Goal: Transaction & Acquisition: Purchase product/service

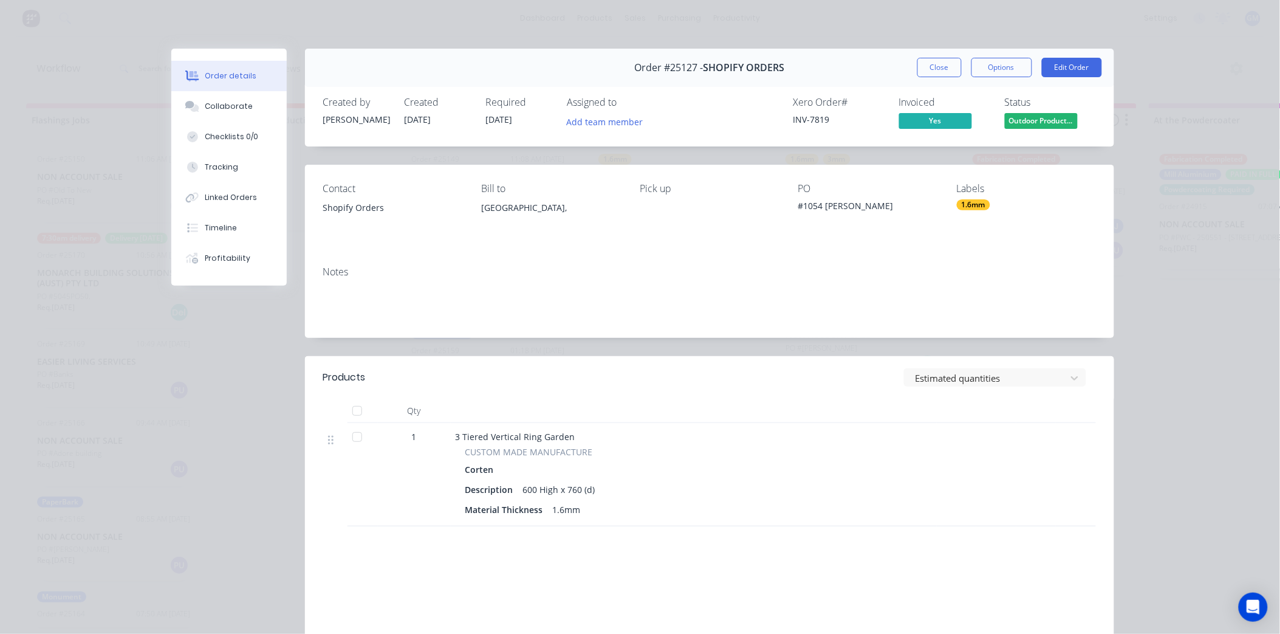
scroll to position [204, 0]
click at [925, 67] on button "Close" at bounding box center [939, 67] width 44 height 19
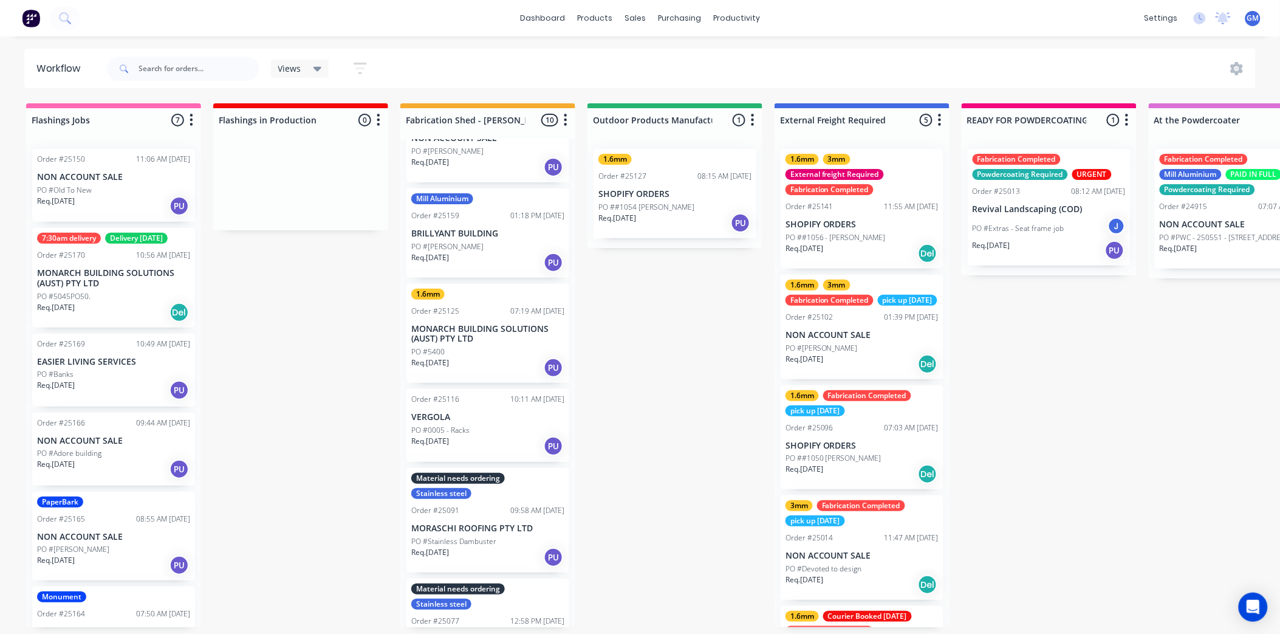
scroll to position [67, 0]
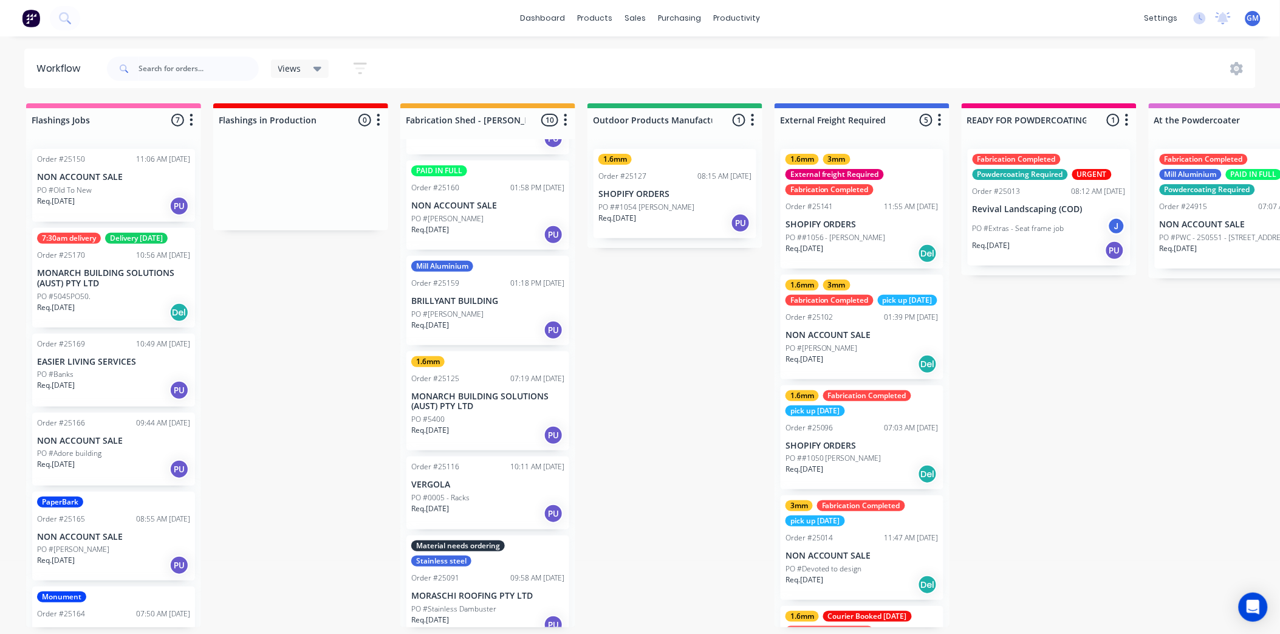
click at [464, 298] on p "BRILLYANT BUILDING" at bounding box center [487, 301] width 153 height 10
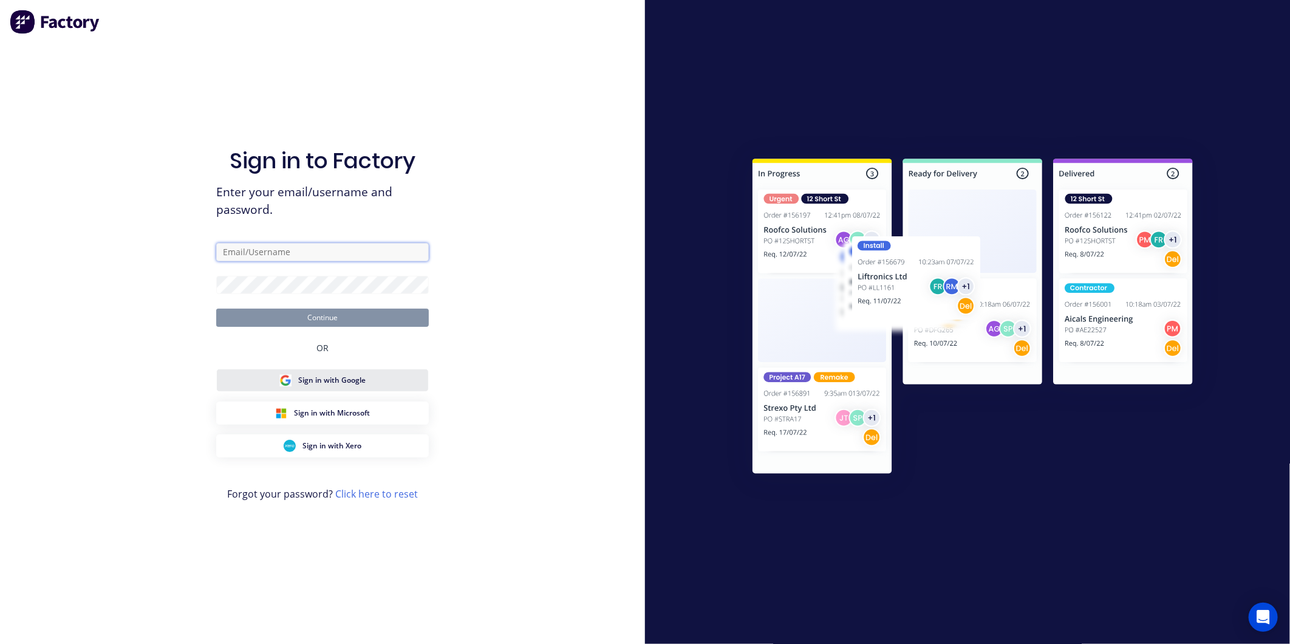
type input "[PERSON_NAME][EMAIL_ADDRESS][PERSON_NAME][DOMAIN_NAME]"
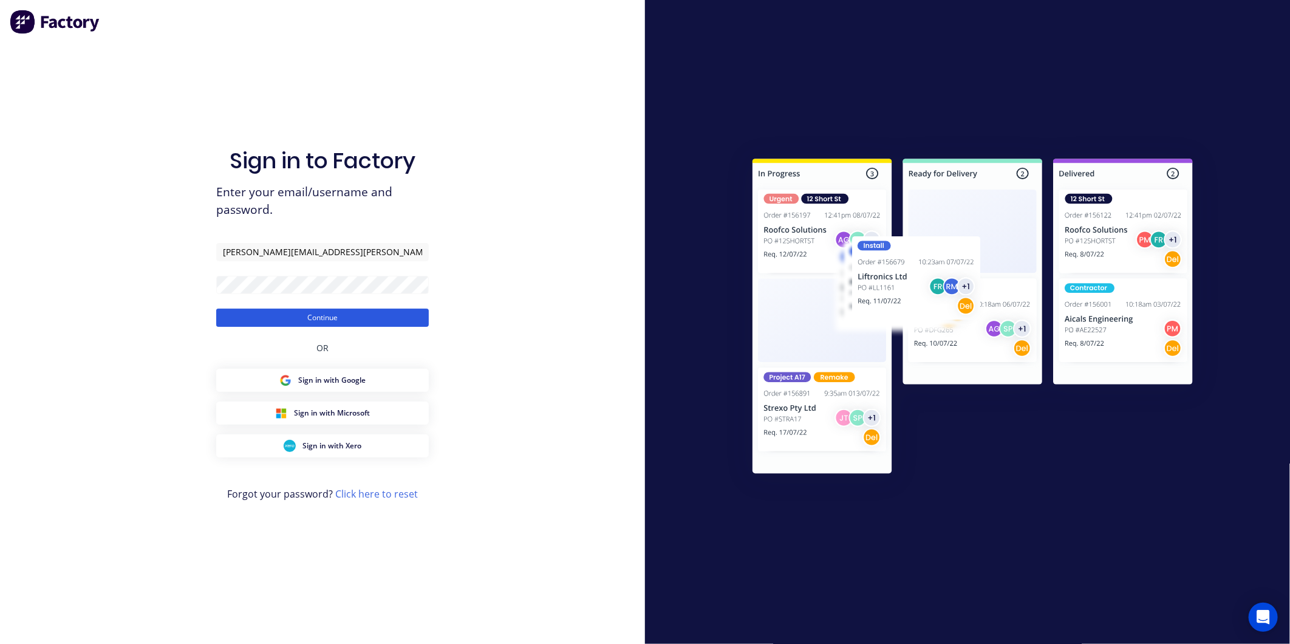
click at [349, 317] on button "Continue" at bounding box center [322, 318] width 213 height 18
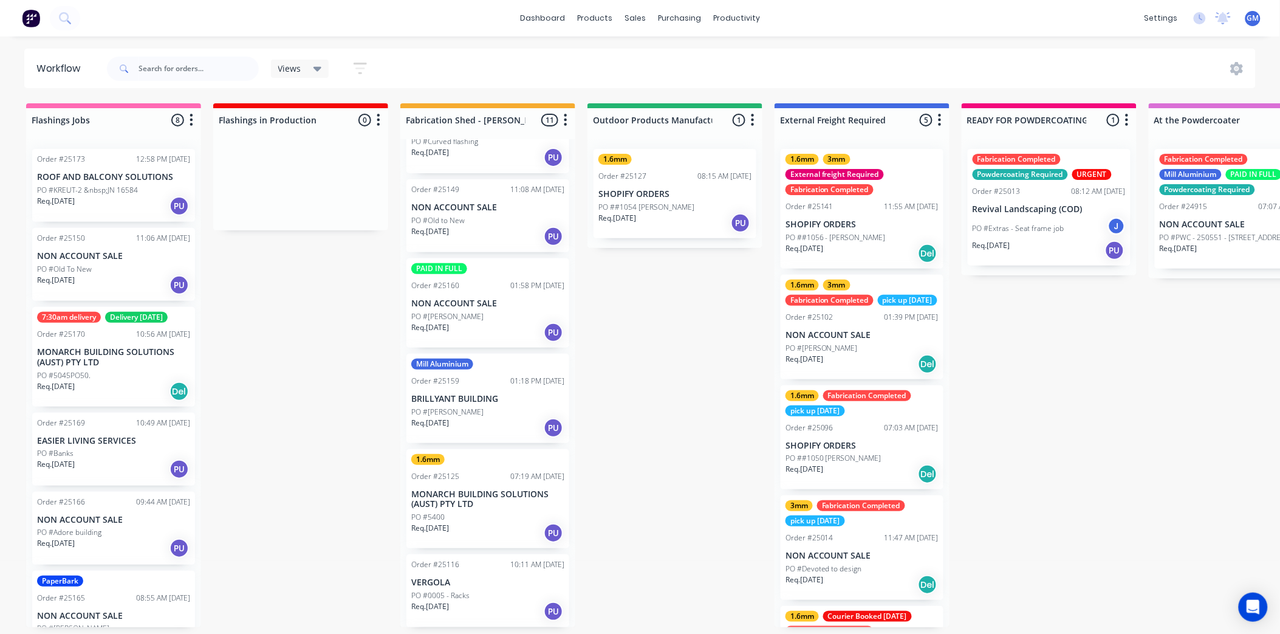
scroll to position [67, 0]
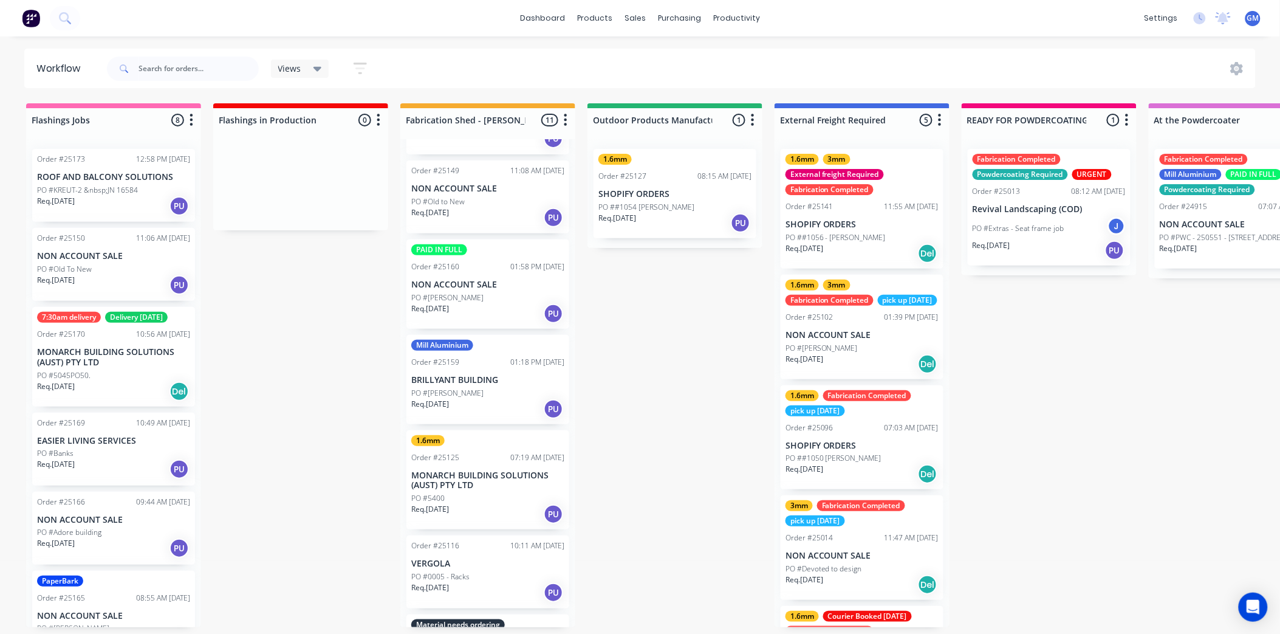
click at [477, 378] on p "BRILLYANT BUILDING" at bounding box center [487, 380] width 153 height 10
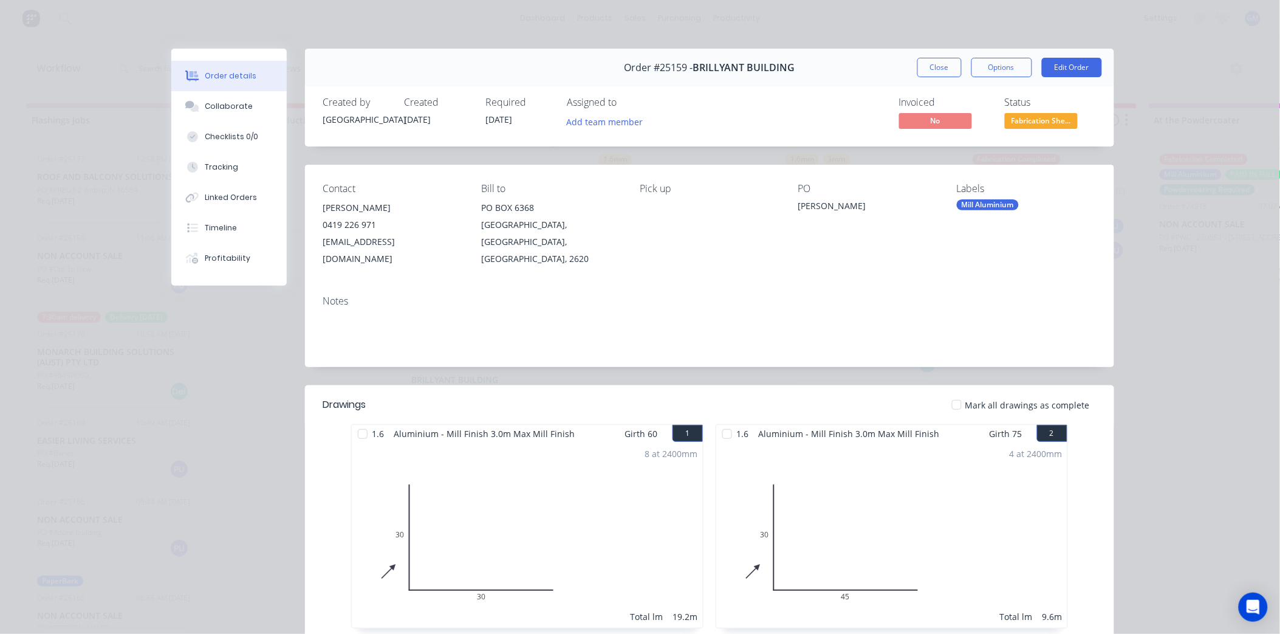
click at [974, 205] on div "Mill Aluminium" at bounding box center [988, 204] width 62 height 11
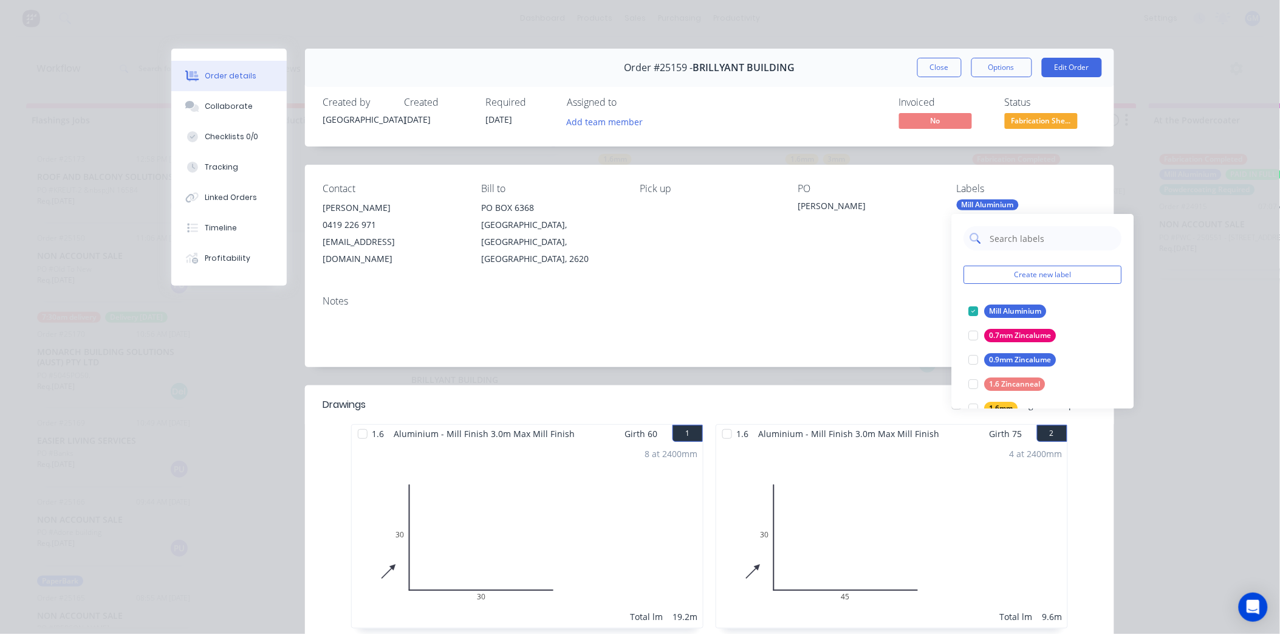
click at [1059, 241] on input "text" at bounding box center [1052, 238] width 127 height 24
type input "fab"
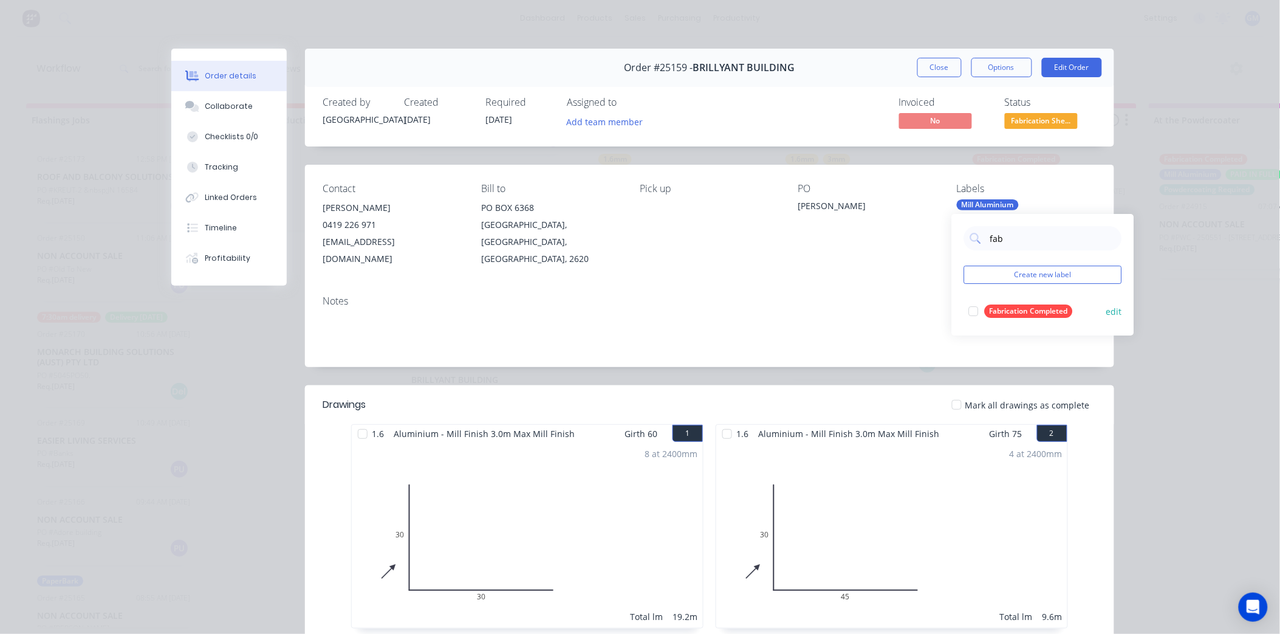
click at [978, 312] on div at bounding box center [974, 311] width 24 height 24
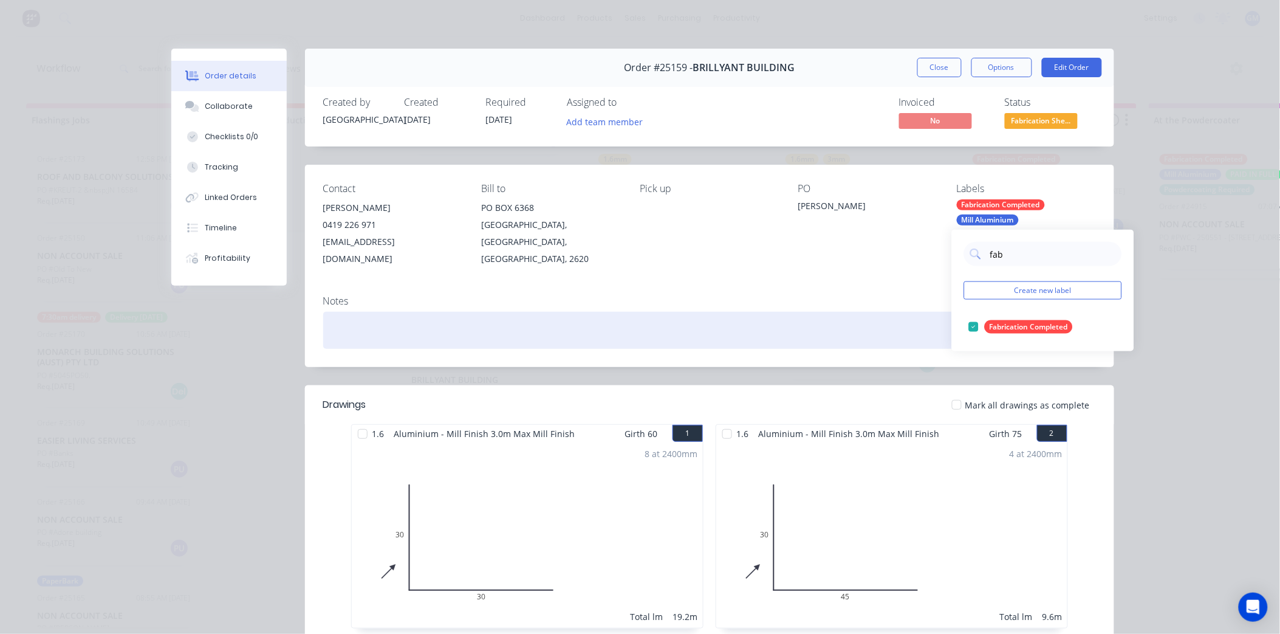
click at [806, 312] on div at bounding box center [709, 330] width 773 height 37
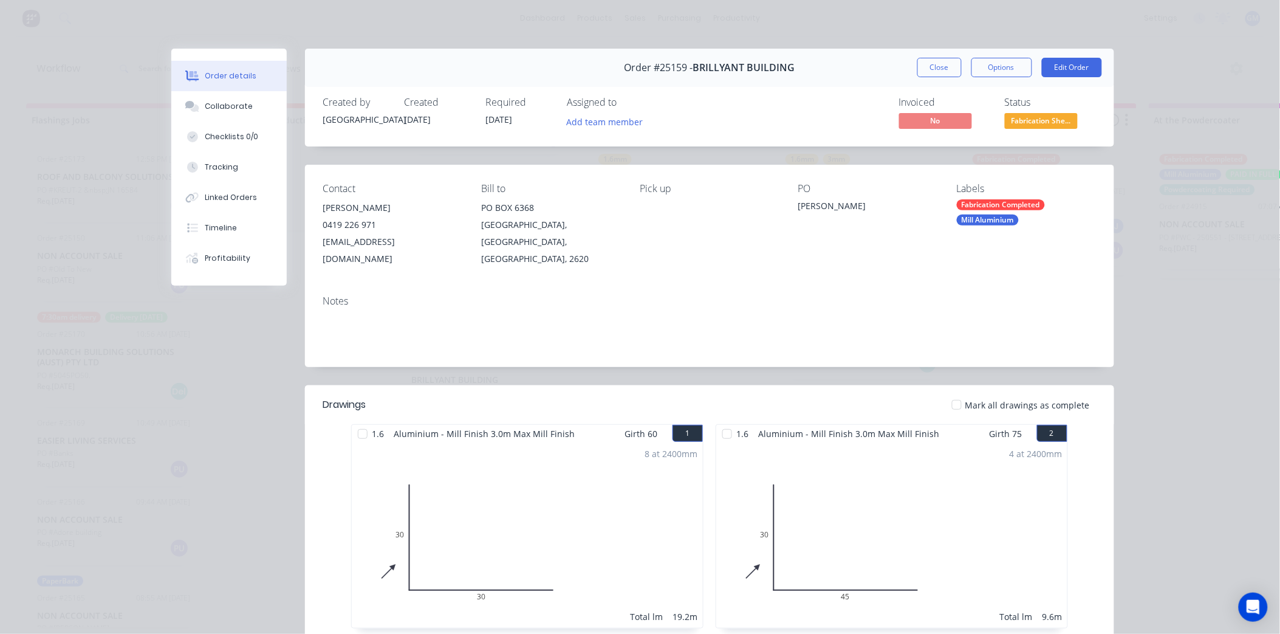
click at [1039, 119] on span "Fabrication She..." at bounding box center [1041, 120] width 73 height 15
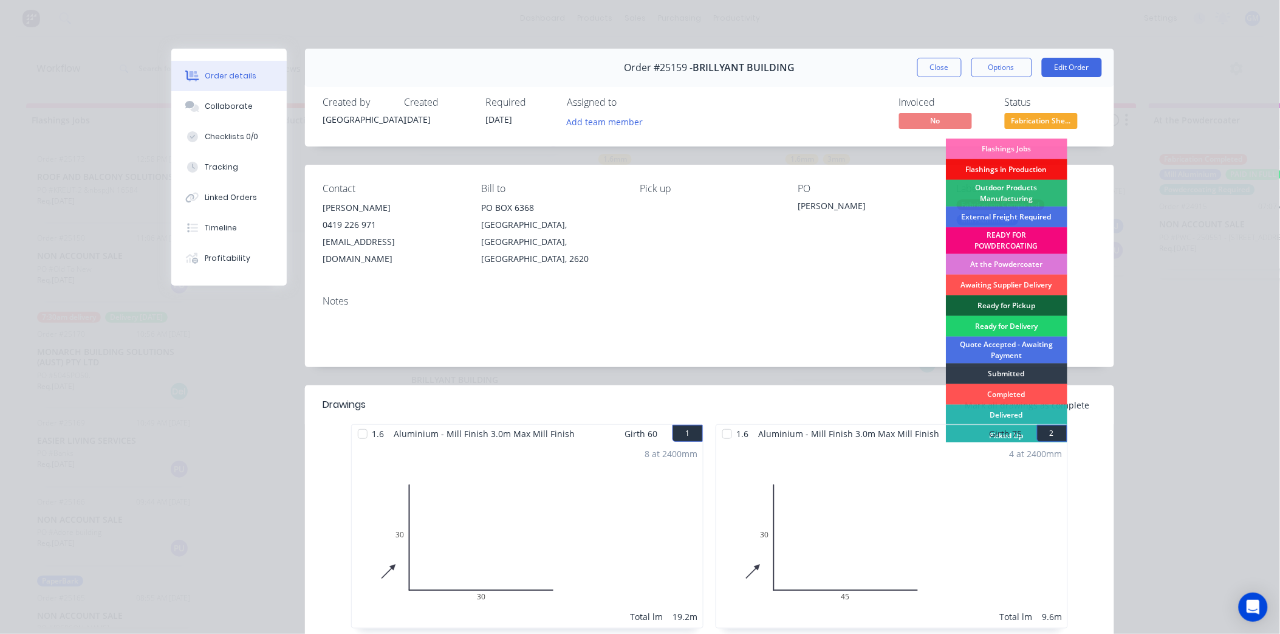
click at [1005, 240] on div "READY FOR POWDERCOATING" at bounding box center [1006, 240] width 121 height 27
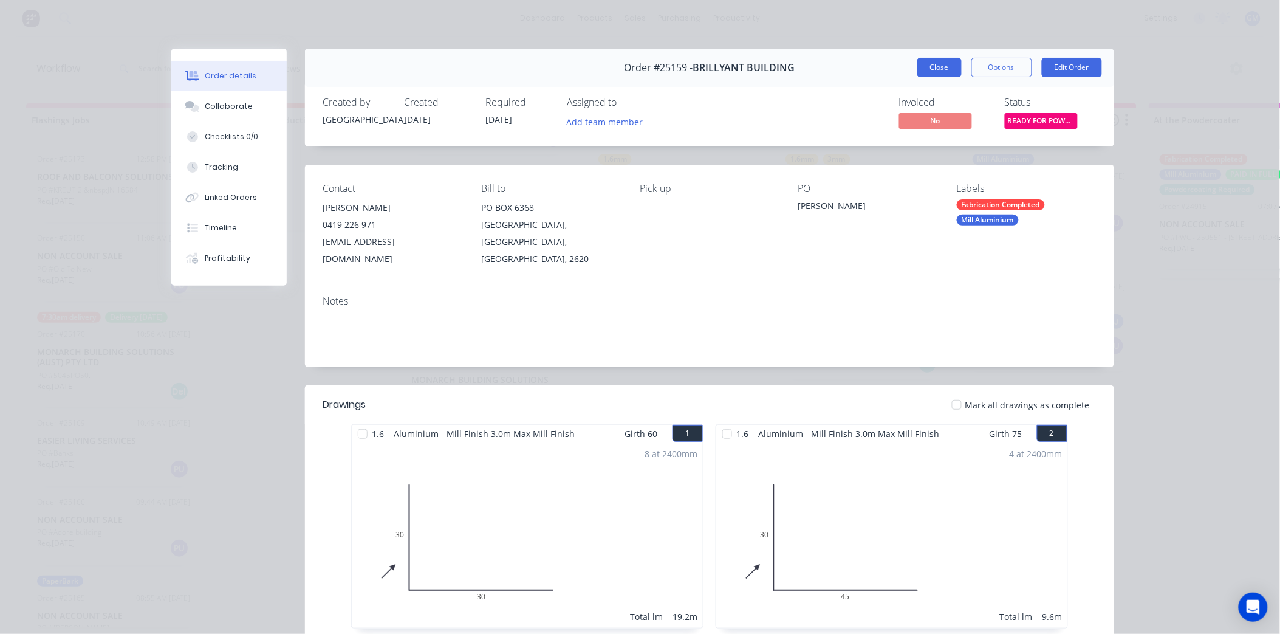
click at [938, 64] on button "Close" at bounding box center [939, 67] width 44 height 19
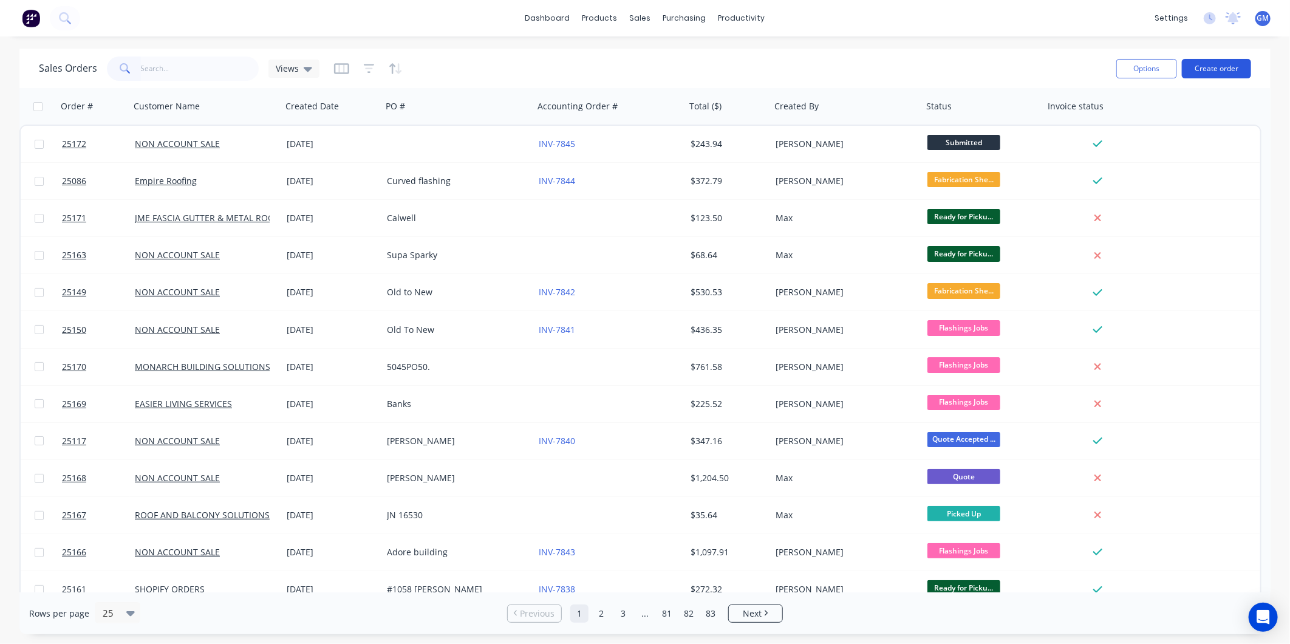
click at [1234, 70] on button "Create order" at bounding box center [1216, 68] width 69 height 19
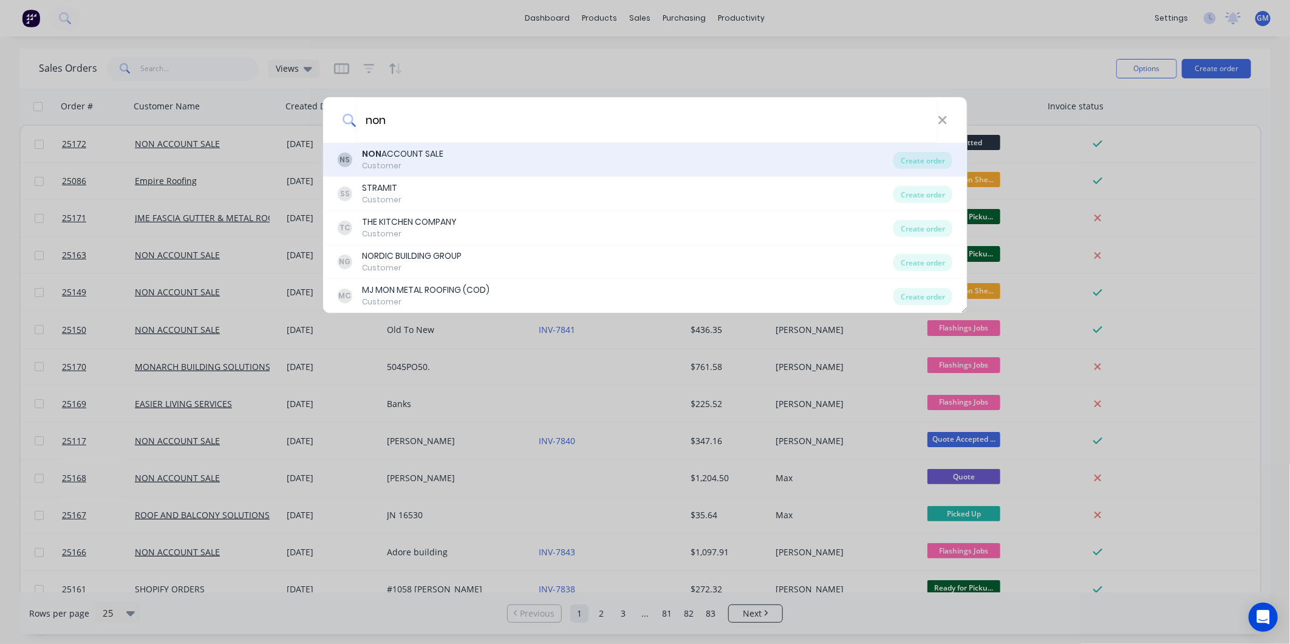
type input "non"
click at [450, 159] on div "NS NON ACCOUNT SALE Customer" at bounding box center [616, 160] width 556 height 24
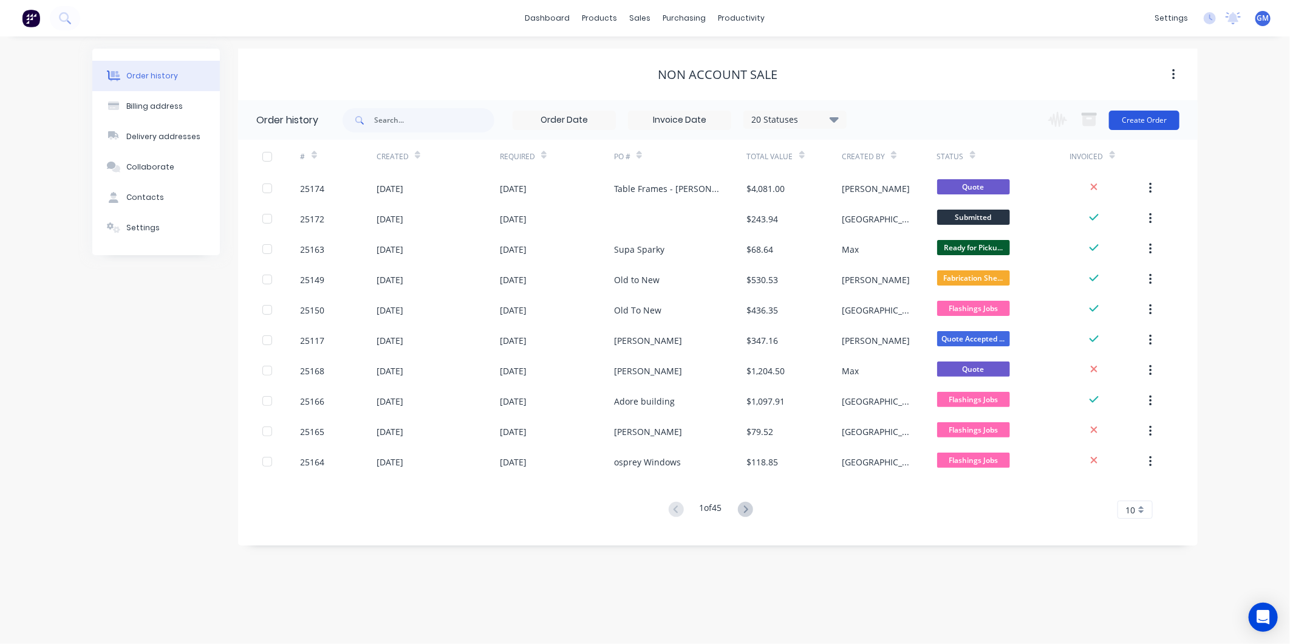
click at [1154, 117] on button "Create Order" at bounding box center [1144, 120] width 70 height 19
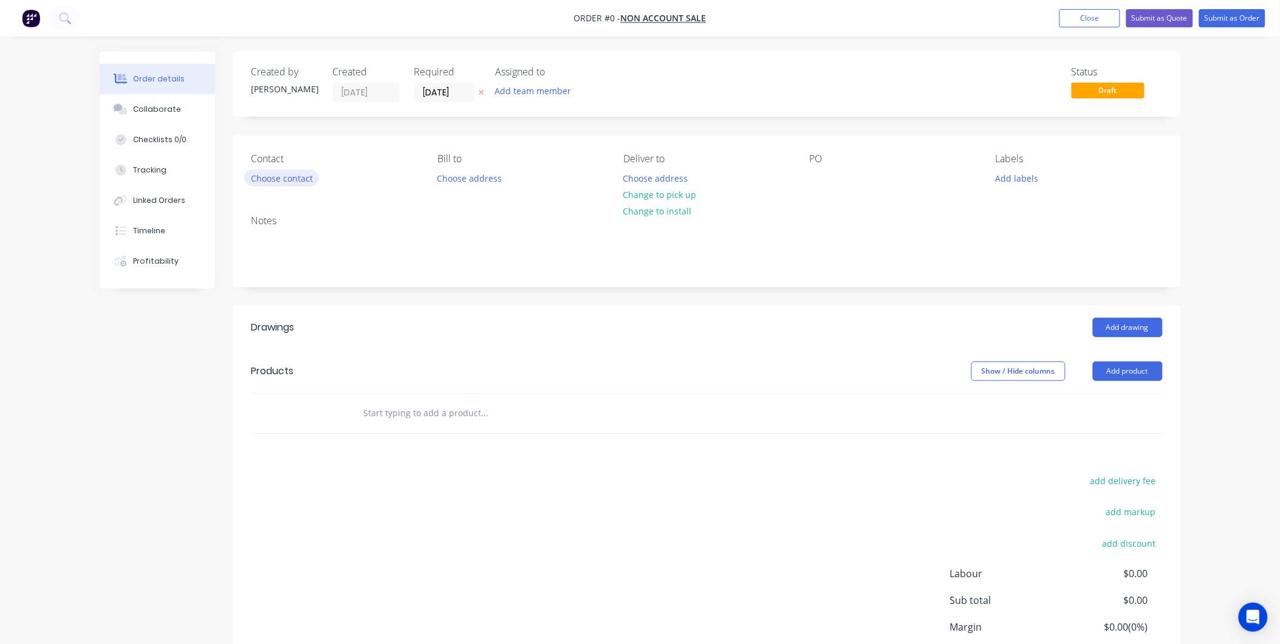
click at [293, 177] on button "Choose contact" at bounding box center [281, 177] width 75 height 16
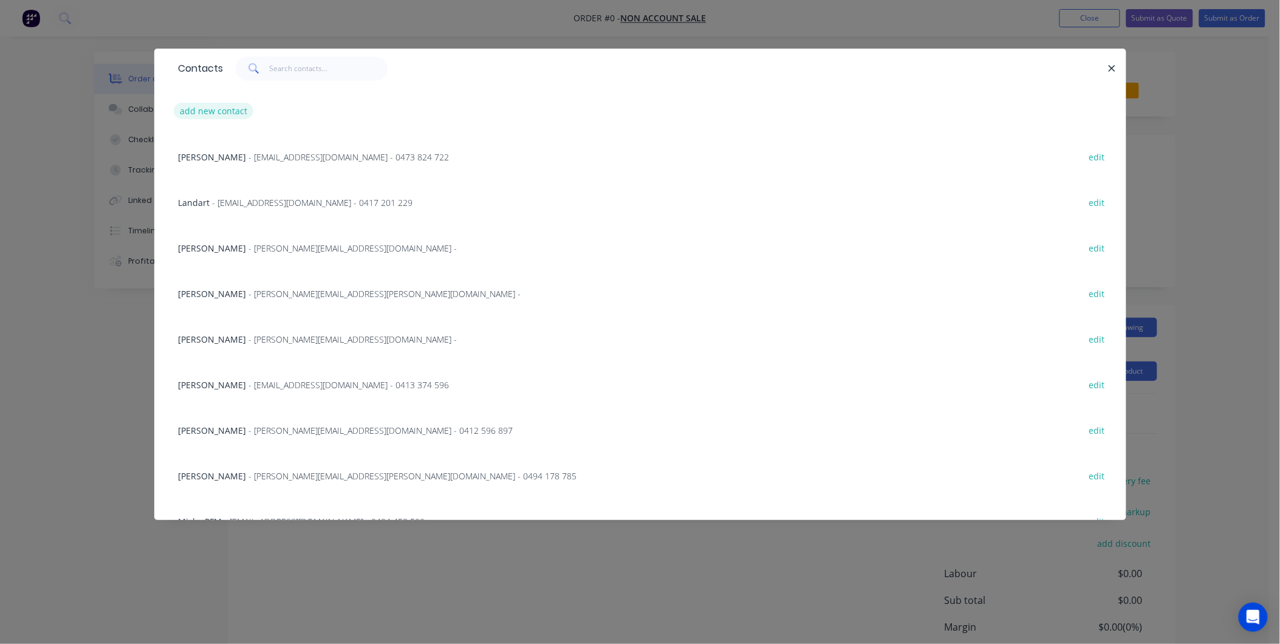
click at [222, 107] on button "add new contact" at bounding box center [214, 111] width 80 height 16
select select "AU"
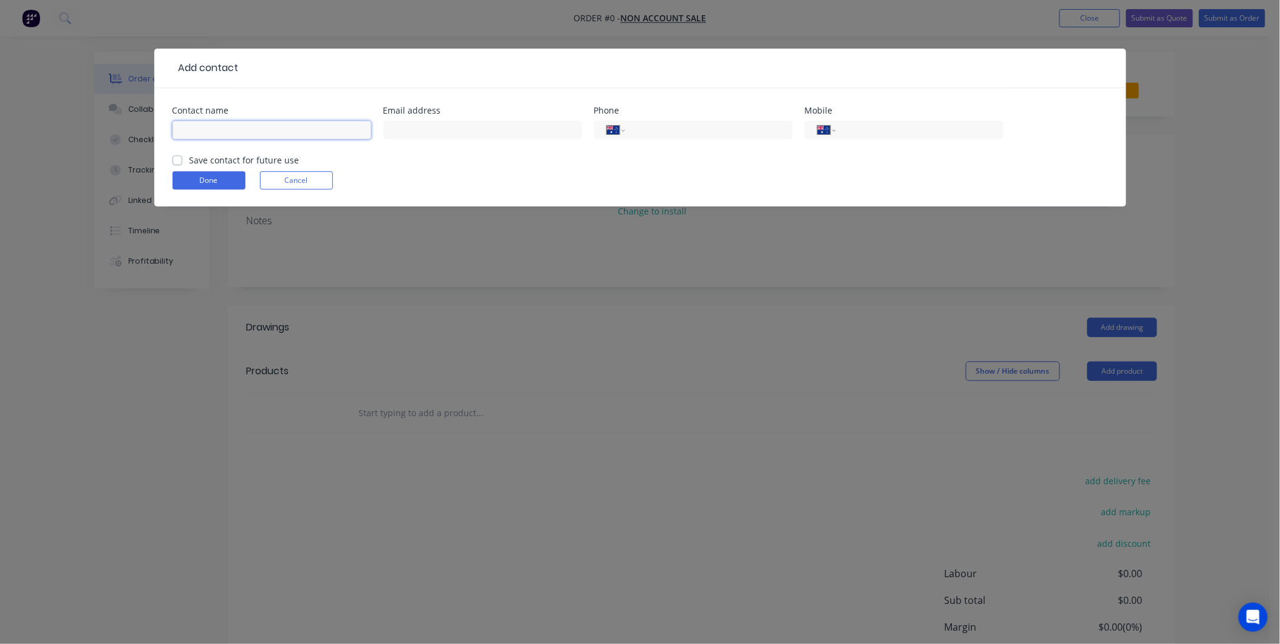
click at [280, 132] on input "text" at bounding box center [272, 130] width 199 height 18
type input "g"
type input "[PERSON_NAME]"
click at [464, 129] on input "text" at bounding box center [482, 130] width 199 height 18
type input "gazza3192@hotmail.com"
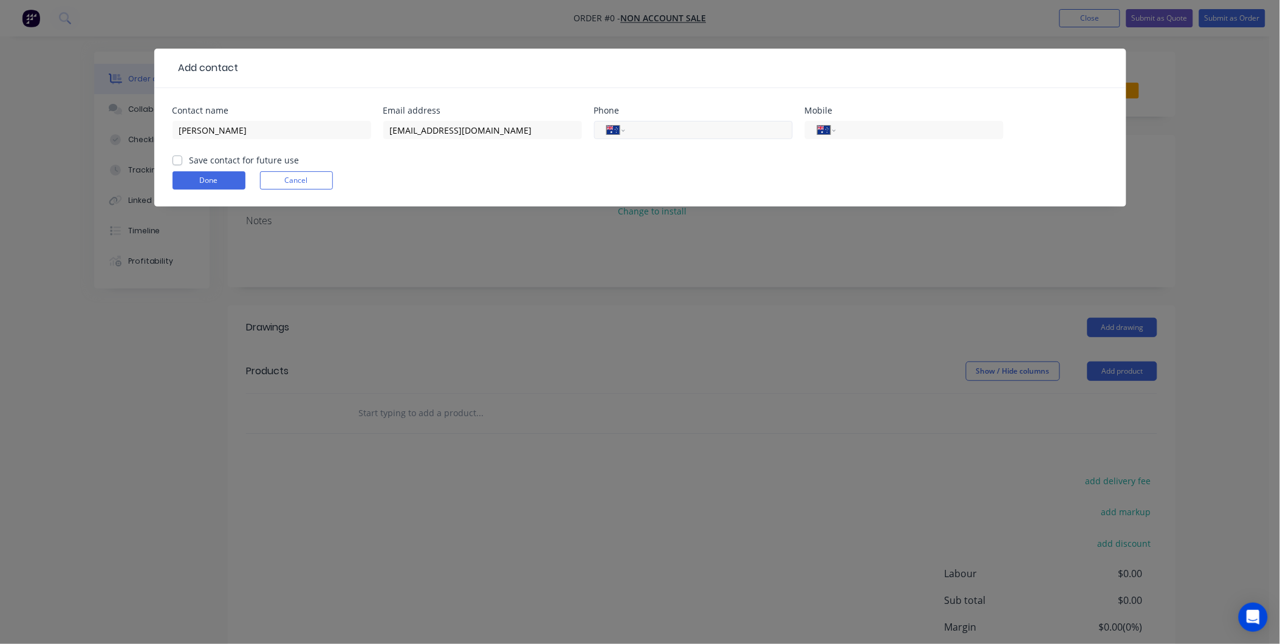
click at [653, 125] on input "tel" at bounding box center [707, 130] width 146 height 14
type input "0422 740 446"
click at [213, 180] on button "Done" at bounding box center [209, 180] width 73 height 18
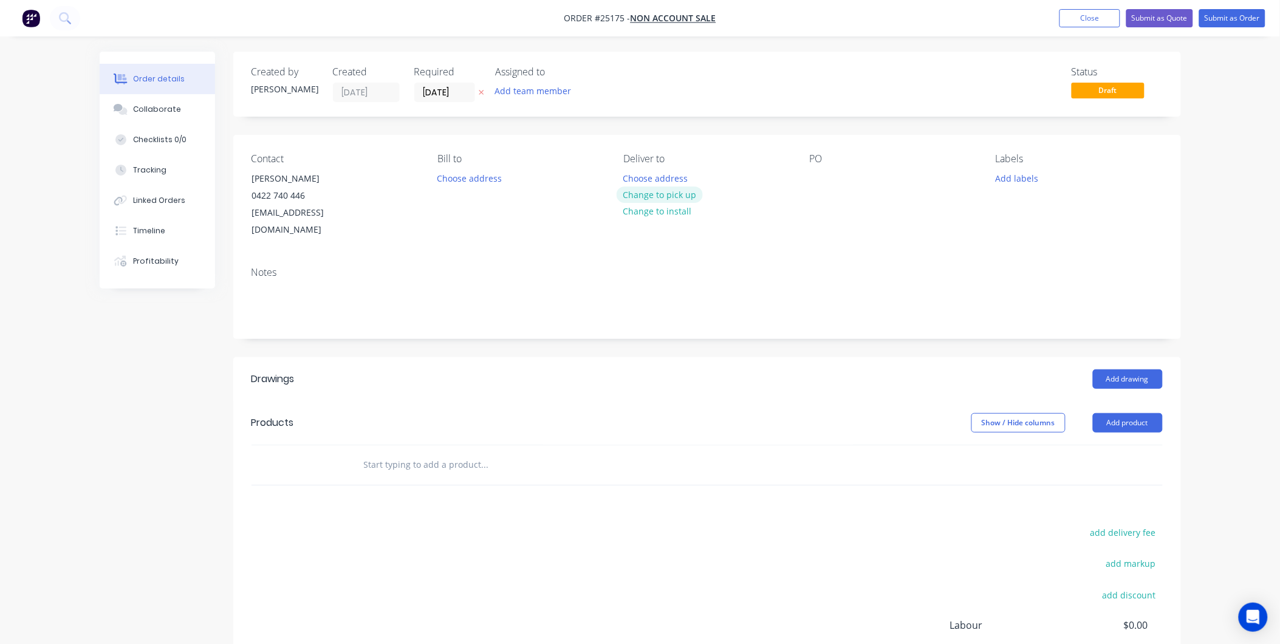
click at [660, 193] on button "Change to pick up" at bounding box center [660, 194] width 86 height 16
click at [820, 177] on div at bounding box center [819, 178] width 19 height 18
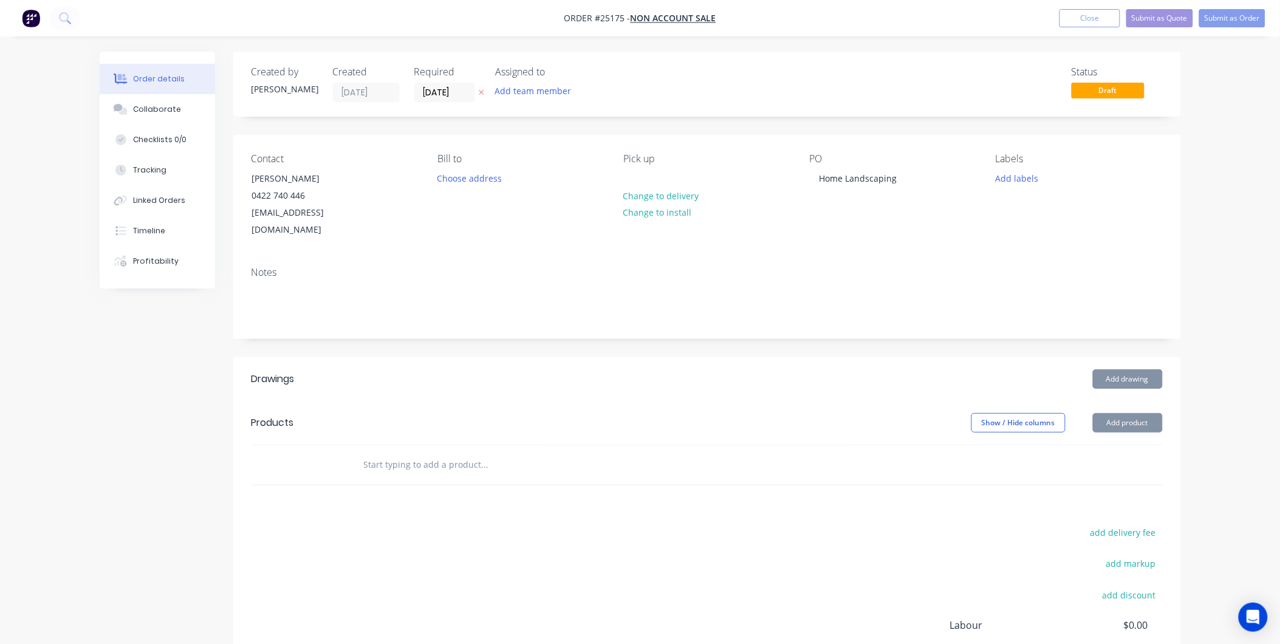
click at [869, 234] on div "Contact Gary Mills 0422 740 446 gazza3192@hotmail.com Bill to Choose address Pi…" at bounding box center [707, 196] width 948 height 122
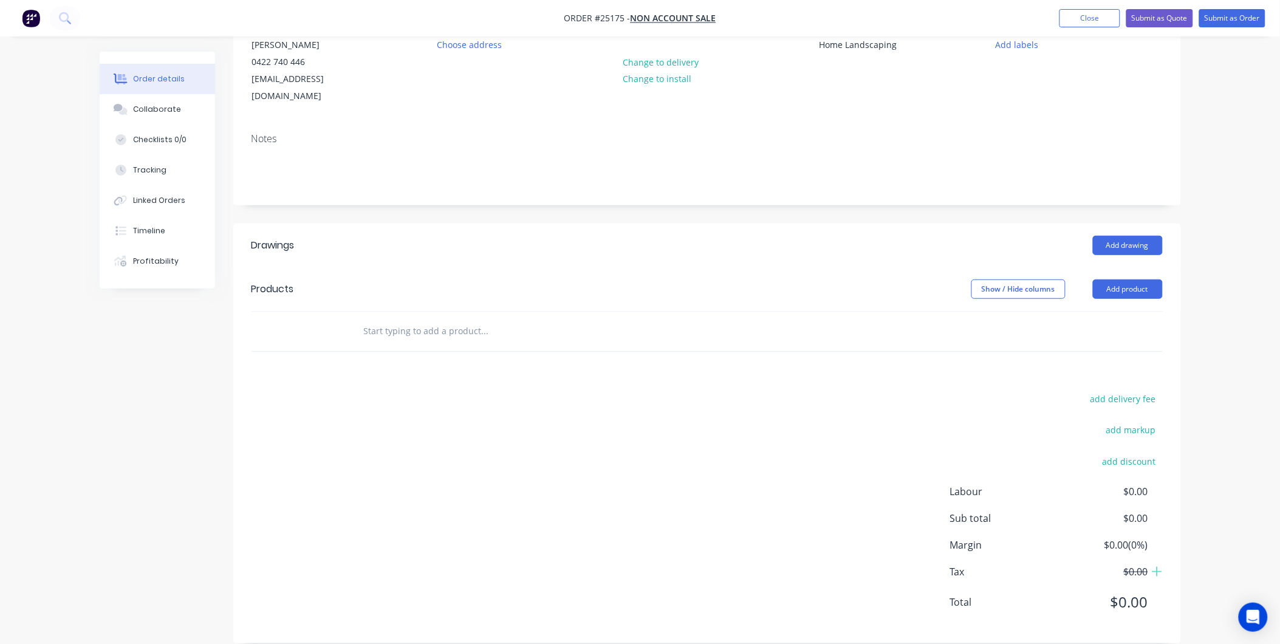
scroll to position [135, 0]
click at [1126, 278] on button "Add product" at bounding box center [1128, 287] width 70 height 19
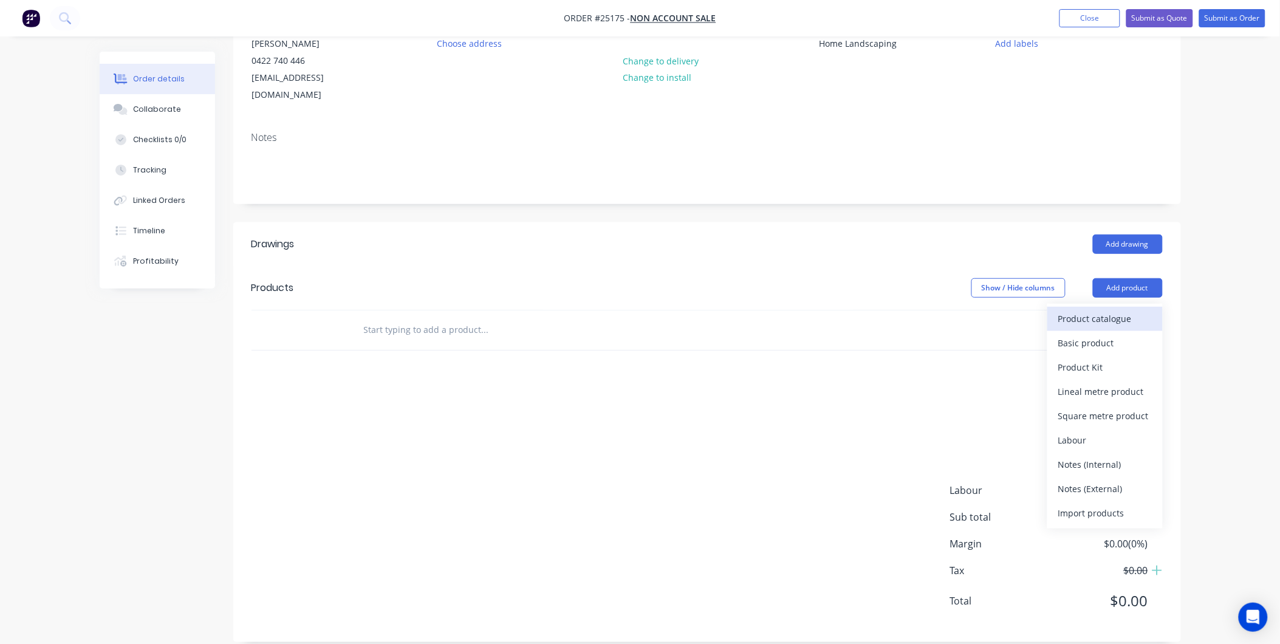
click at [1118, 310] on div "Product catalogue" at bounding box center [1105, 319] width 94 height 18
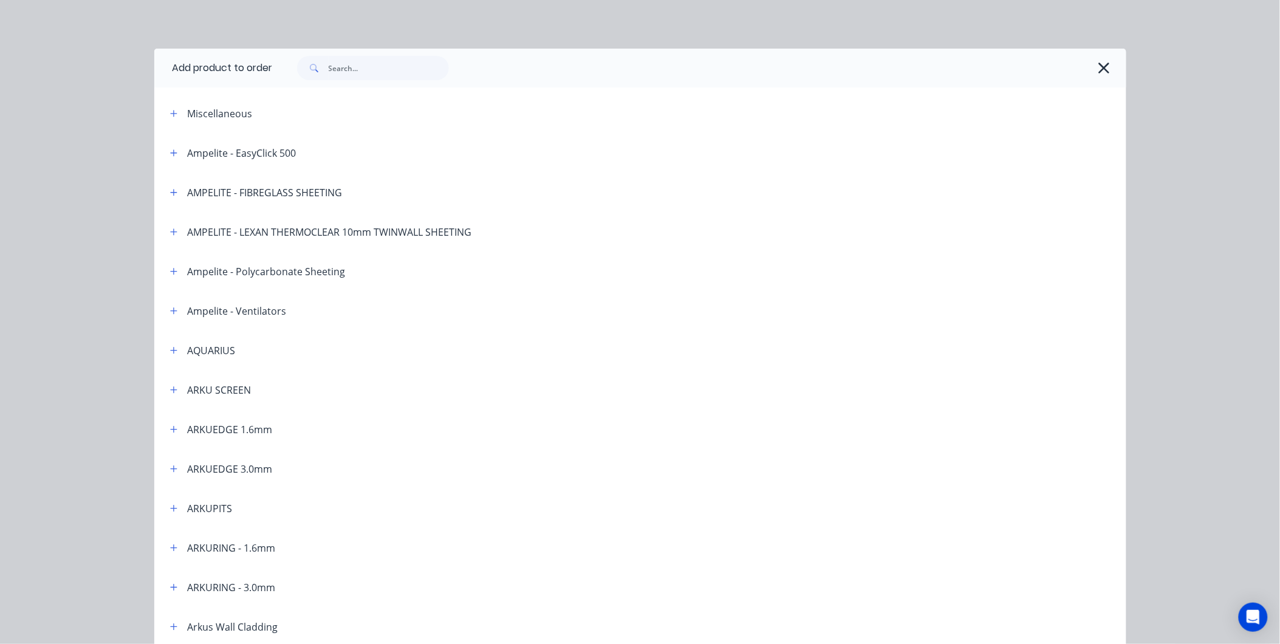
scroll to position [67, 0]
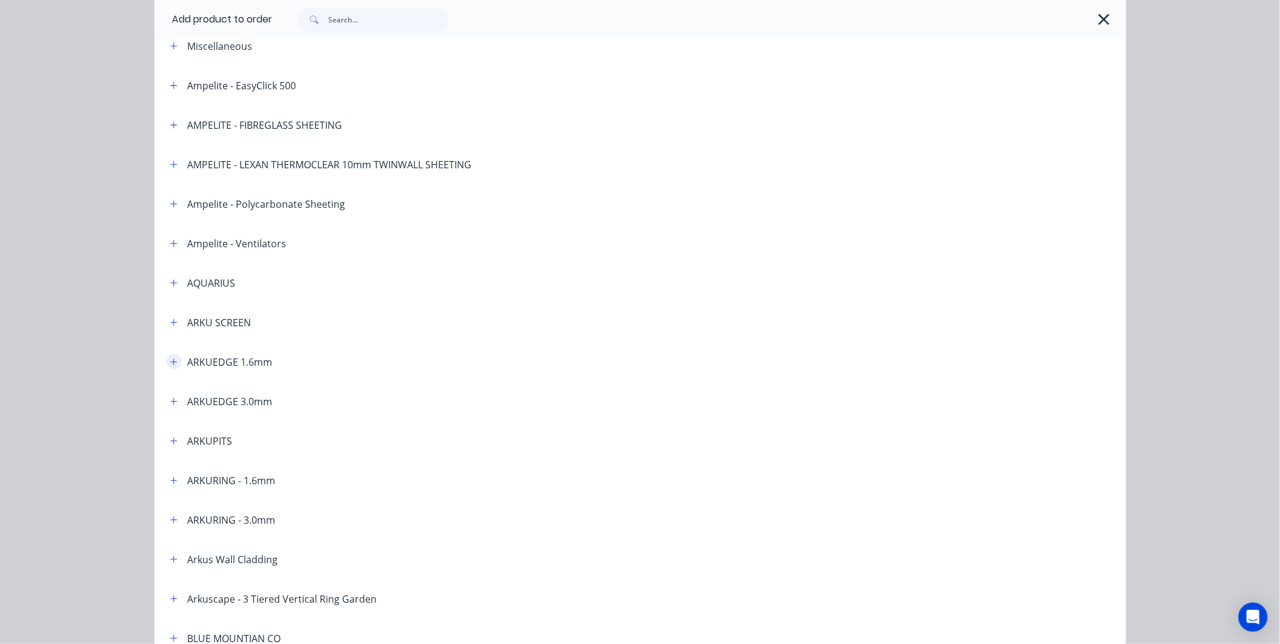
click at [171, 361] on icon "button" at bounding box center [173, 362] width 7 height 9
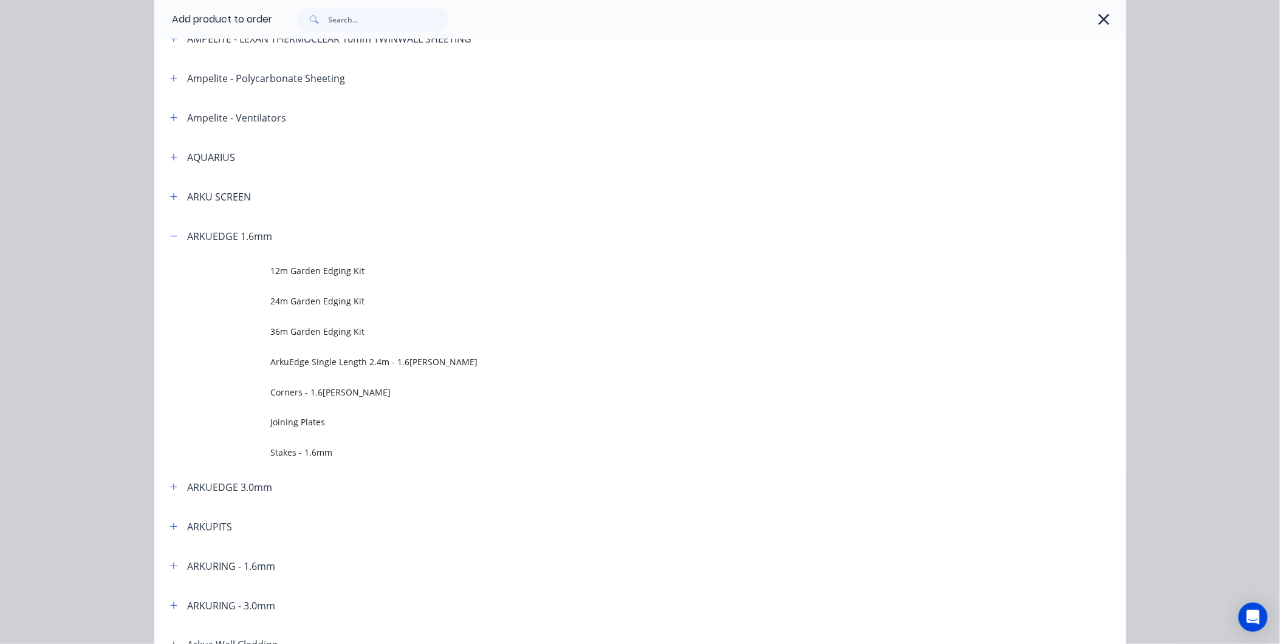
scroll to position [270, 0]
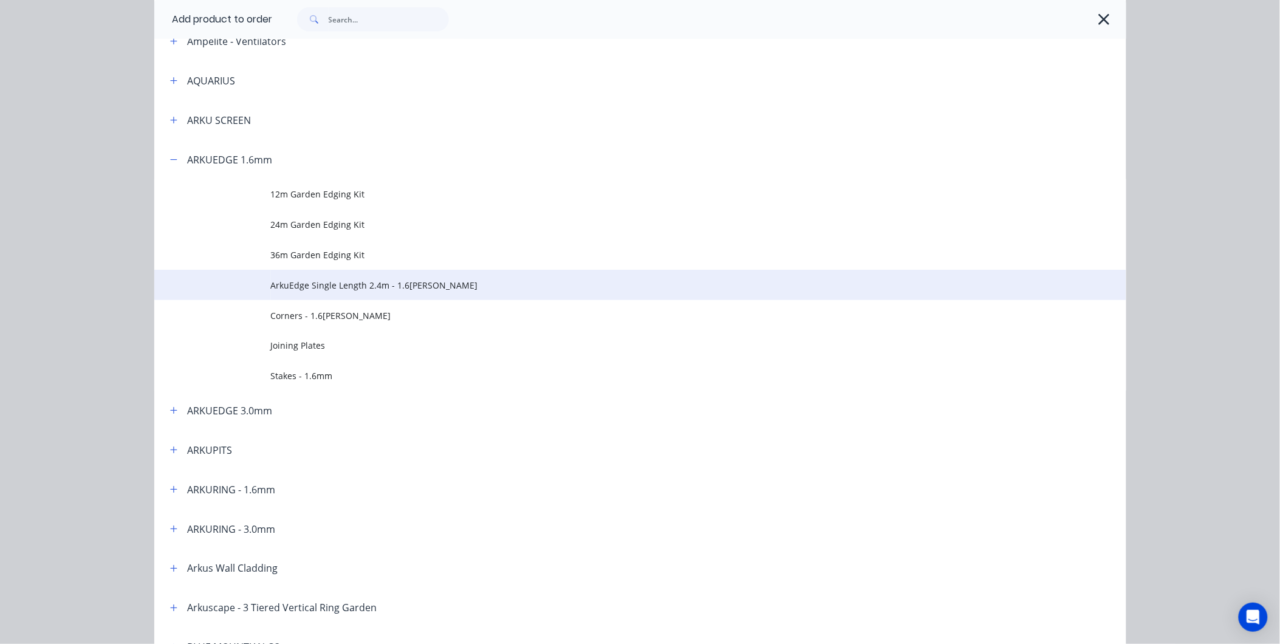
click at [366, 287] on span "ArkuEdge Single Length 2.4m - 1.6mm Corten" at bounding box center [613, 285] width 684 height 13
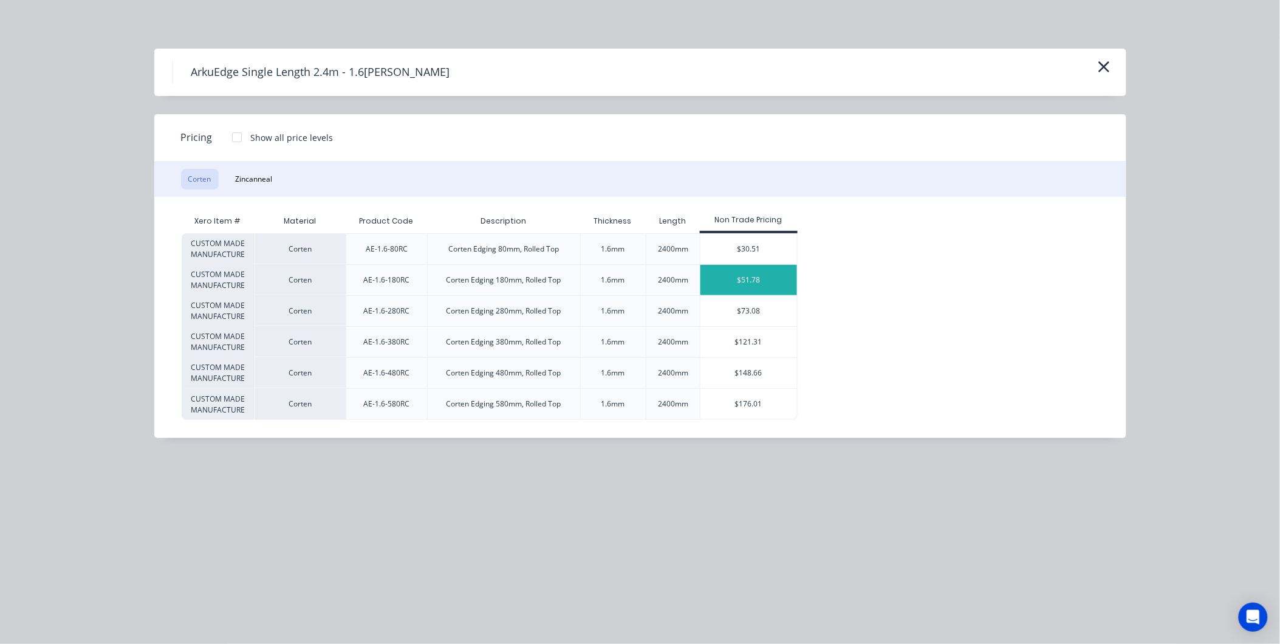
click at [750, 281] on div "$51.78" at bounding box center [748, 280] width 97 height 30
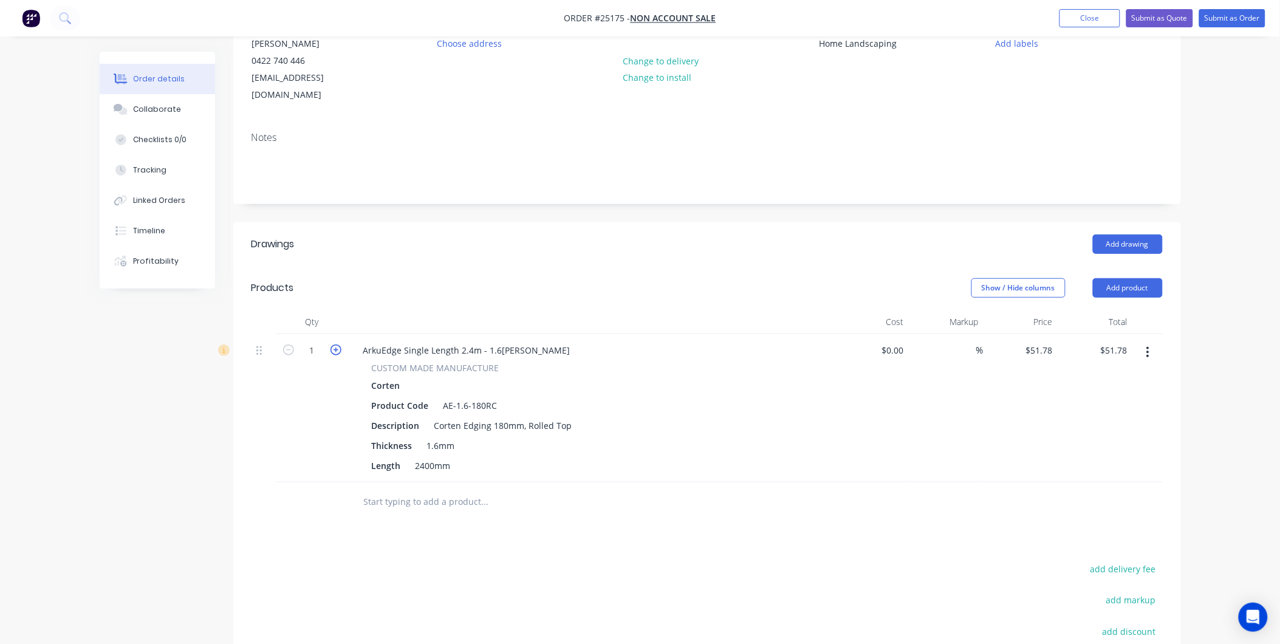
click at [338, 344] on icon "button" at bounding box center [335, 349] width 11 height 11
type input "2"
type input "$103.56"
click at [338, 344] on icon "button" at bounding box center [335, 349] width 11 height 11
type input "3"
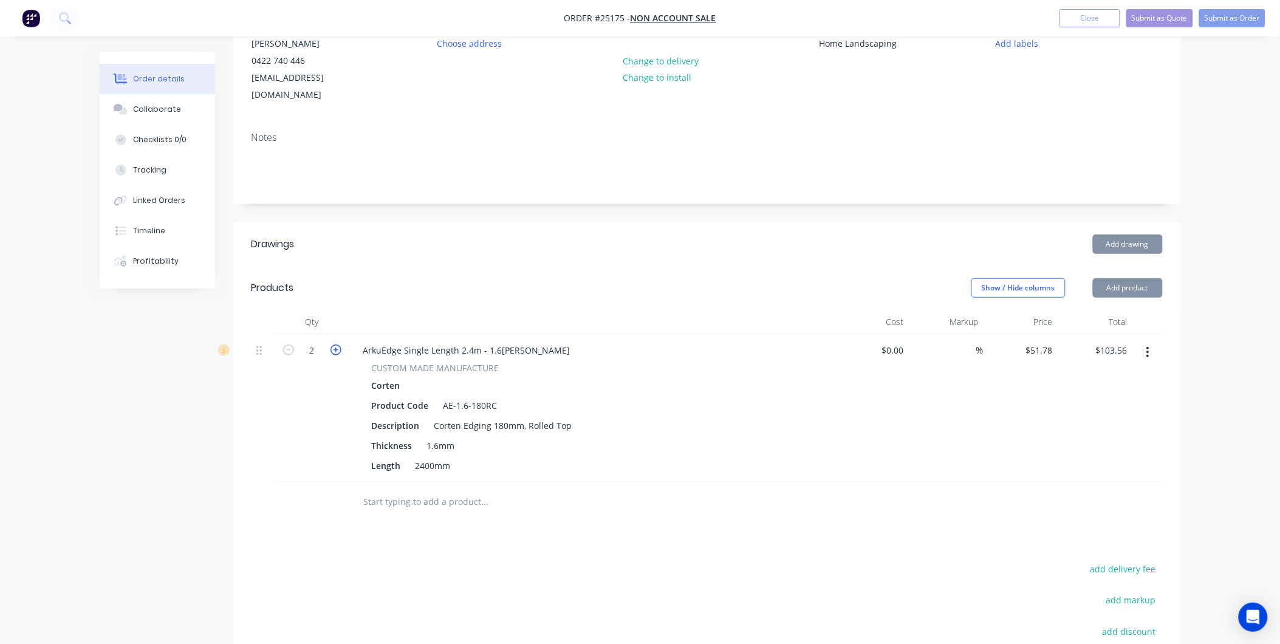
type input "$155.34"
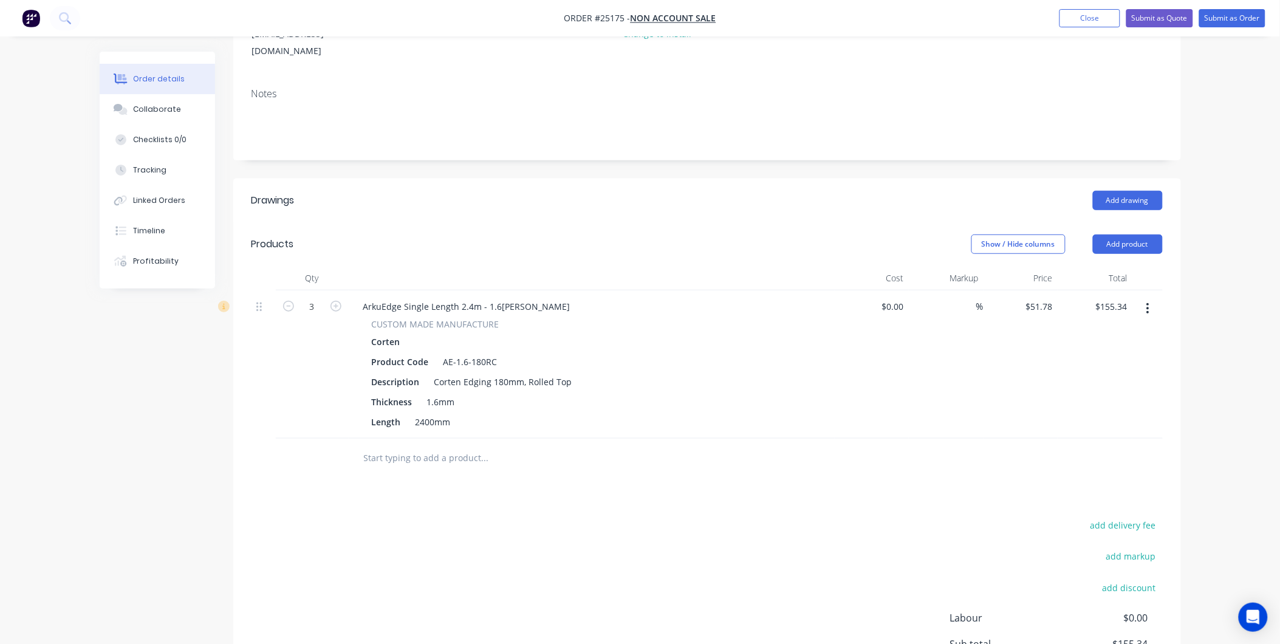
scroll to position [202, 0]
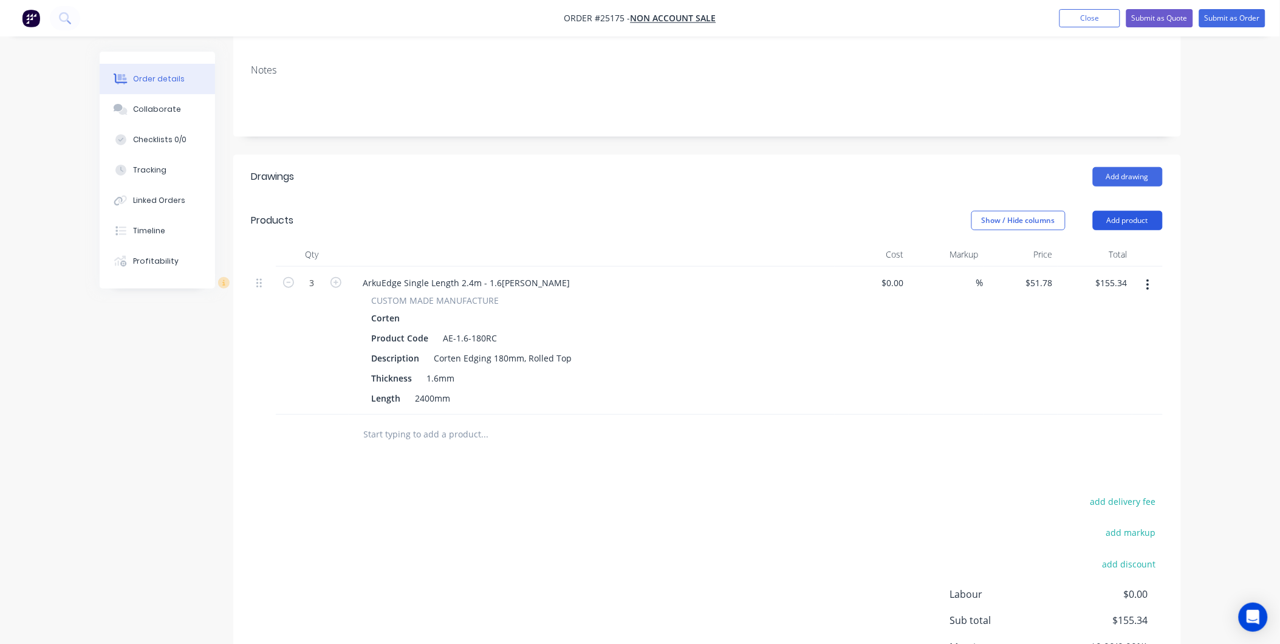
click at [1125, 211] on button "Add product" at bounding box center [1128, 220] width 70 height 19
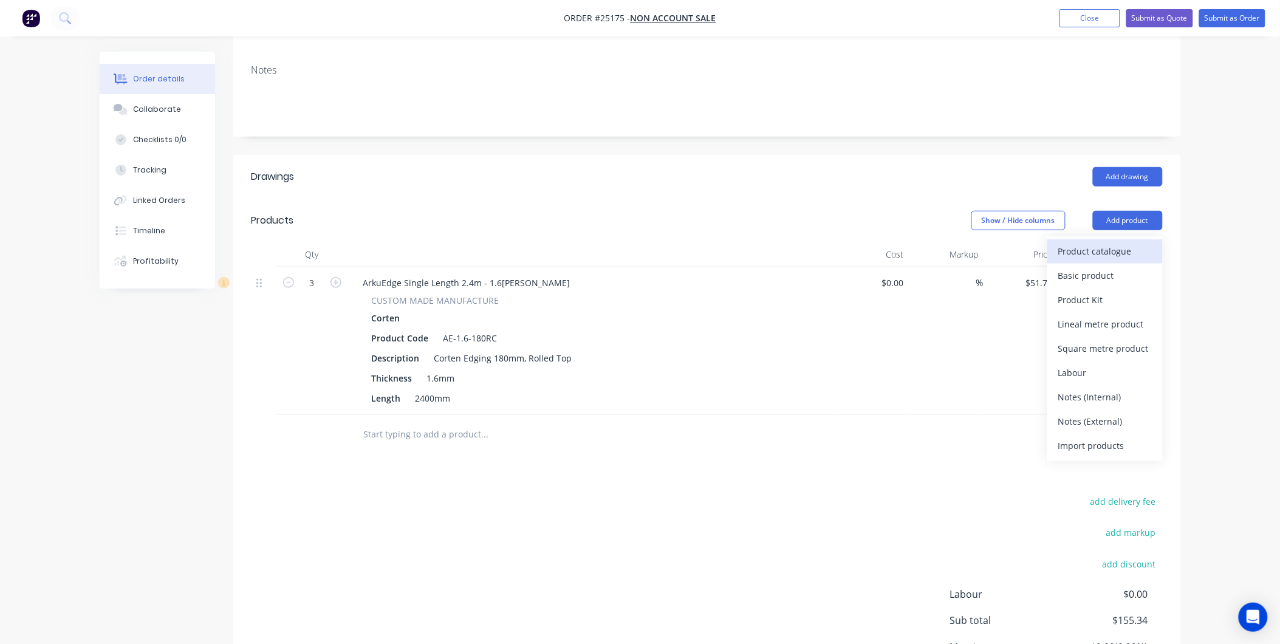
click at [1103, 242] on div "Product catalogue" at bounding box center [1105, 251] width 94 height 18
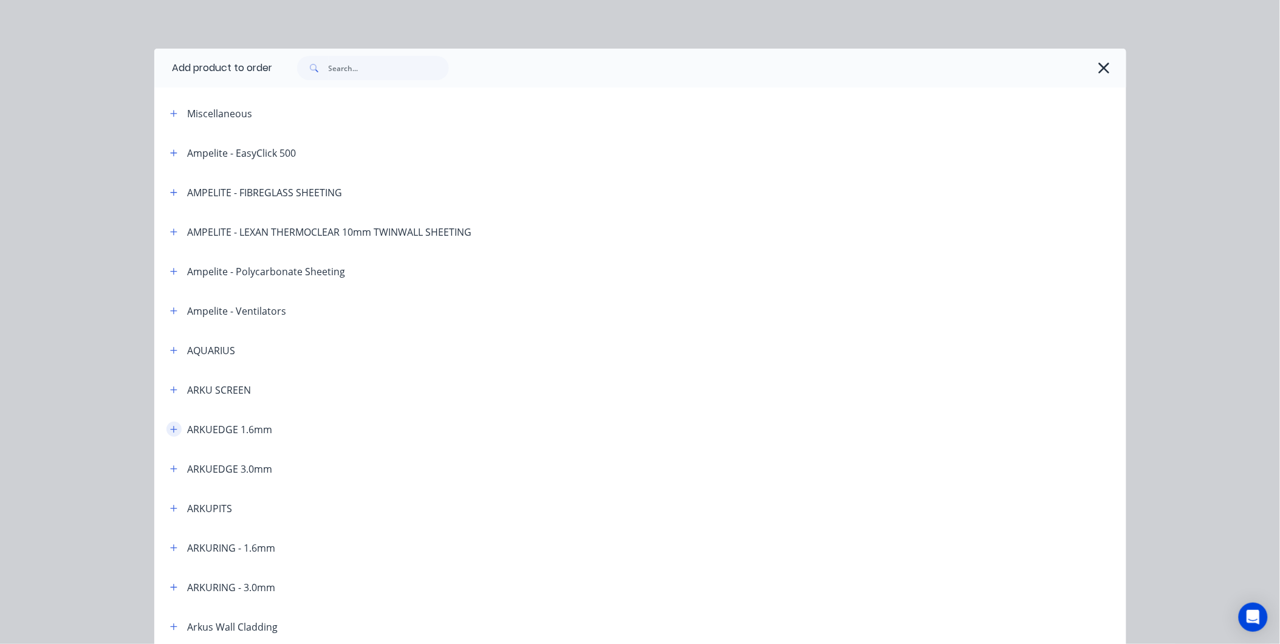
click at [170, 429] on icon "button" at bounding box center [173, 429] width 7 height 7
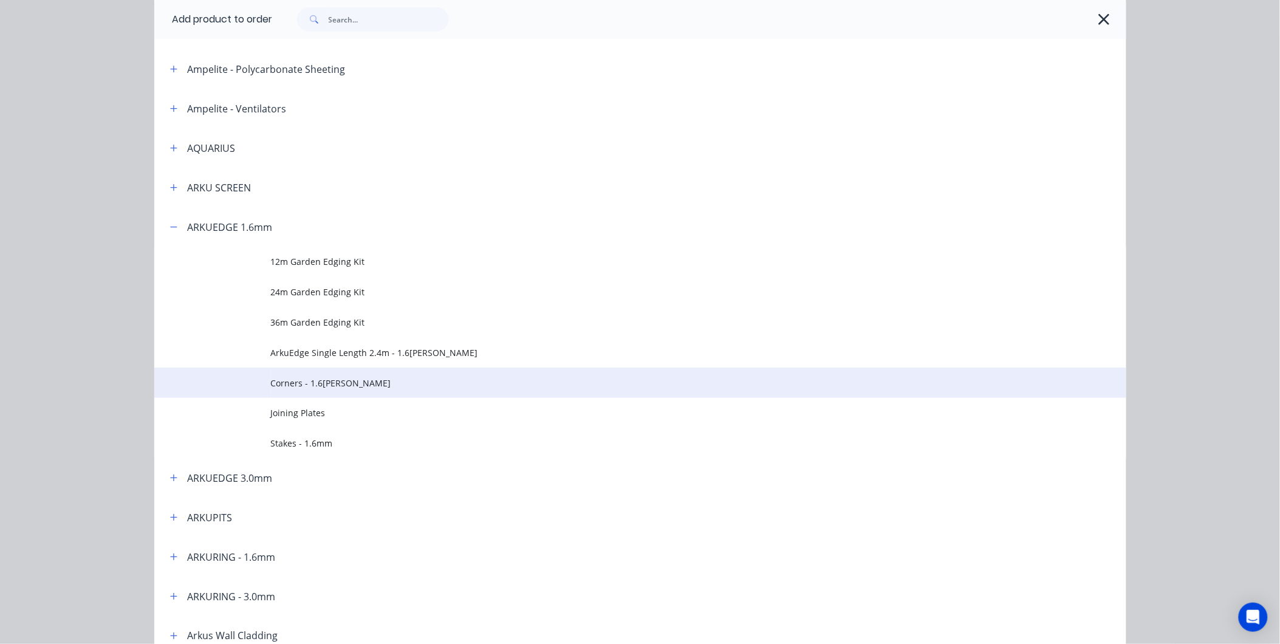
click at [323, 379] on span "Corners - 1.6mm Corten" at bounding box center [613, 383] width 684 height 13
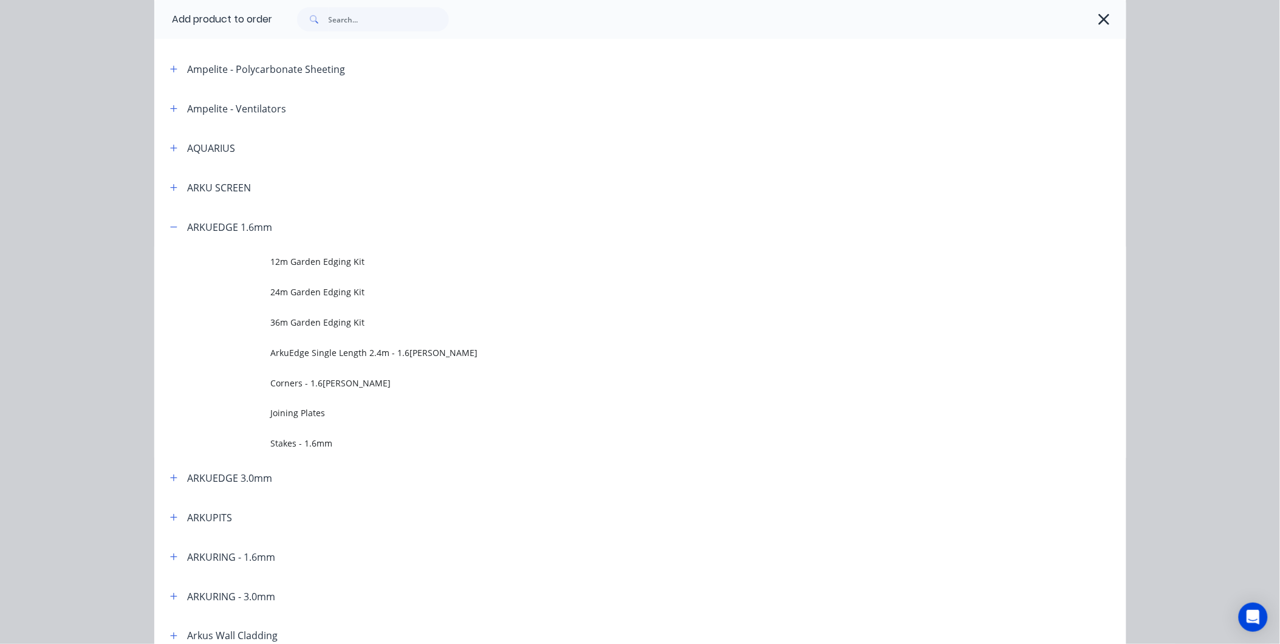
scroll to position [0, 0]
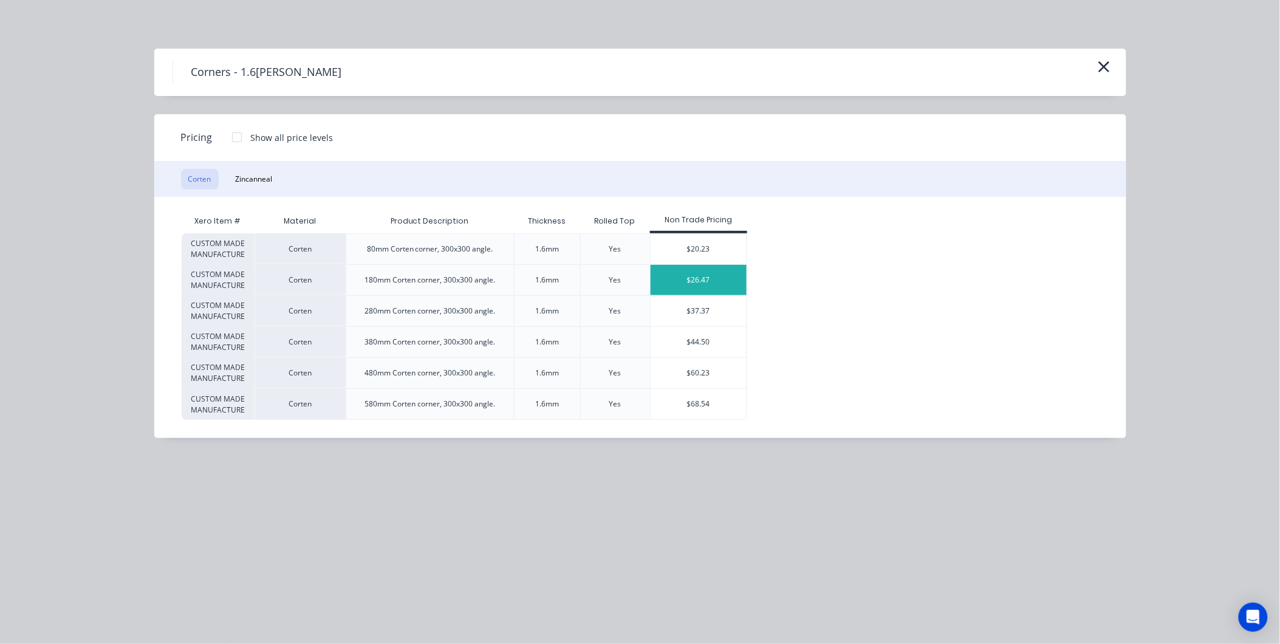
click at [707, 278] on div "$26.47" at bounding box center [699, 280] width 97 height 30
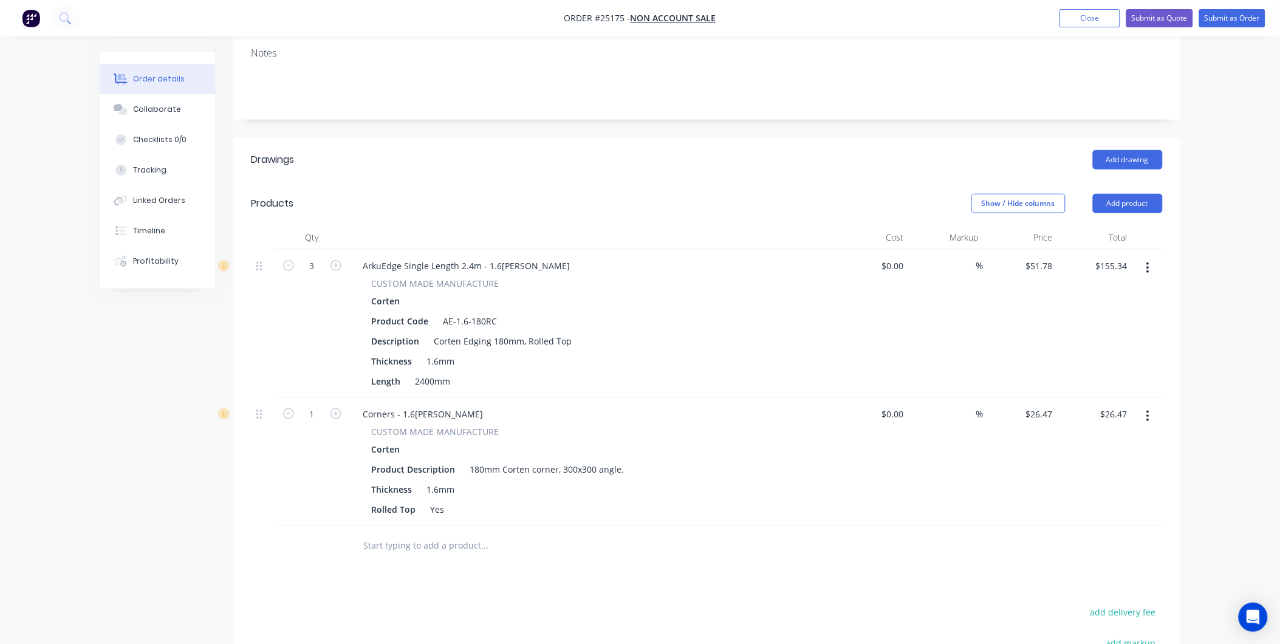
scroll to position [270, 0]
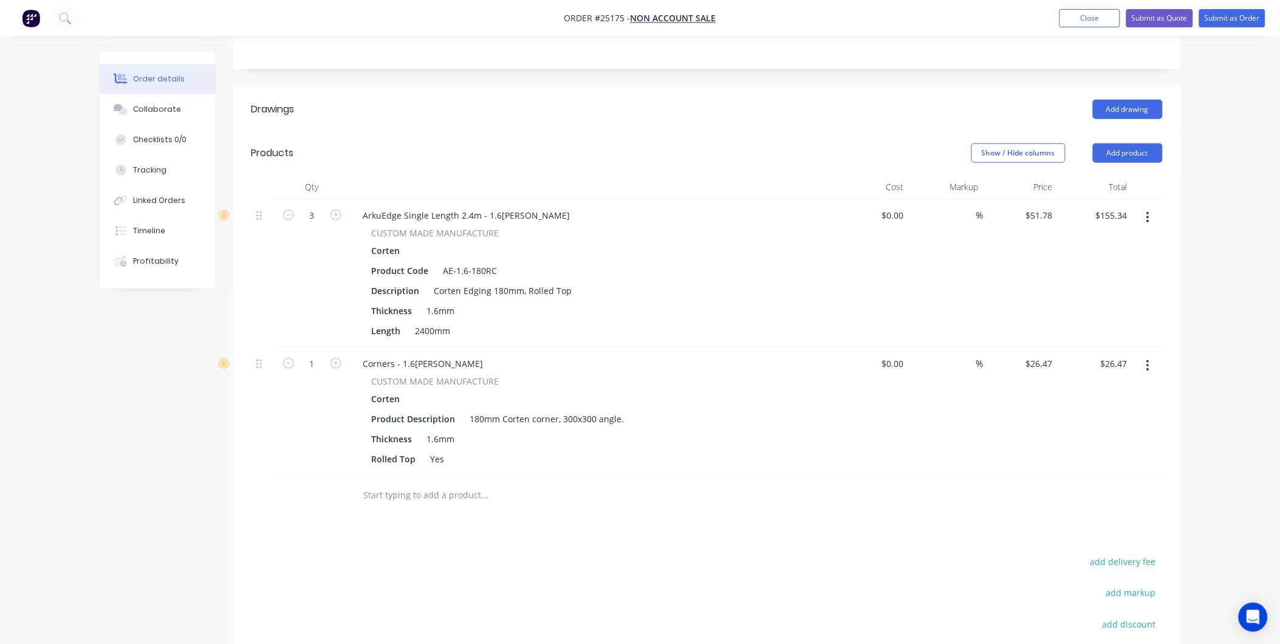
click at [427, 375] on span "CUSTOM MADE MANUFACTURE" at bounding box center [436, 381] width 128 height 13
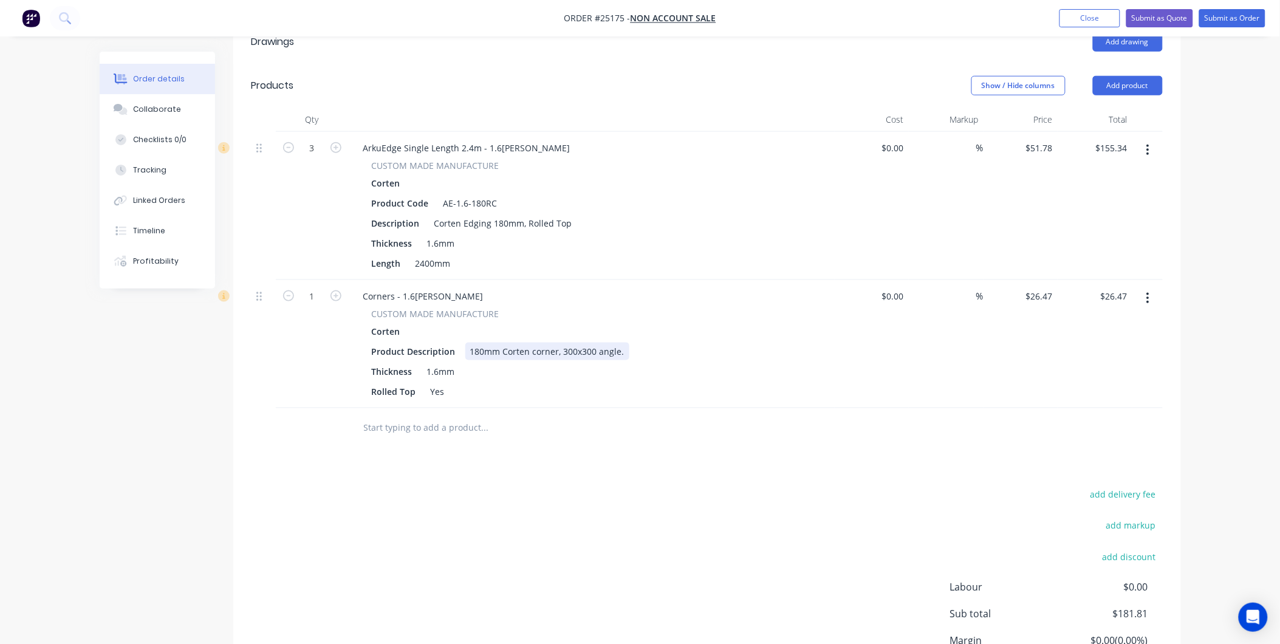
click at [618, 343] on div "180mm Corten corner, 300x300 angle." at bounding box center [547, 352] width 164 height 18
click at [620, 343] on div "180mm Corten corner, 300x300 angle." at bounding box center [547, 352] width 164 height 18
click at [1120, 76] on button "Add product" at bounding box center [1128, 85] width 70 height 19
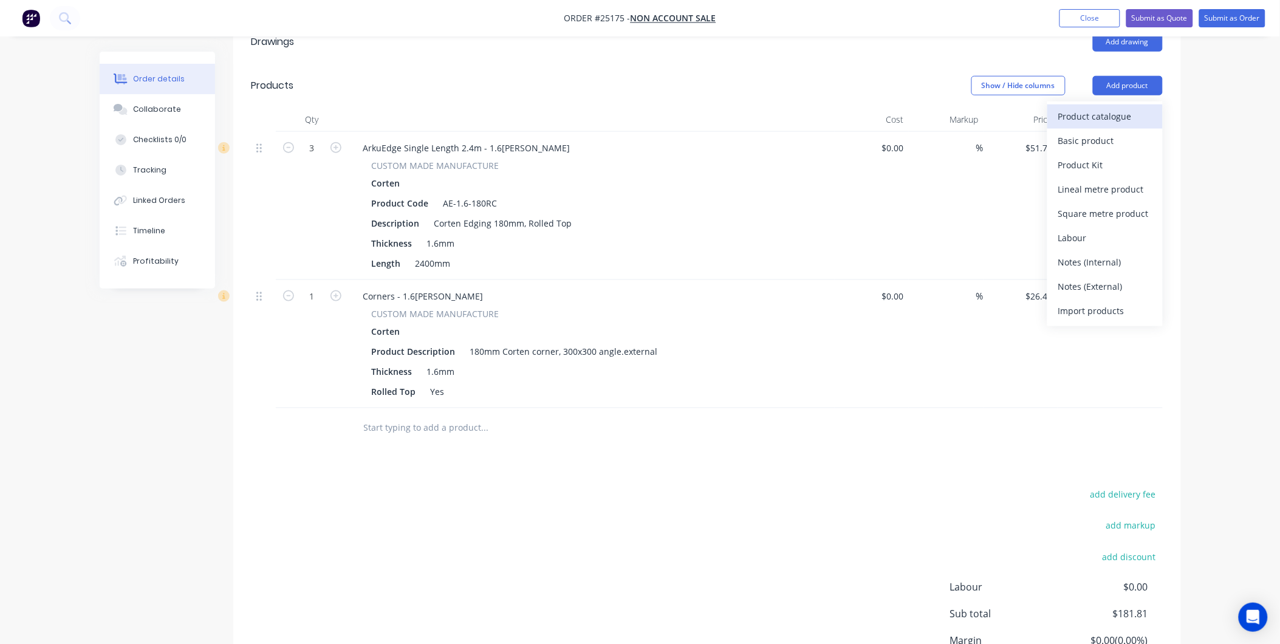
click at [1095, 108] on div "Product catalogue" at bounding box center [1105, 117] width 94 height 18
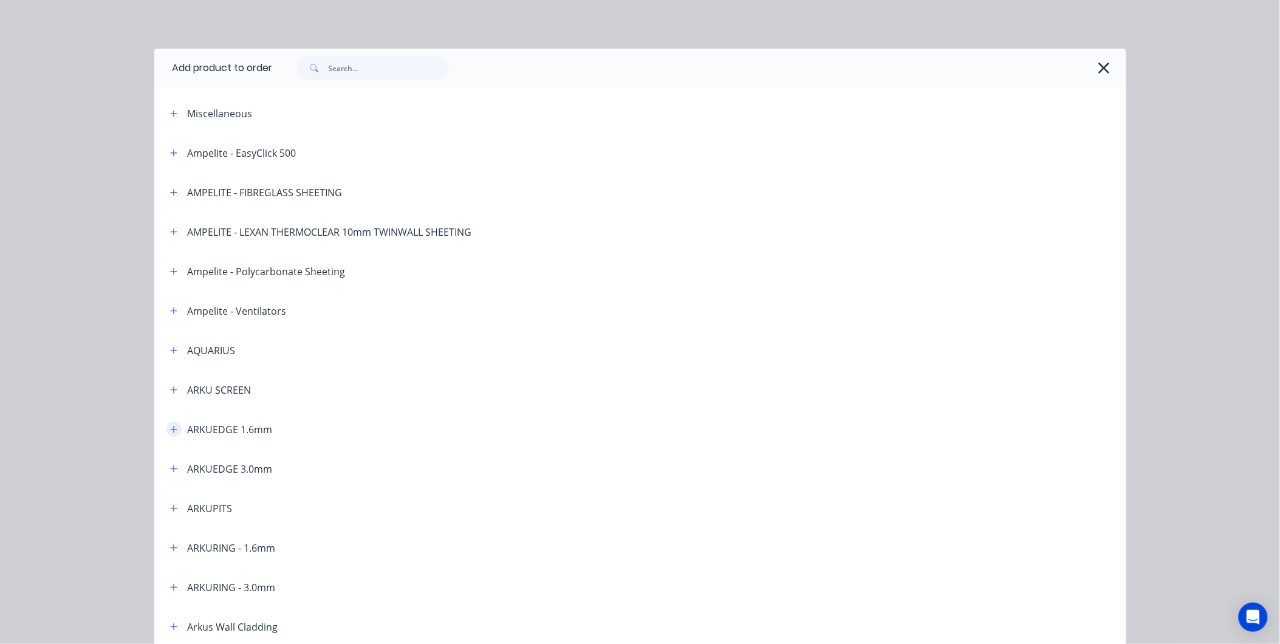
click at [173, 433] on button "button" at bounding box center [173, 429] width 15 height 15
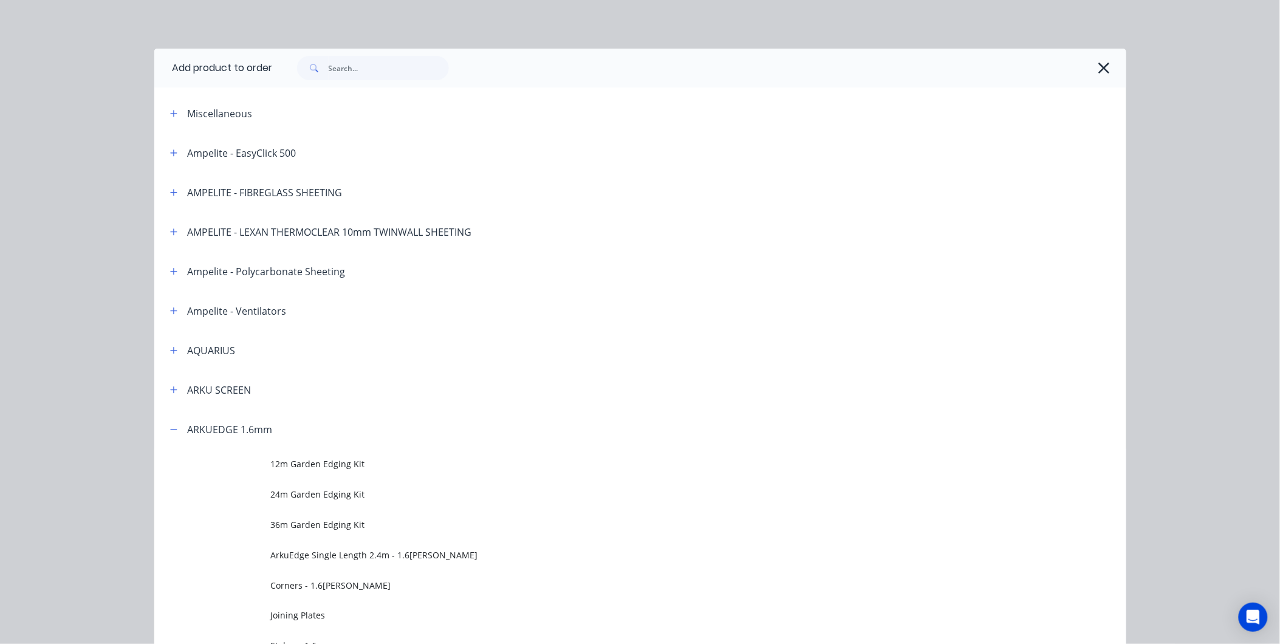
scroll to position [202, 0]
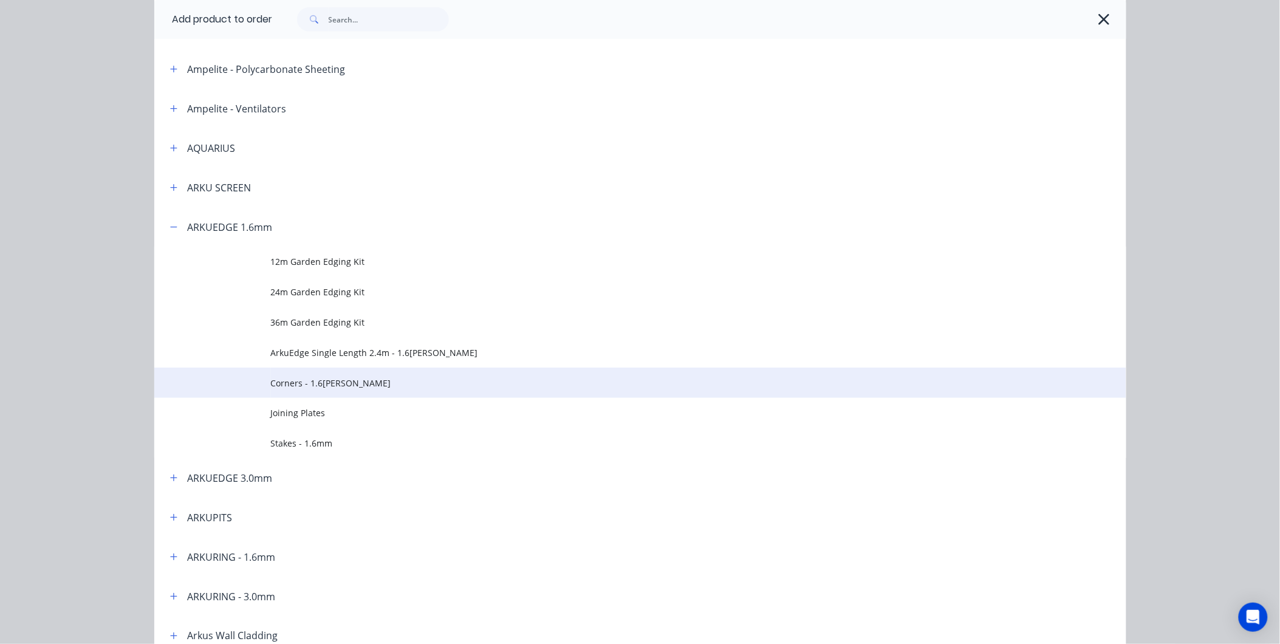
click at [317, 381] on span "Corners - 1.6mm Corten" at bounding box center [613, 383] width 684 height 13
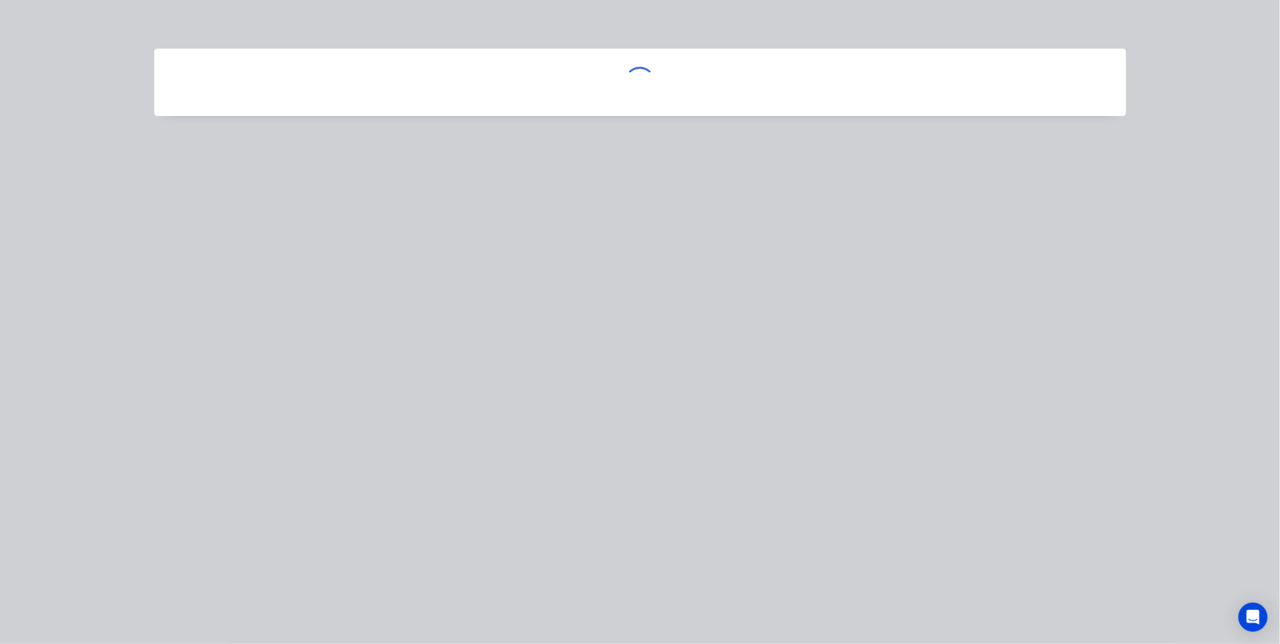
scroll to position [0, 0]
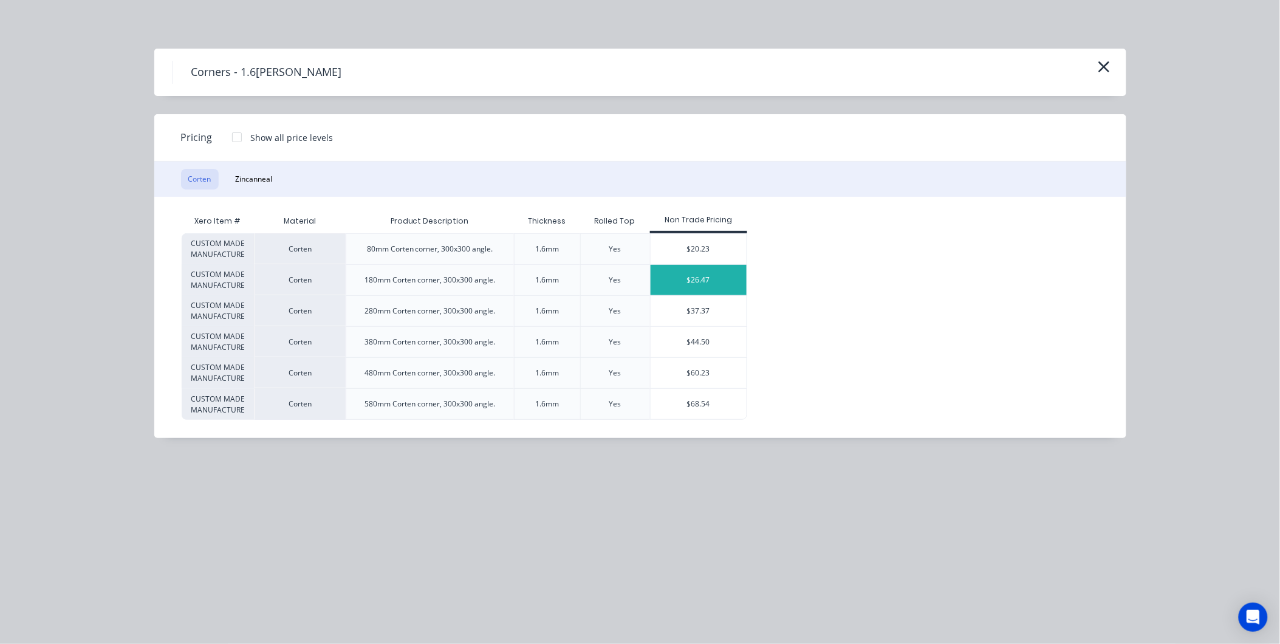
click at [715, 277] on div "$26.47" at bounding box center [699, 280] width 97 height 30
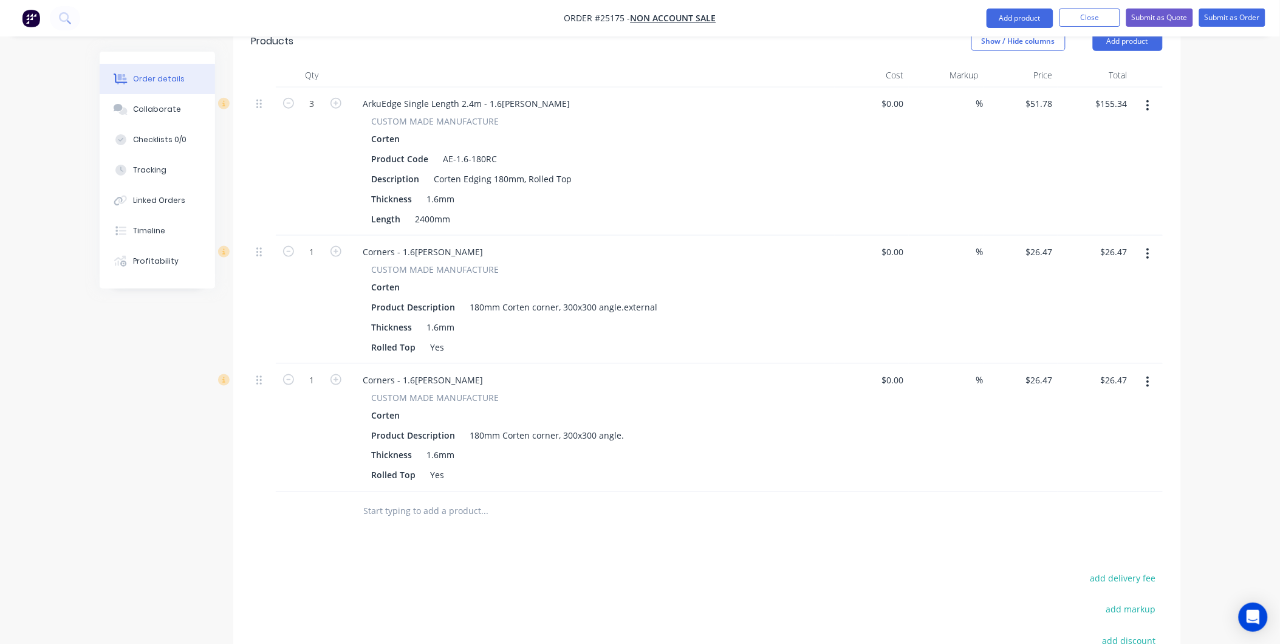
scroll to position [405, 0]
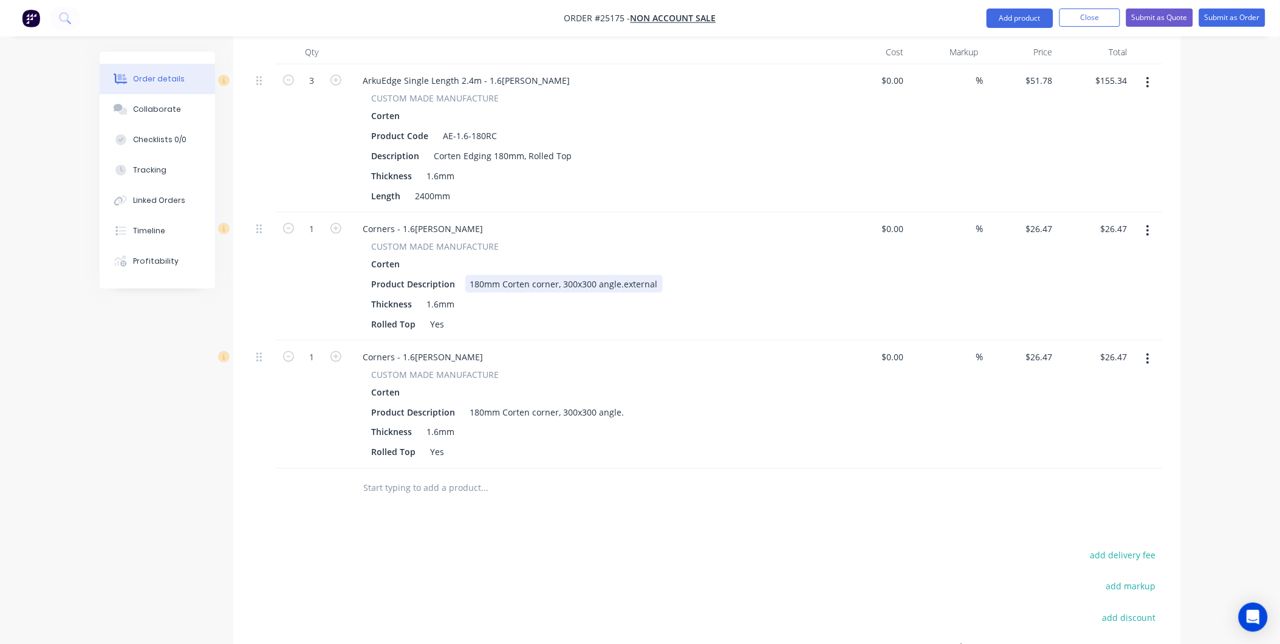
click at [617, 275] on div "180mm Corten corner, 300x300 angle.external" at bounding box center [563, 284] width 197 height 18
click at [632, 275] on div "180mm Corten corner, 300x300 angle. external" at bounding box center [567, 284] width 205 height 18
click at [634, 383] on div "Corten" at bounding box center [592, 392] width 440 height 18
click at [618, 403] on div "180mm Corten corner, 300x300 angle." at bounding box center [547, 412] width 164 height 18
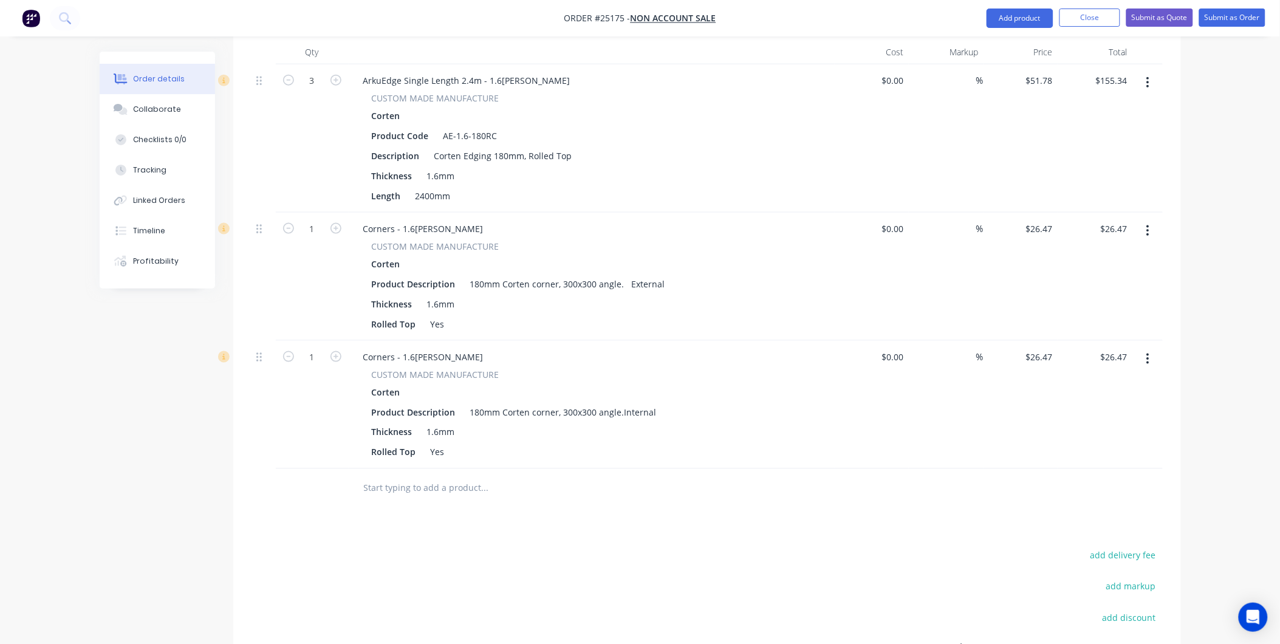
click at [711, 469] on div at bounding box center [567, 488] width 437 height 39
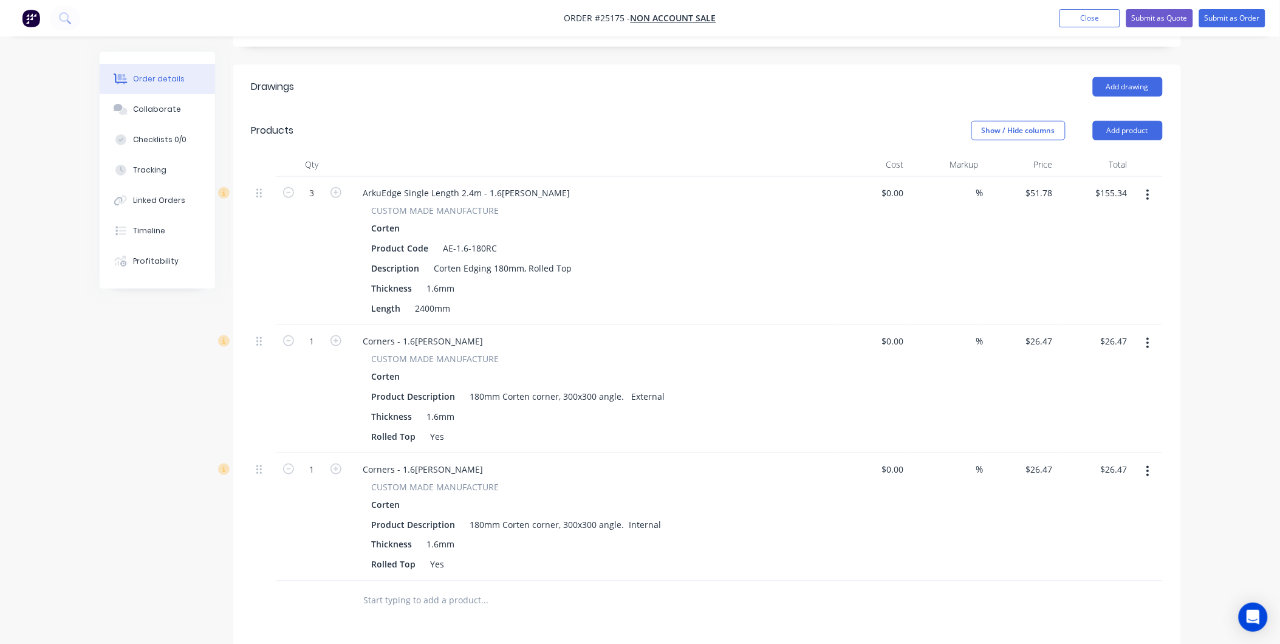
scroll to position [225, 0]
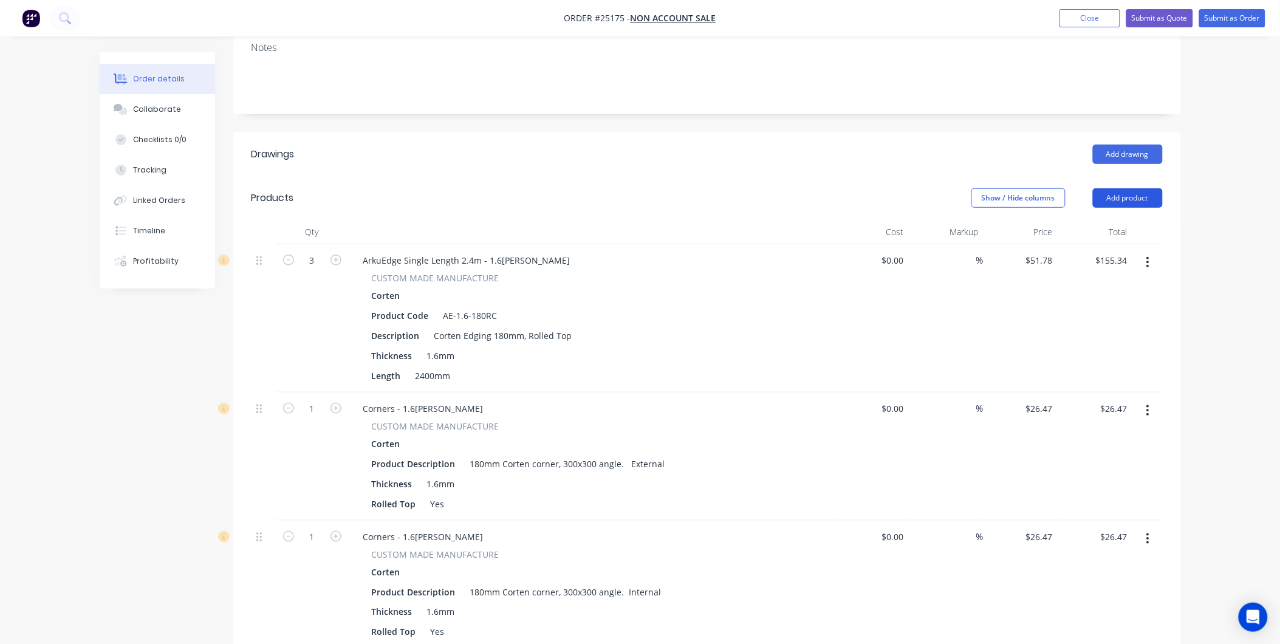
click at [1125, 188] on button "Add product" at bounding box center [1128, 197] width 70 height 19
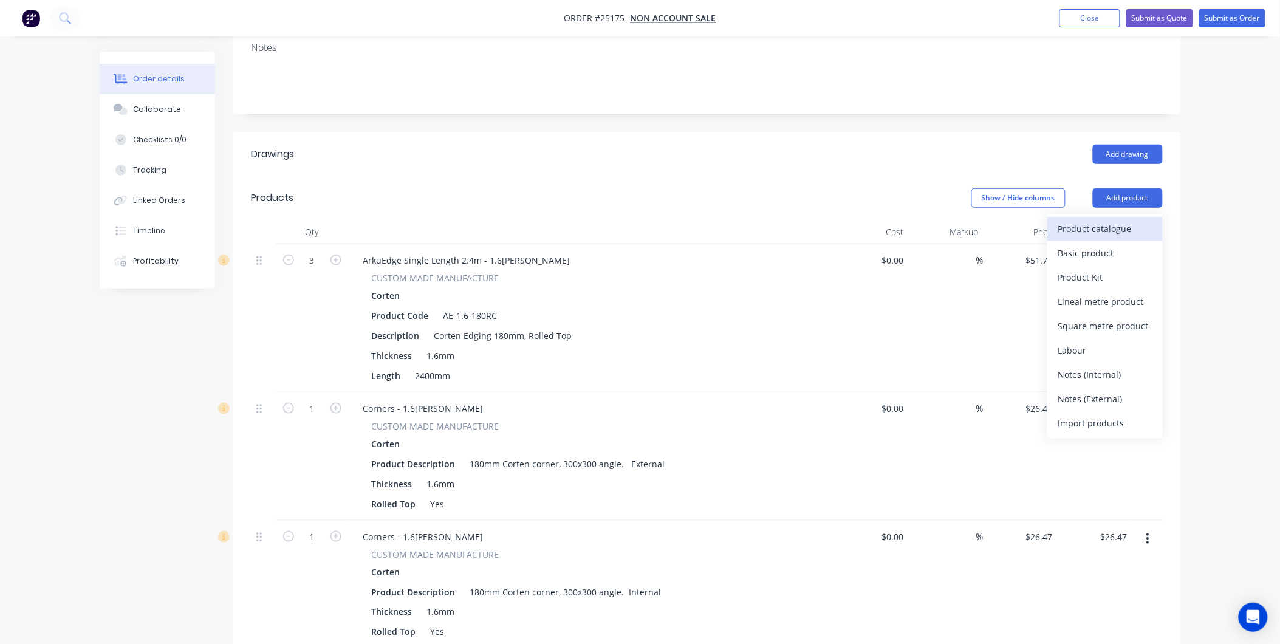
click at [1098, 220] on div "Product catalogue" at bounding box center [1105, 229] width 94 height 18
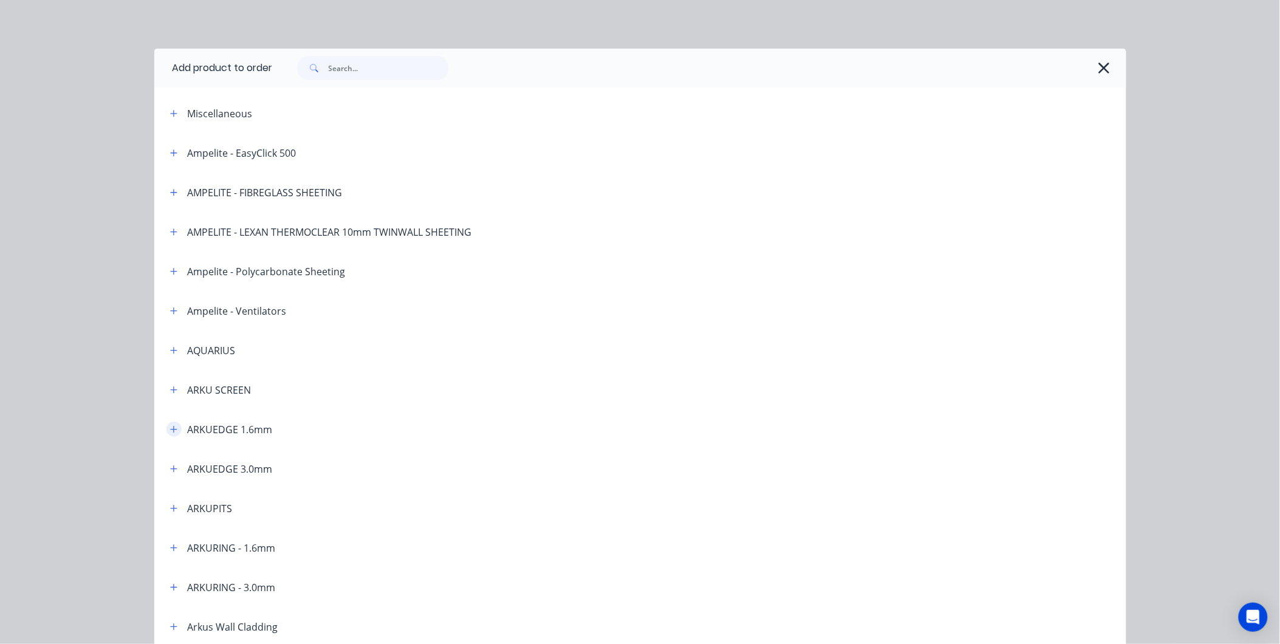
click at [172, 432] on icon "button" at bounding box center [173, 429] width 7 height 9
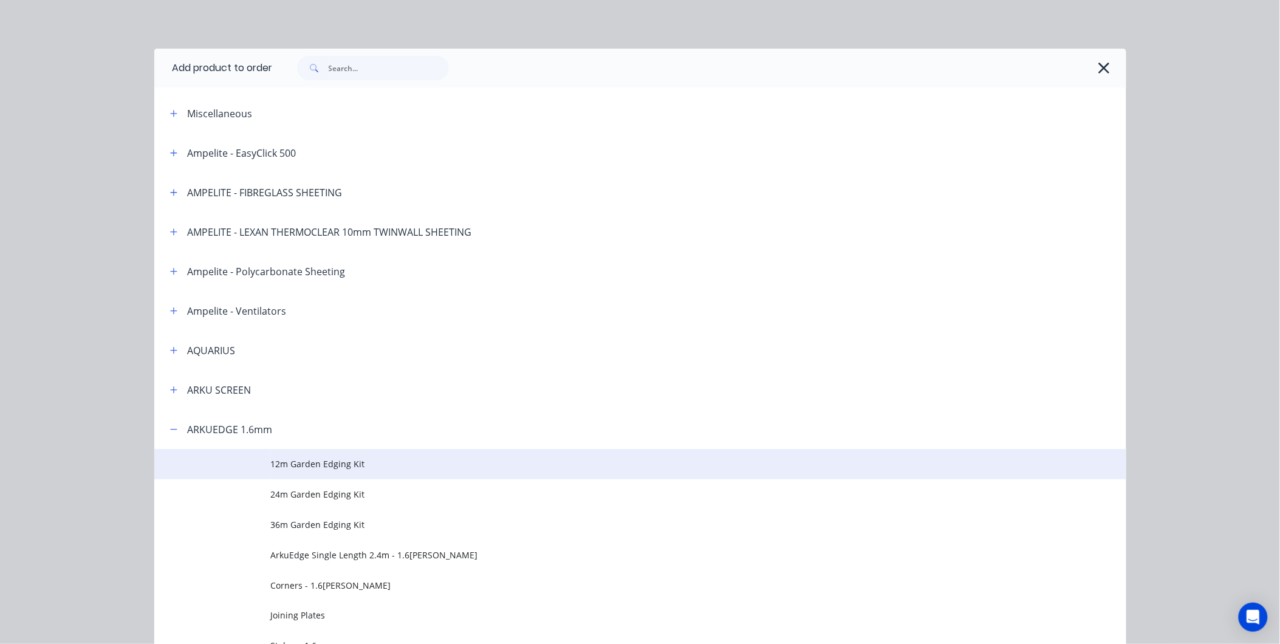
scroll to position [202, 0]
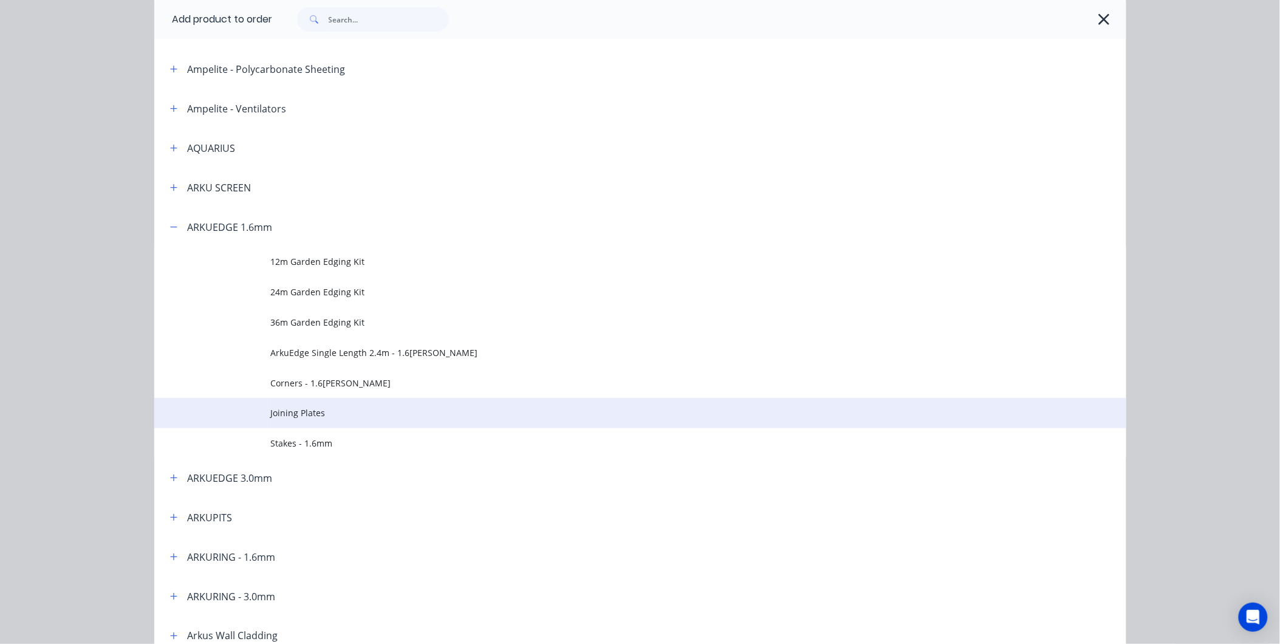
click at [323, 411] on span "Joining Plates" at bounding box center [613, 412] width 684 height 13
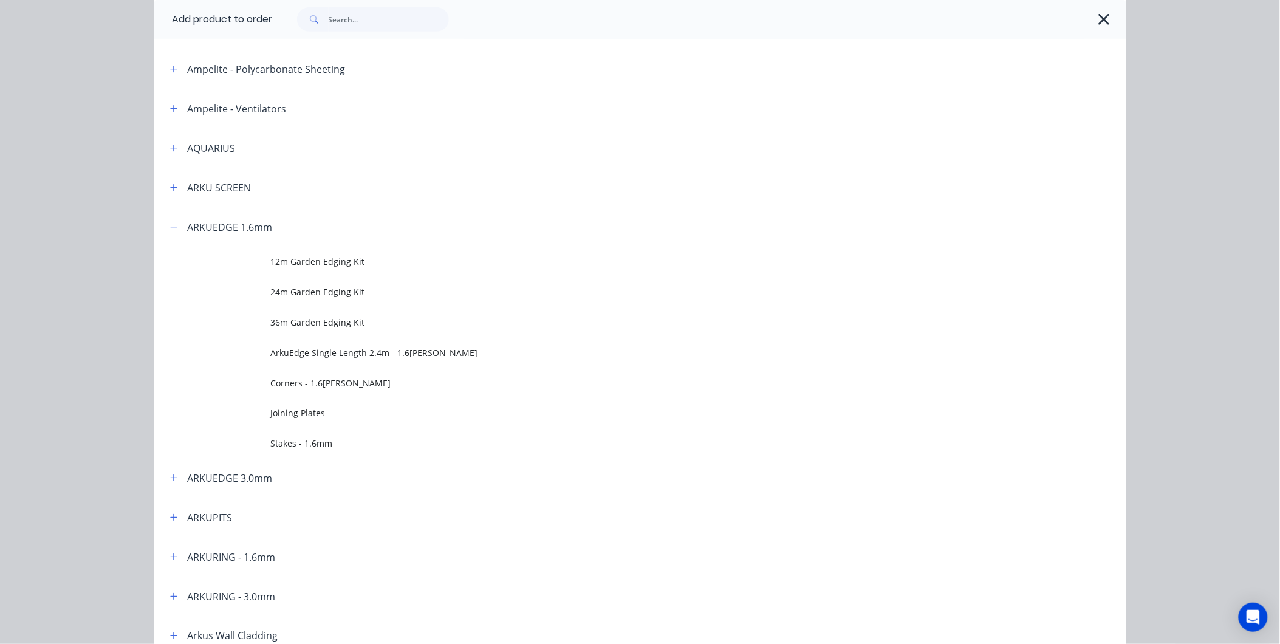
scroll to position [0, 0]
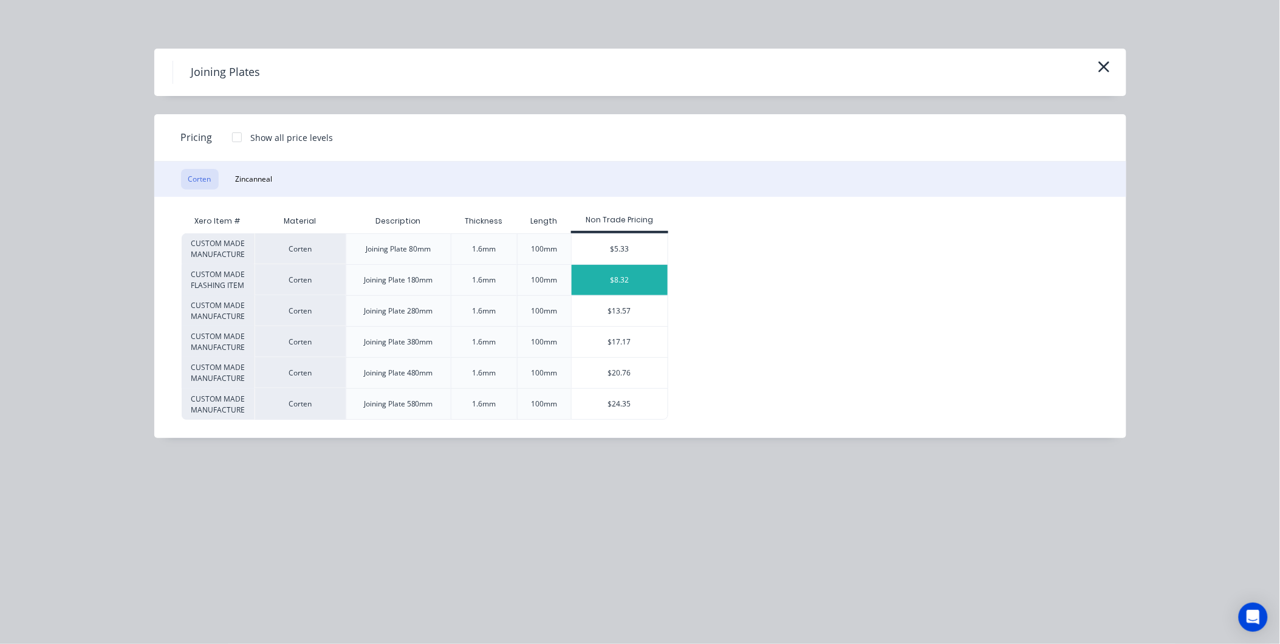
click at [630, 278] on div "$8.32" at bounding box center [620, 280] width 97 height 30
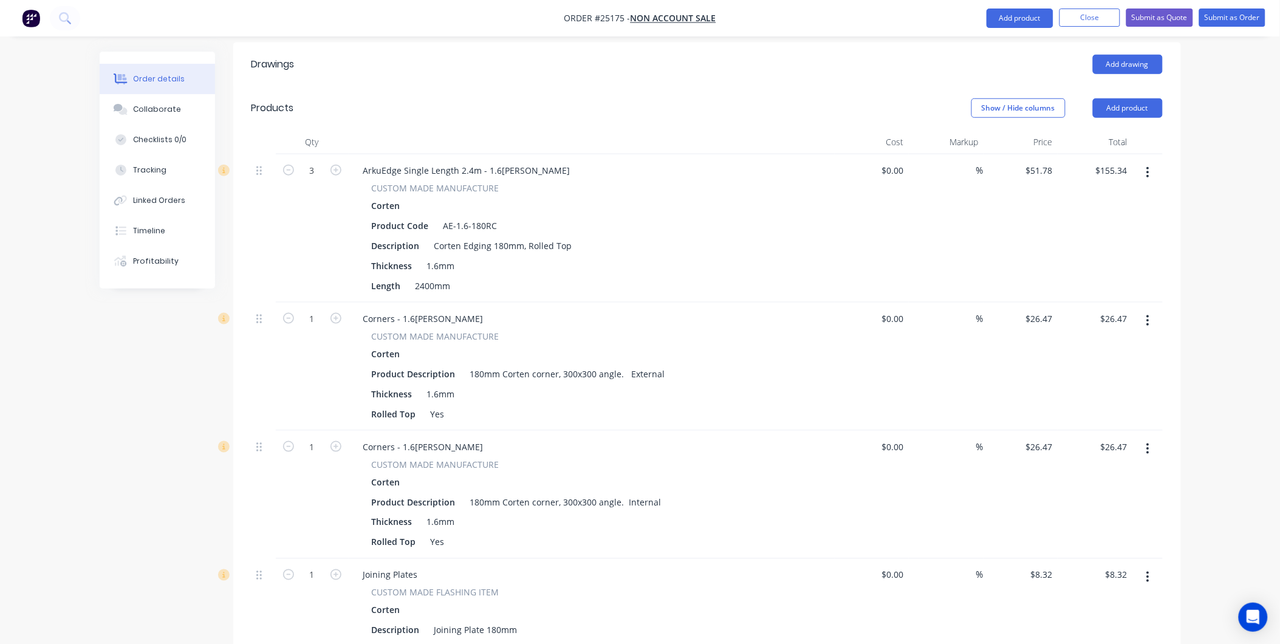
scroll to position [494, 0]
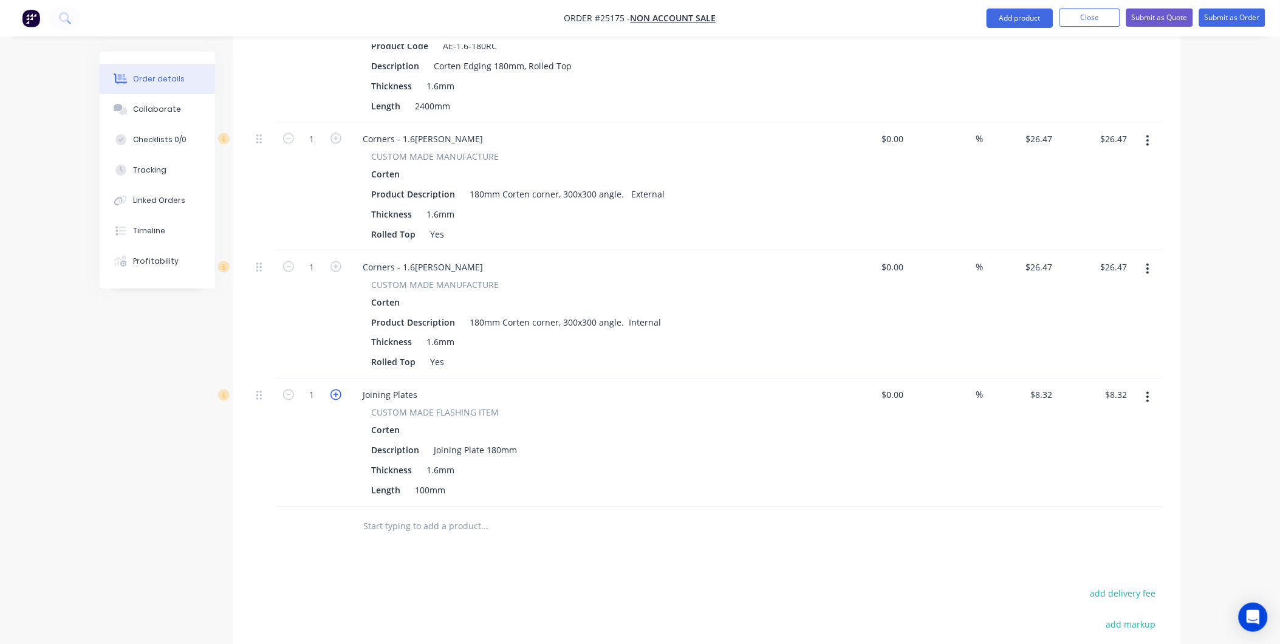
click at [336, 389] on icon "button" at bounding box center [335, 394] width 11 height 11
type input "2"
type input "$16.64"
click at [336, 389] on icon "button" at bounding box center [335, 394] width 11 height 11
type input "3"
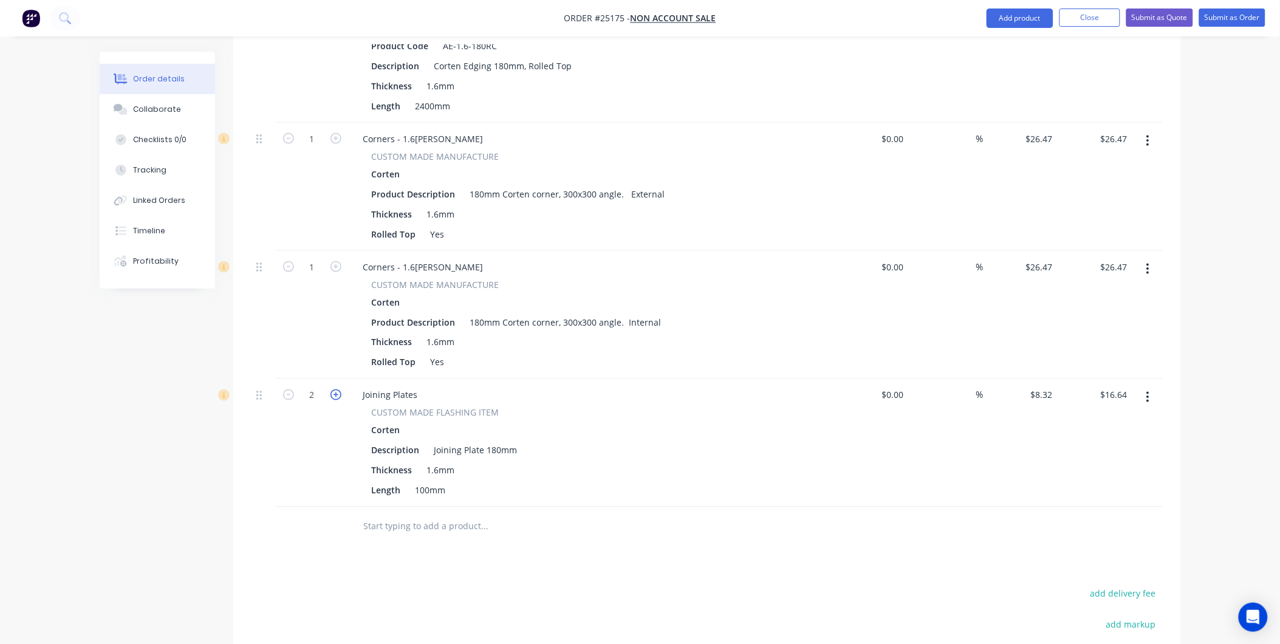
type input "$24.96"
click at [336, 389] on icon "button" at bounding box center [335, 394] width 11 height 11
type input "4"
type input "$33.28"
click at [336, 389] on icon "button" at bounding box center [335, 394] width 11 height 11
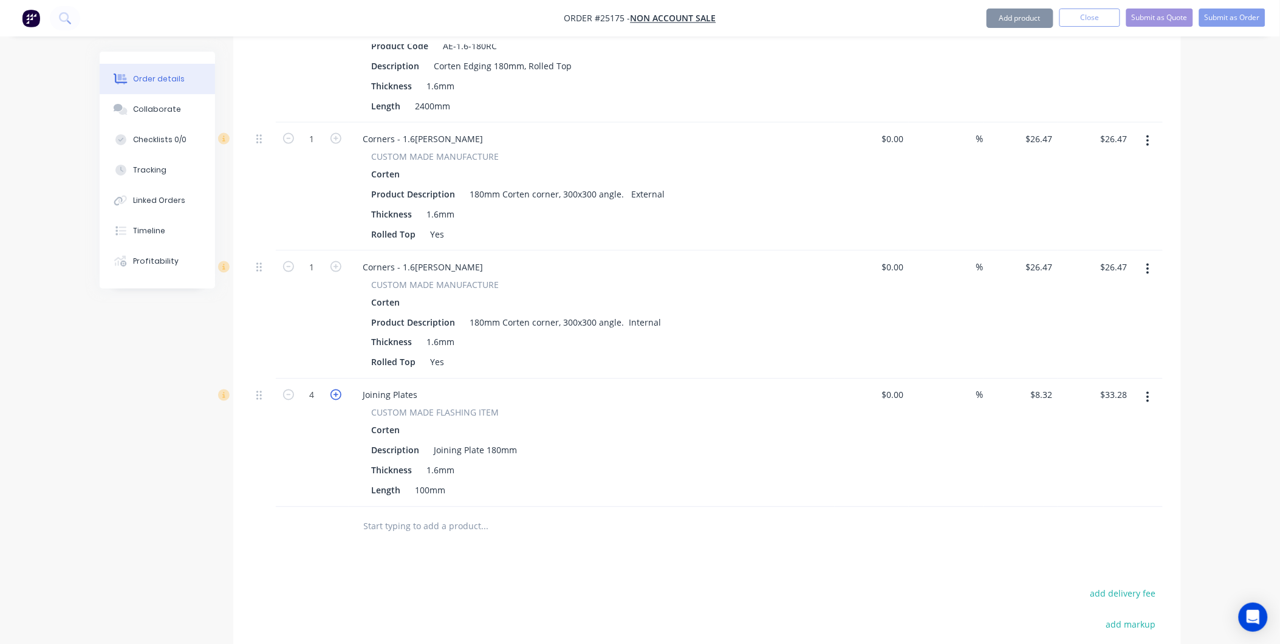
type input "5"
type input "$41.60"
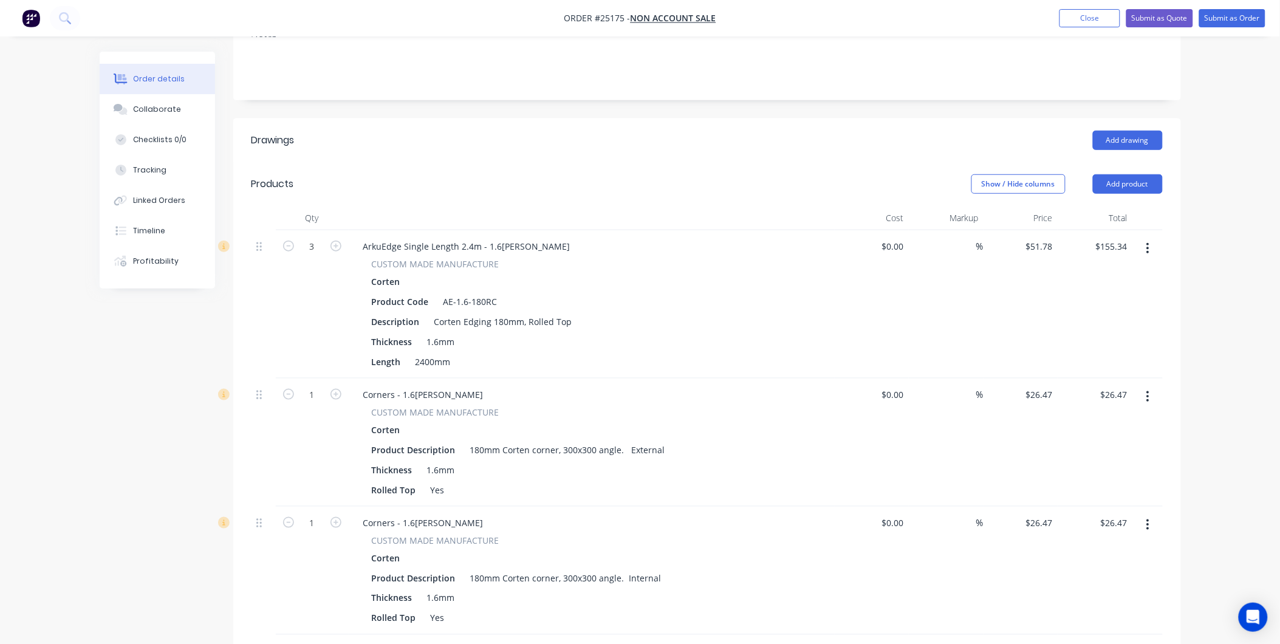
scroll to position [157, 0]
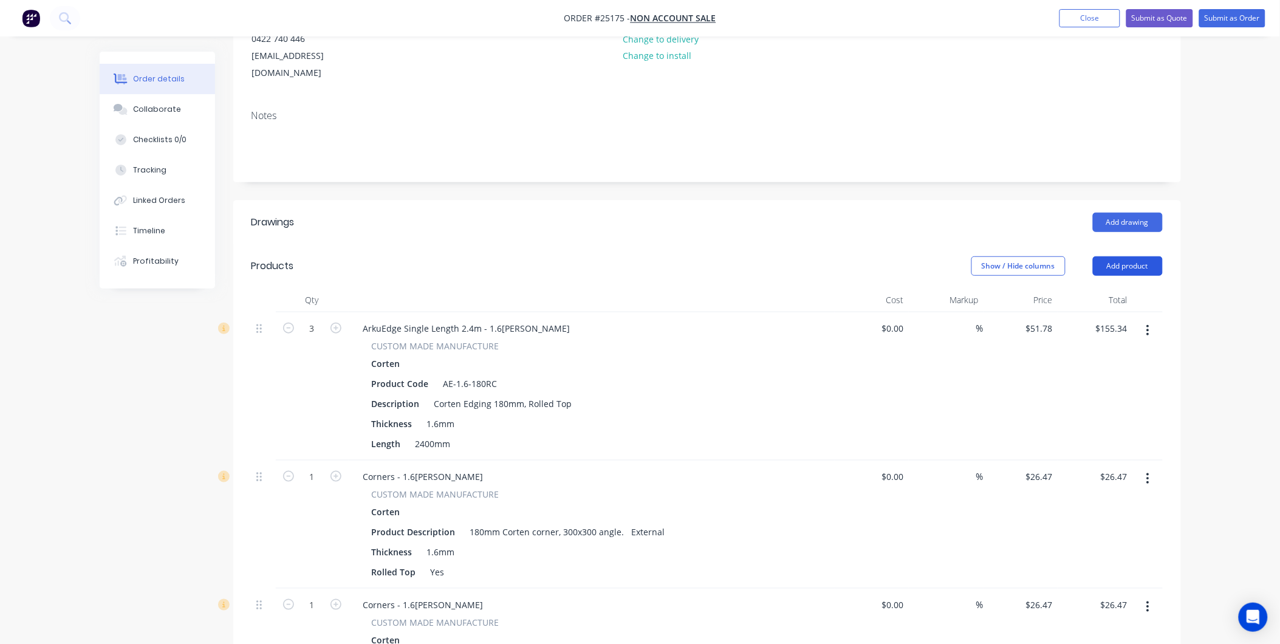
click at [1132, 256] on button "Add product" at bounding box center [1128, 265] width 70 height 19
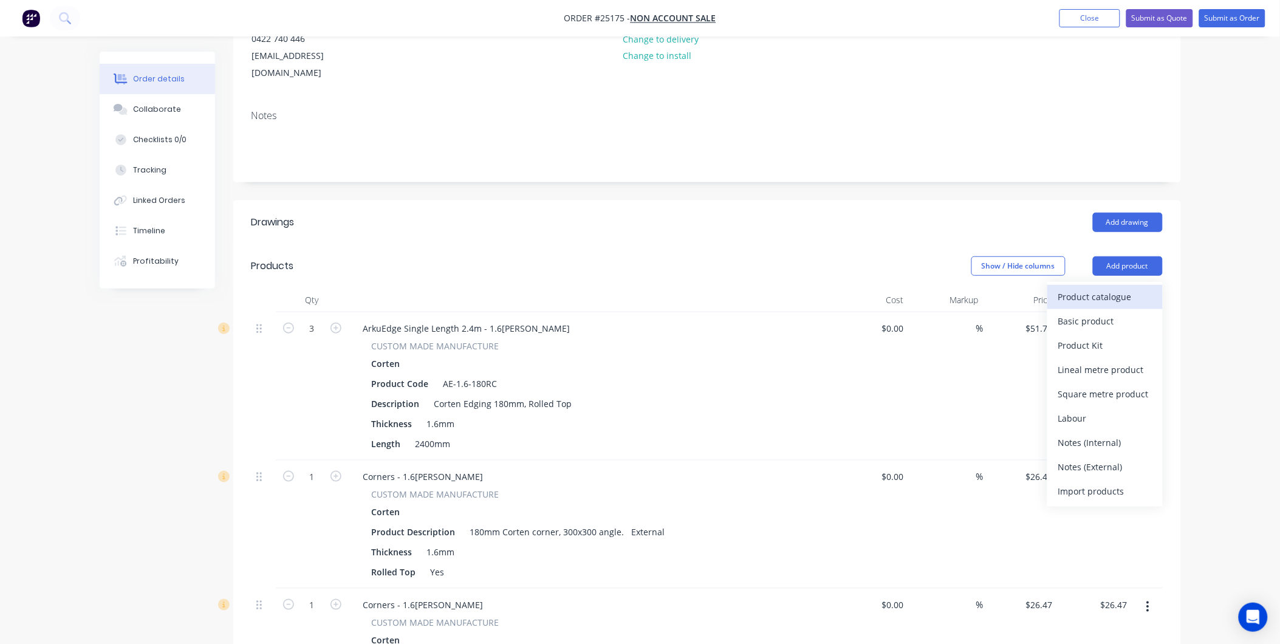
click at [1101, 288] on div "Product catalogue" at bounding box center [1105, 297] width 94 height 18
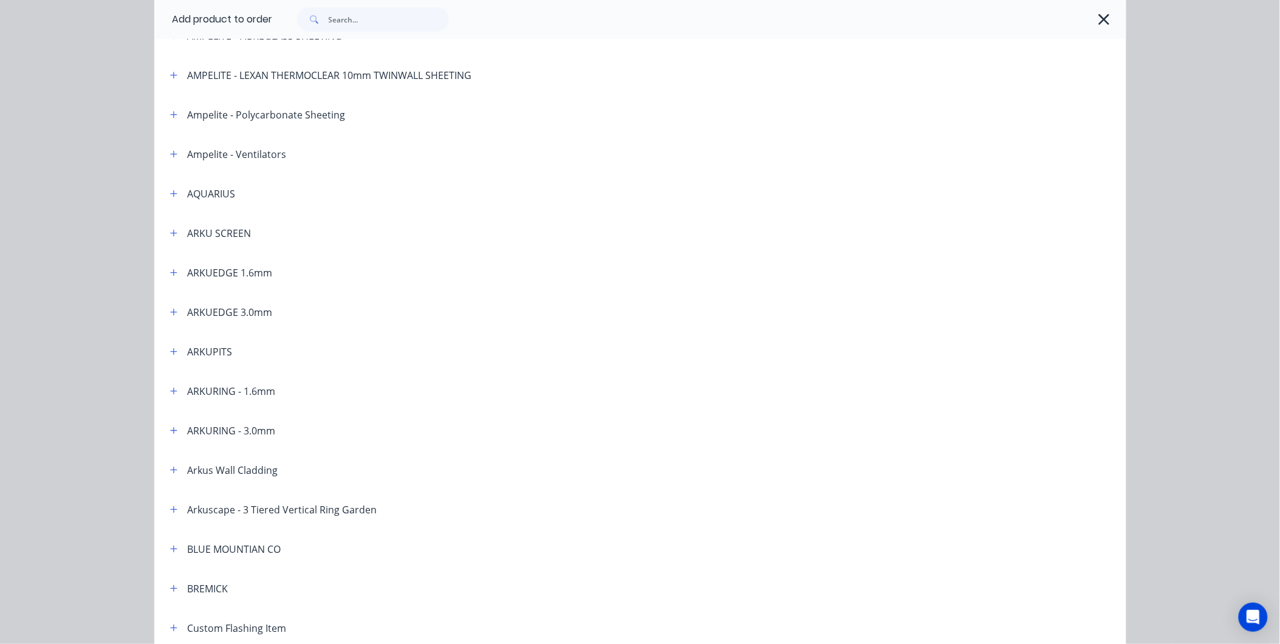
scroll to position [135, 0]
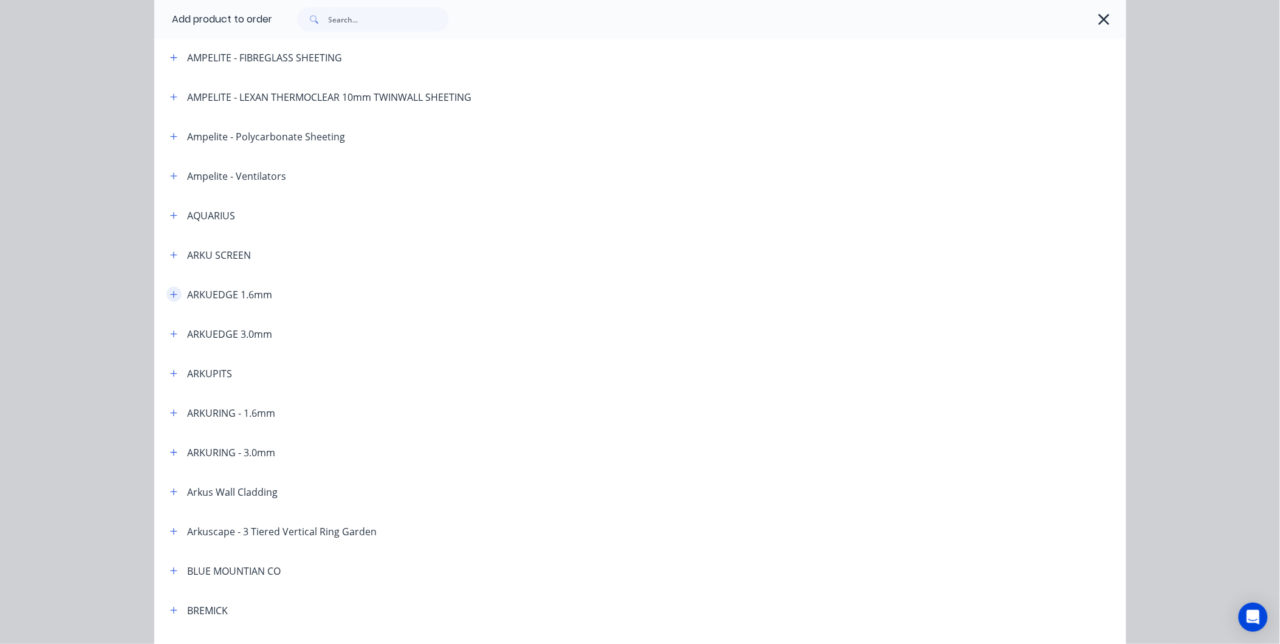
click at [170, 295] on icon "button" at bounding box center [173, 294] width 7 height 7
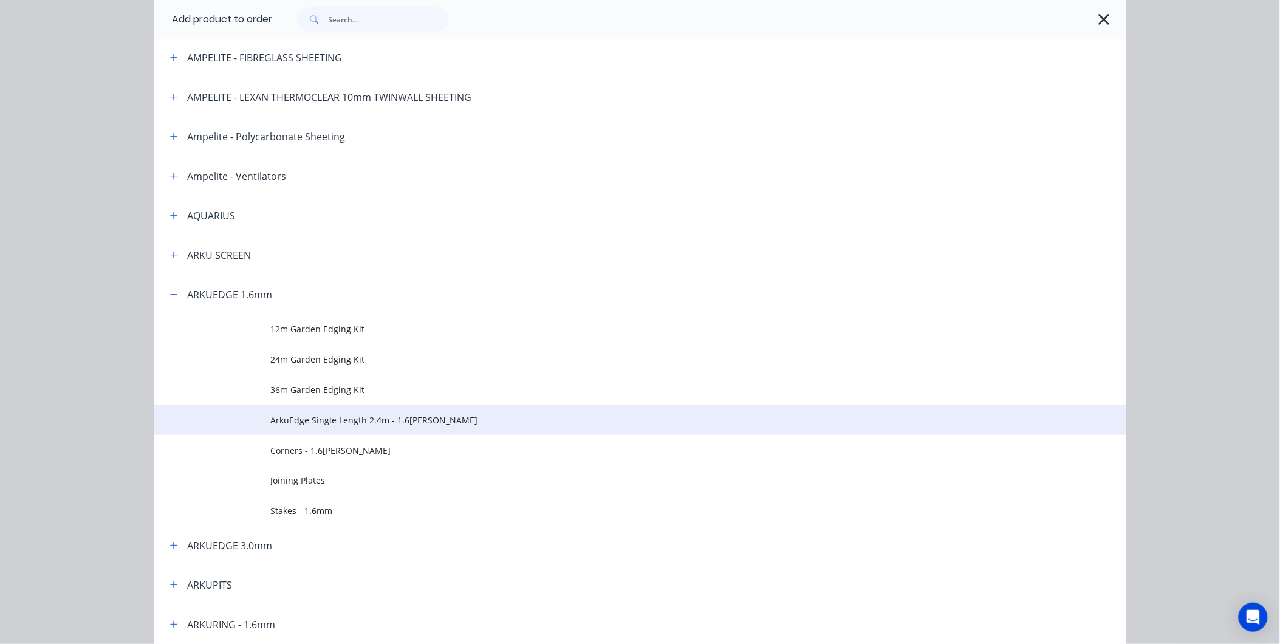
scroll to position [270, 0]
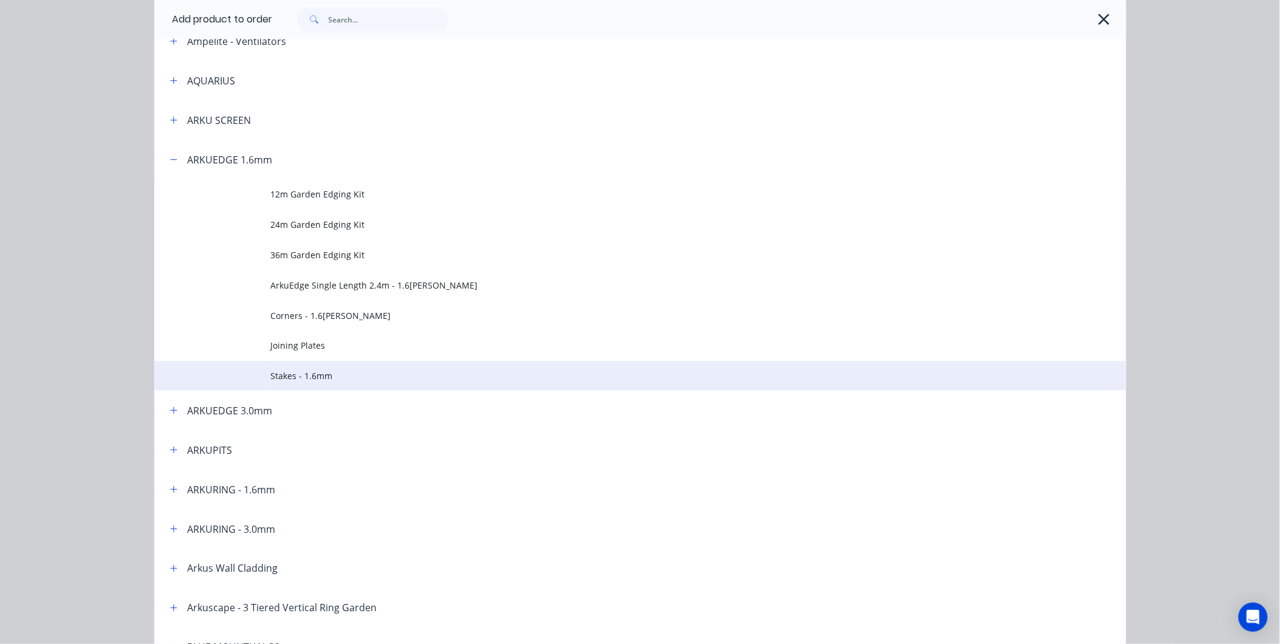
click at [323, 369] on span "Stakes - 1.6mm" at bounding box center [613, 375] width 684 height 13
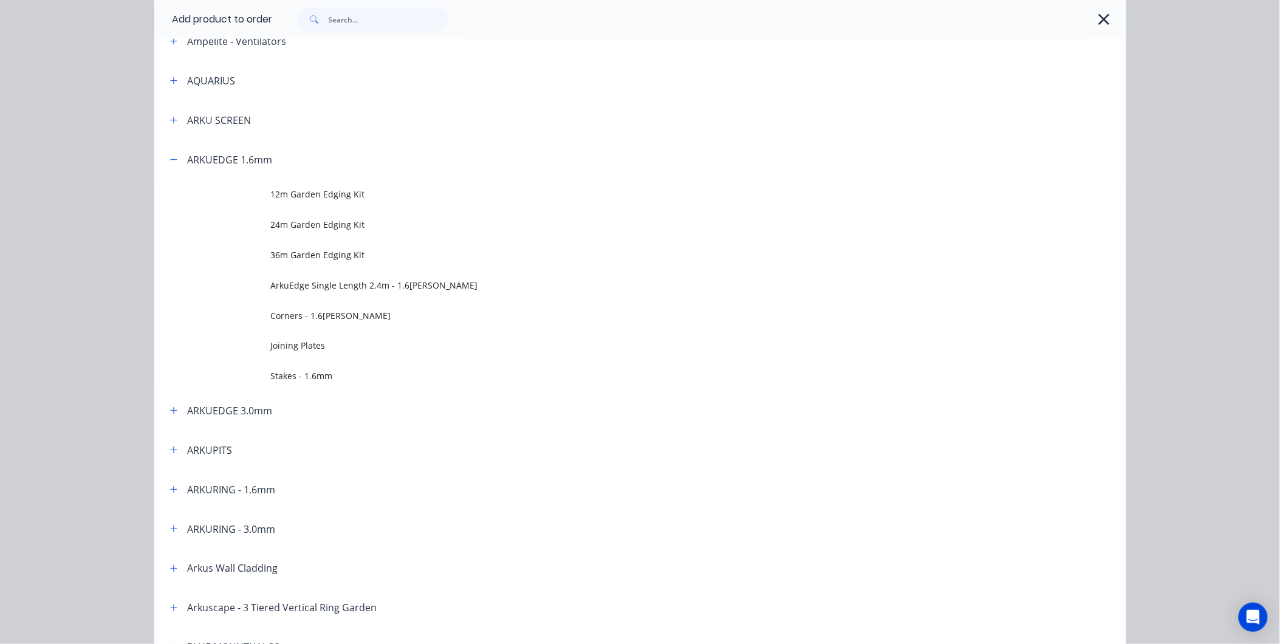
scroll to position [0, 0]
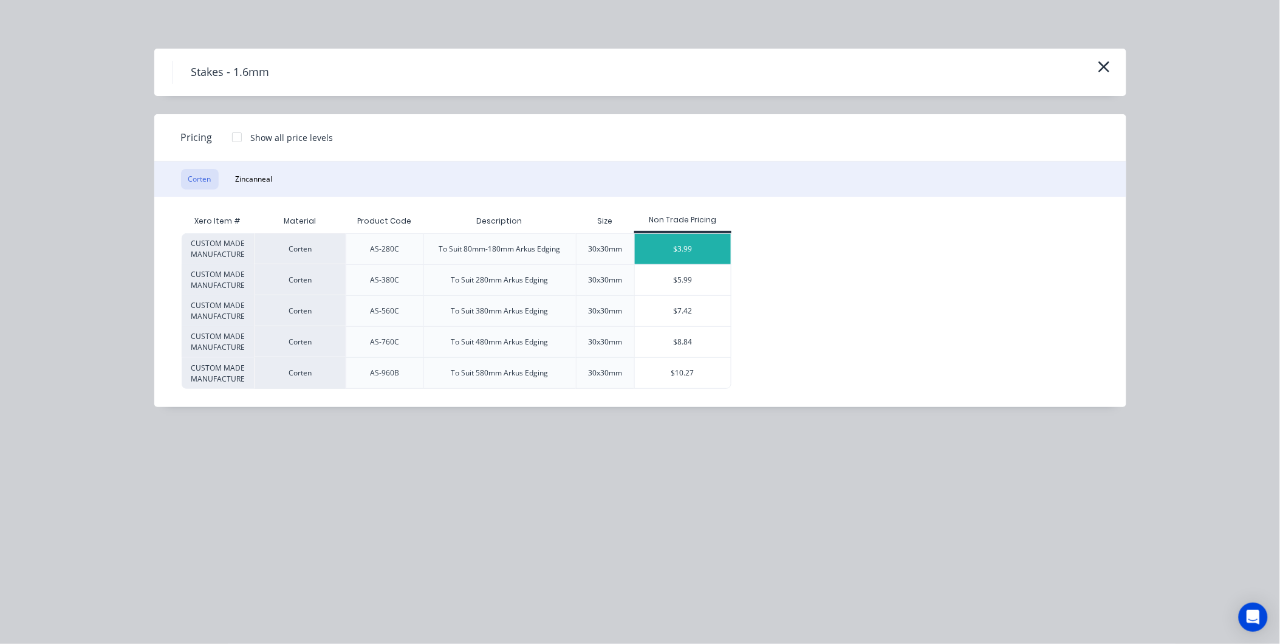
click at [689, 245] on div "$3.99" at bounding box center [683, 249] width 97 height 30
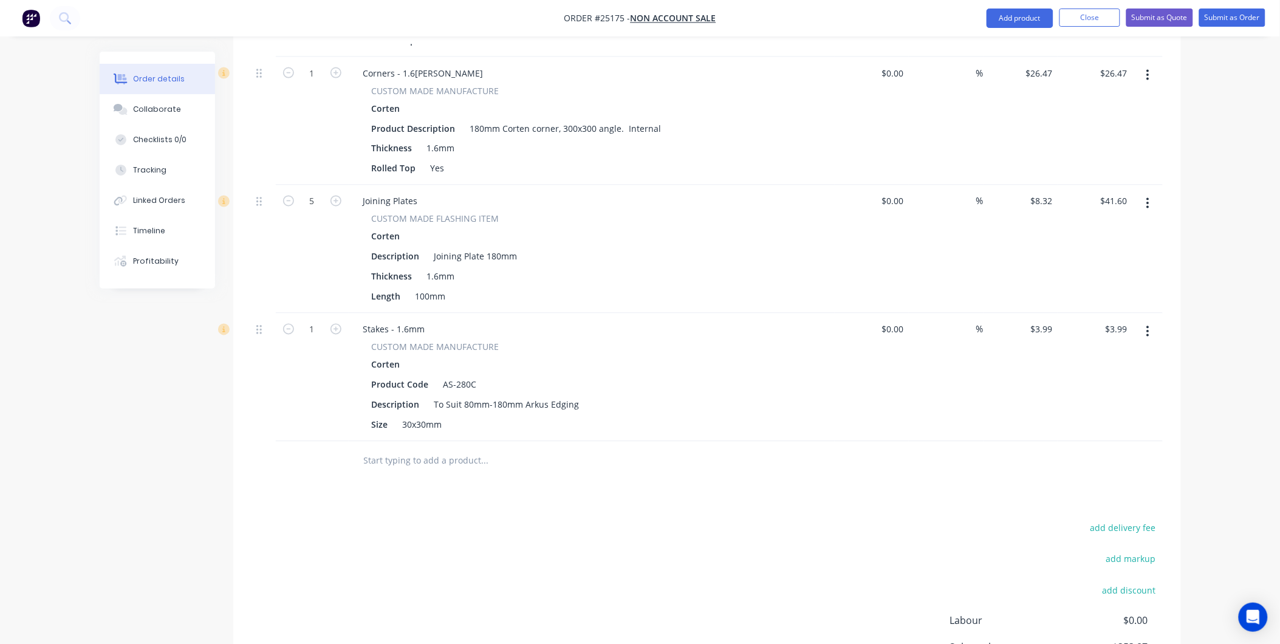
scroll to position [683, 0]
click at [337, 329] on icon "button" at bounding box center [335, 334] width 11 height 11
type input "2"
type input "$7.98"
click at [337, 329] on icon "button" at bounding box center [335, 334] width 11 height 11
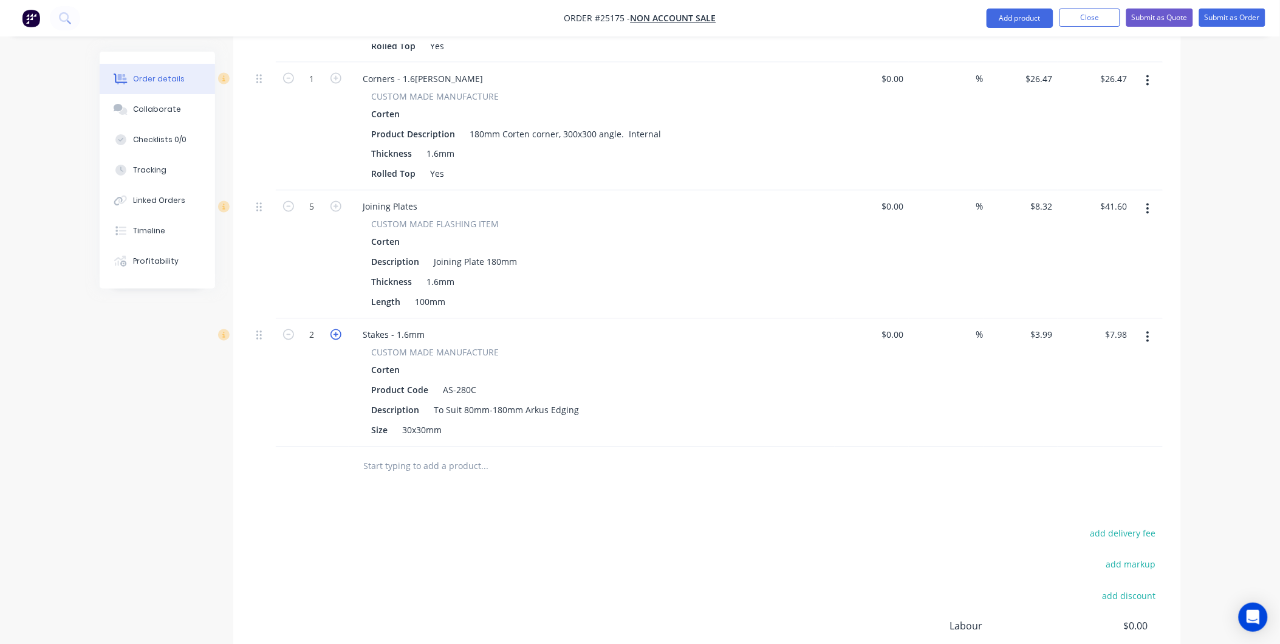
type input "3"
type input "$11.97"
click at [337, 329] on icon "button" at bounding box center [335, 334] width 11 height 11
type input "4"
type input "$15.96"
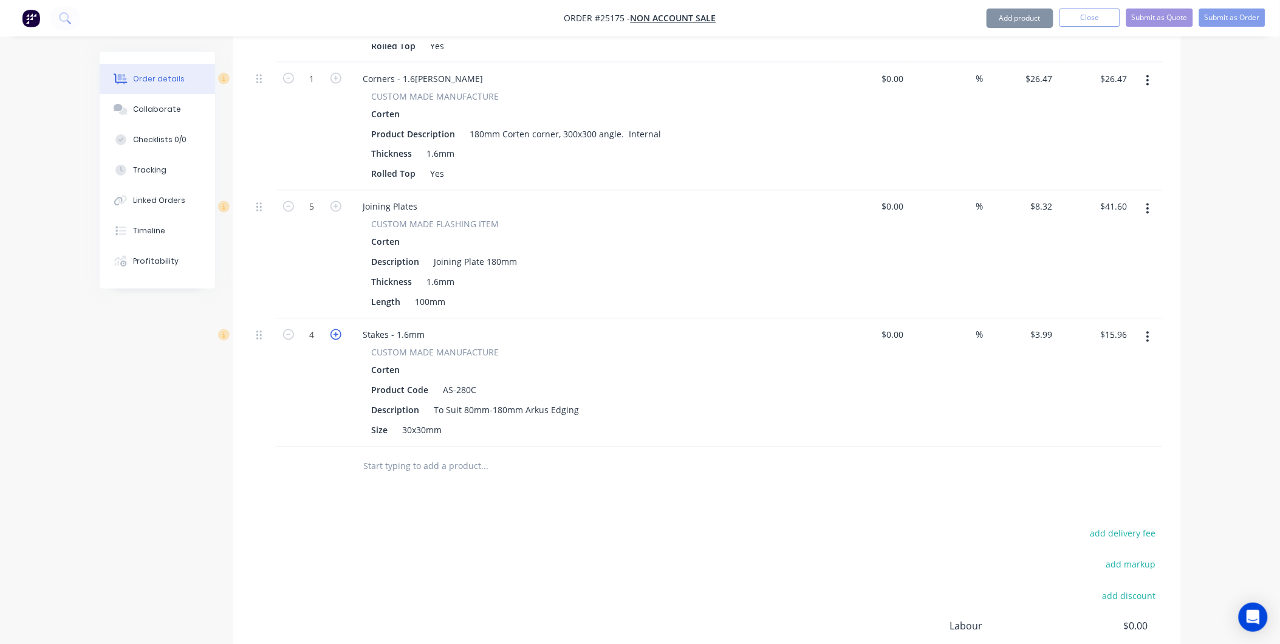
click at [337, 329] on icon "button" at bounding box center [335, 334] width 11 height 11
type input "5"
type input "$19.95"
click at [337, 329] on icon "button" at bounding box center [335, 334] width 11 height 11
type input "6"
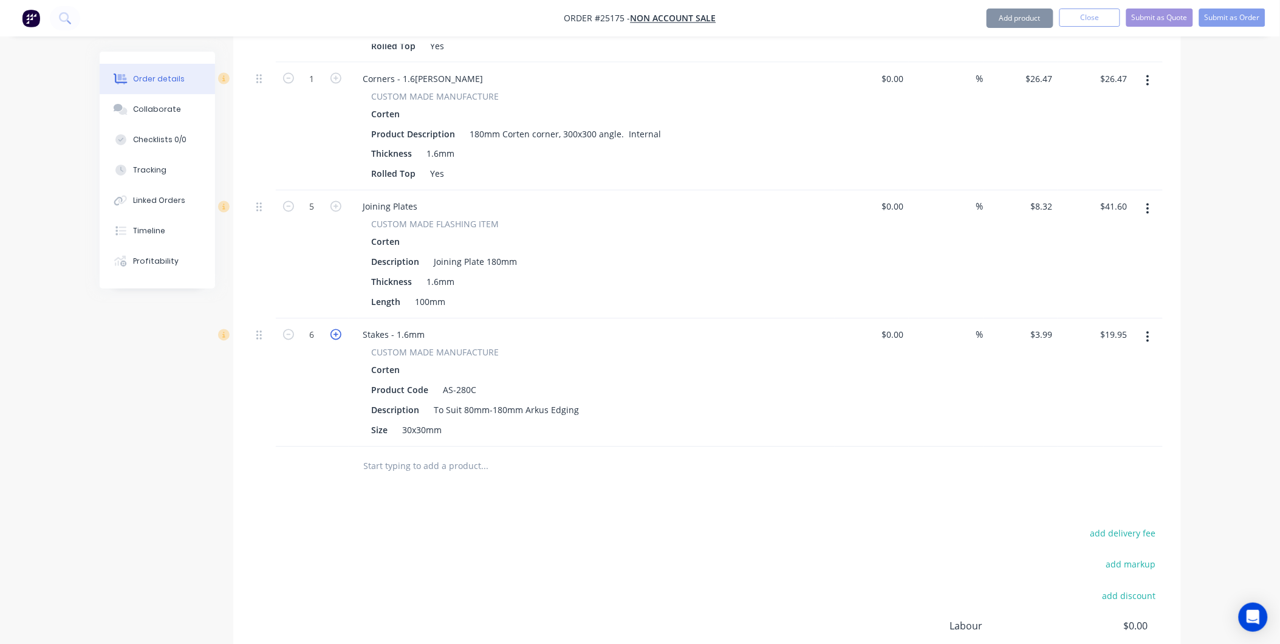
type input "$23.94"
click at [337, 329] on icon "button" at bounding box center [335, 334] width 11 height 11
type input "7"
type input "$27.93"
click at [337, 329] on icon "button" at bounding box center [335, 334] width 11 height 11
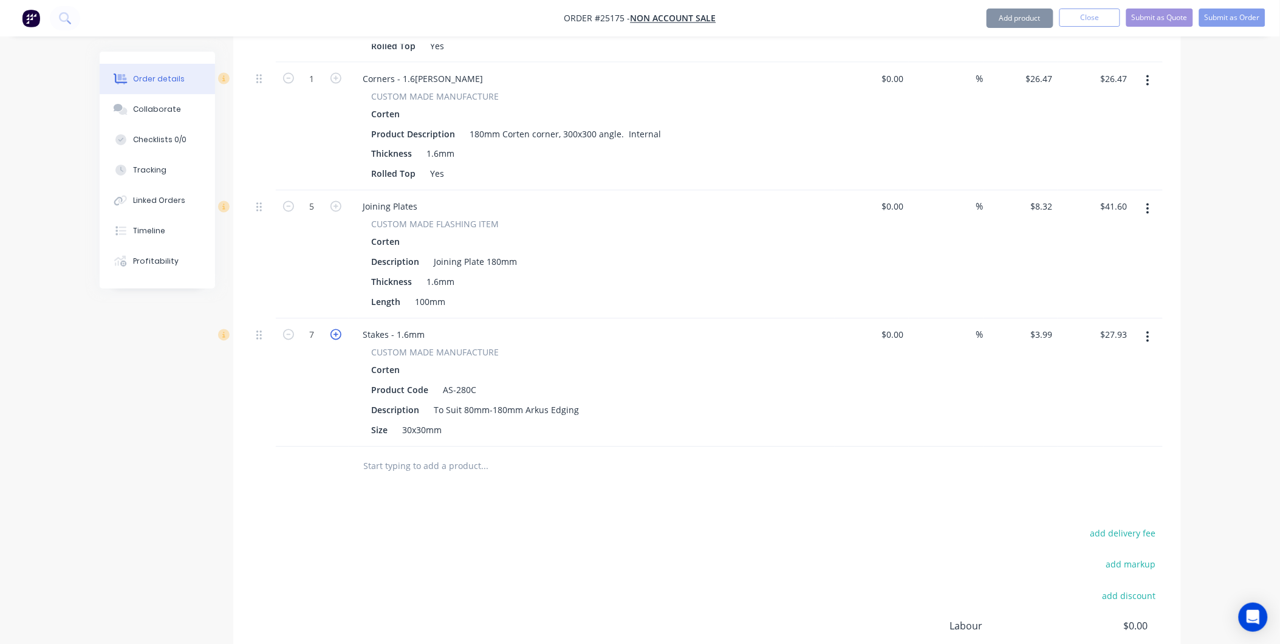
type input "8"
type input "$31.92"
click at [337, 329] on icon "button" at bounding box center [335, 334] width 11 height 11
type input "9"
type input "$35.91"
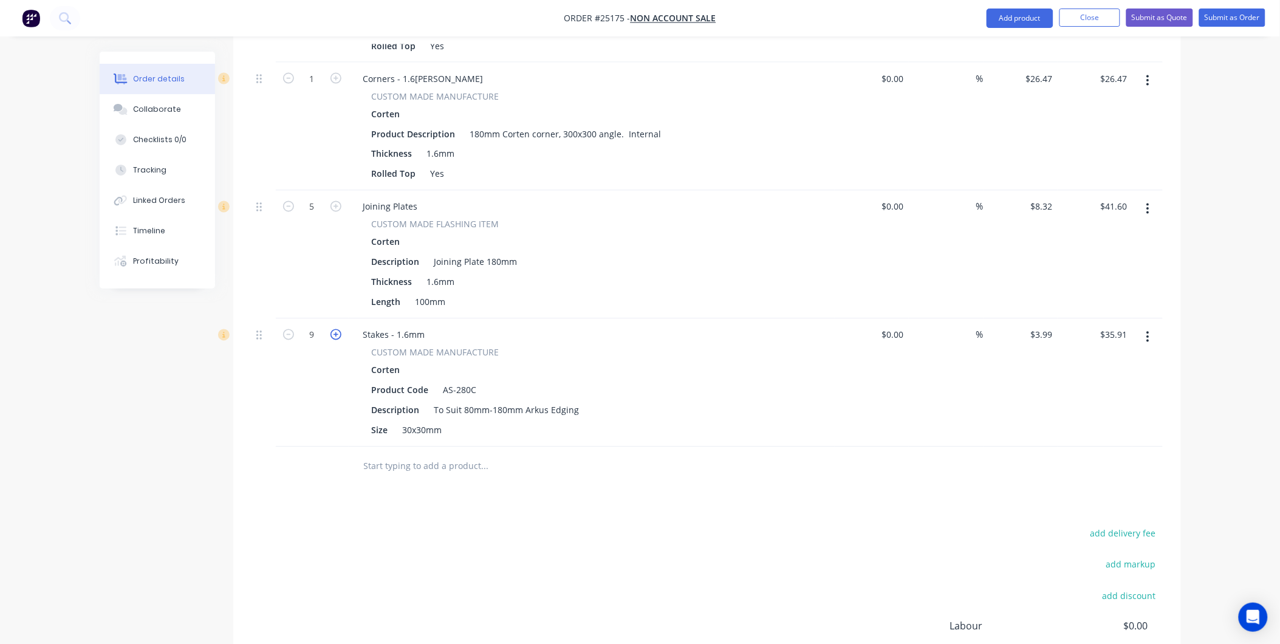
click at [337, 329] on icon "button" at bounding box center [335, 334] width 11 height 11
type input "10"
type input "$39.90"
click at [337, 329] on icon "button" at bounding box center [335, 334] width 11 height 11
type input "11"
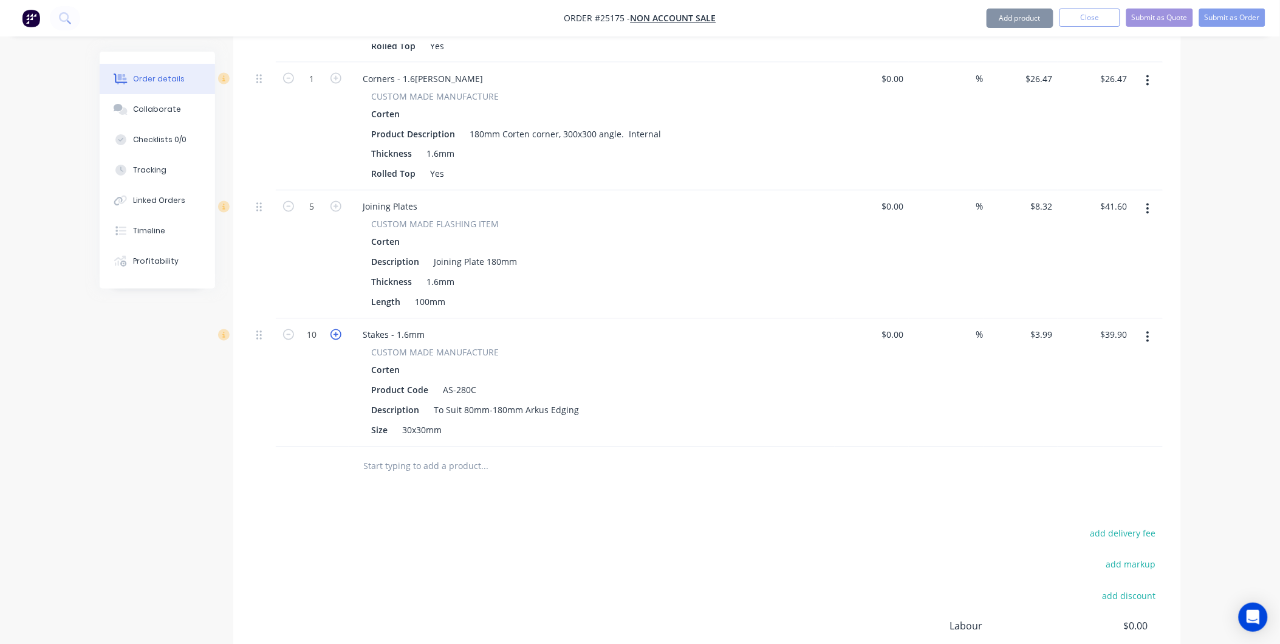
type input "$43.89"
click at [337, 329] on icon "button" at bounding box center [335, 334] width 11 height 11
type input "12"
type input "$47.88"
click at [337, 329] on icon "button" at bounding box center [335, 334] width 11 height 11
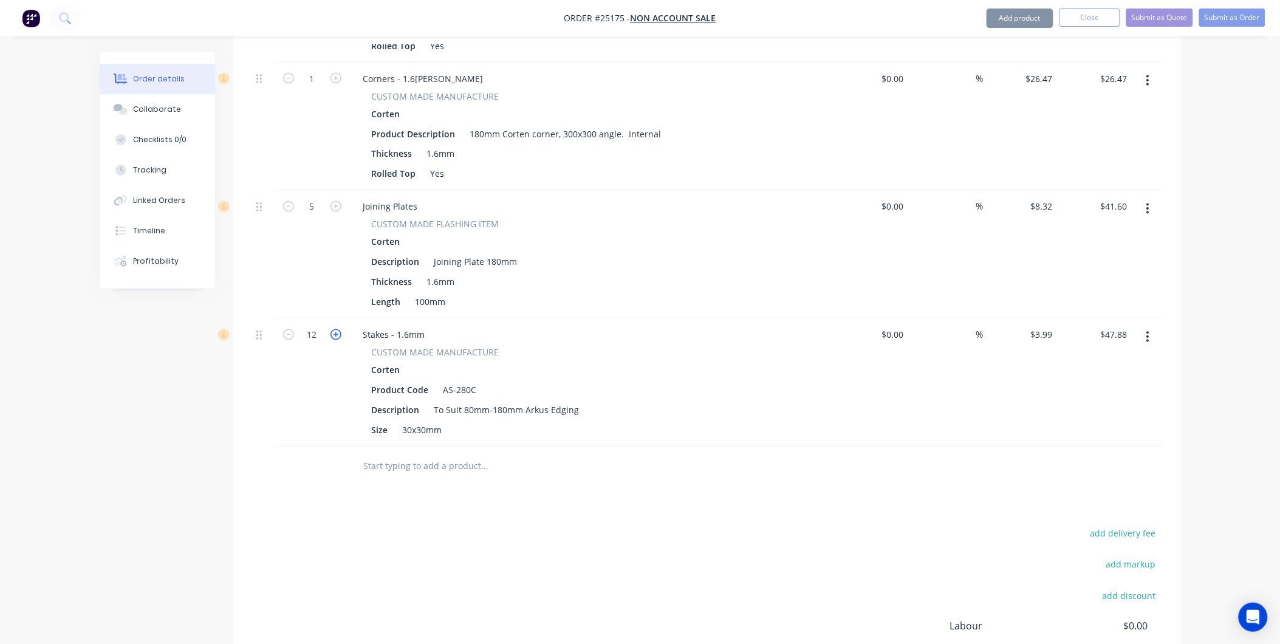
type input "13"
type input "$51.87"
click at [337, 329] on icon "button" at bounding box center [335, 334] width 11 height 11
type input "14"
type input "$55.86"
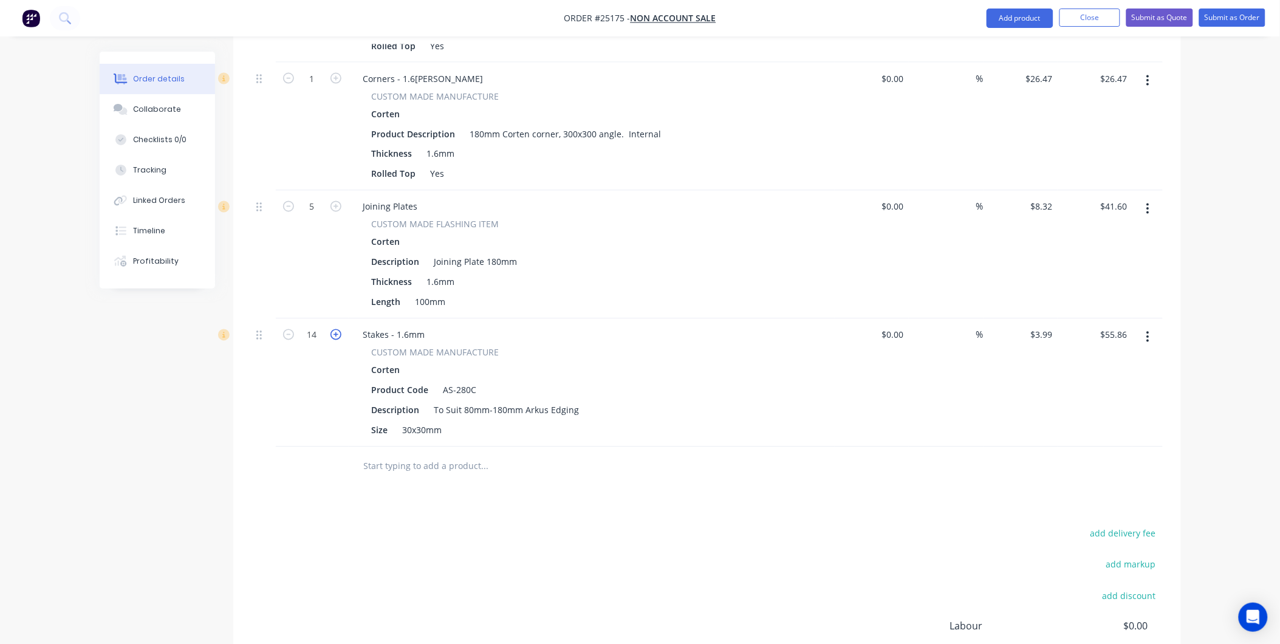
click at [337, 329] on icon "button" at bounding box center [335, 334] width 11 height 11
type input "15"
type input "$59.85"
click at [337, 329] on icon "button" at bounding box center [335, 334] width 11 height 11
type input "16"
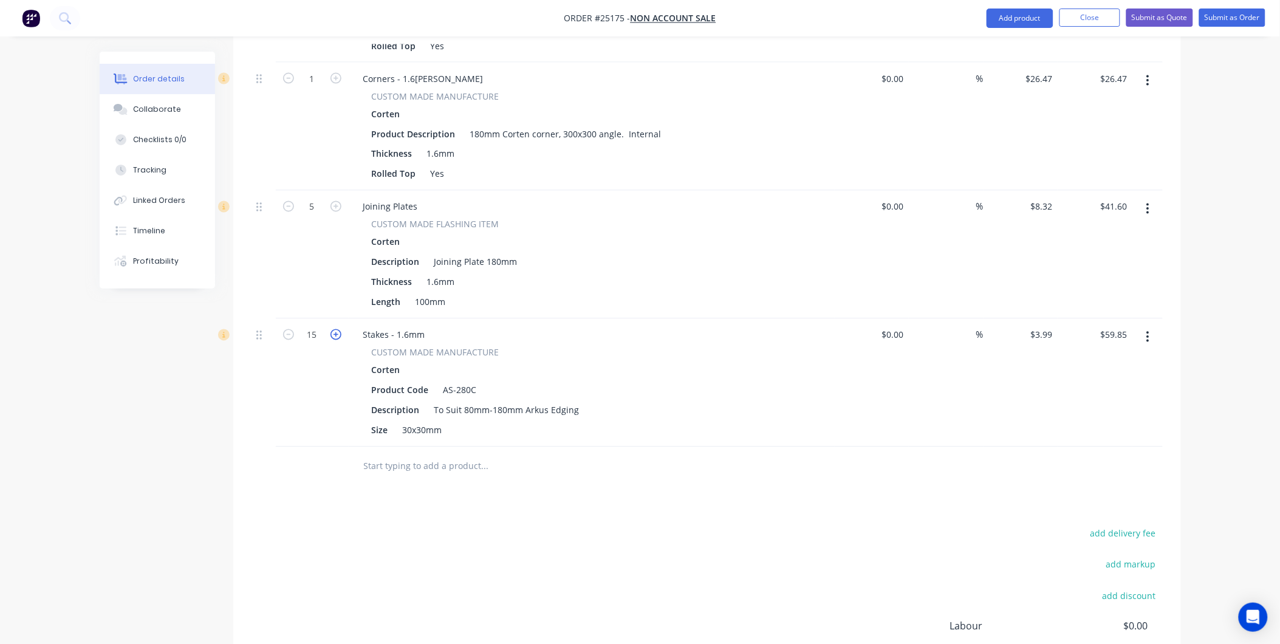
type input "$63.84"
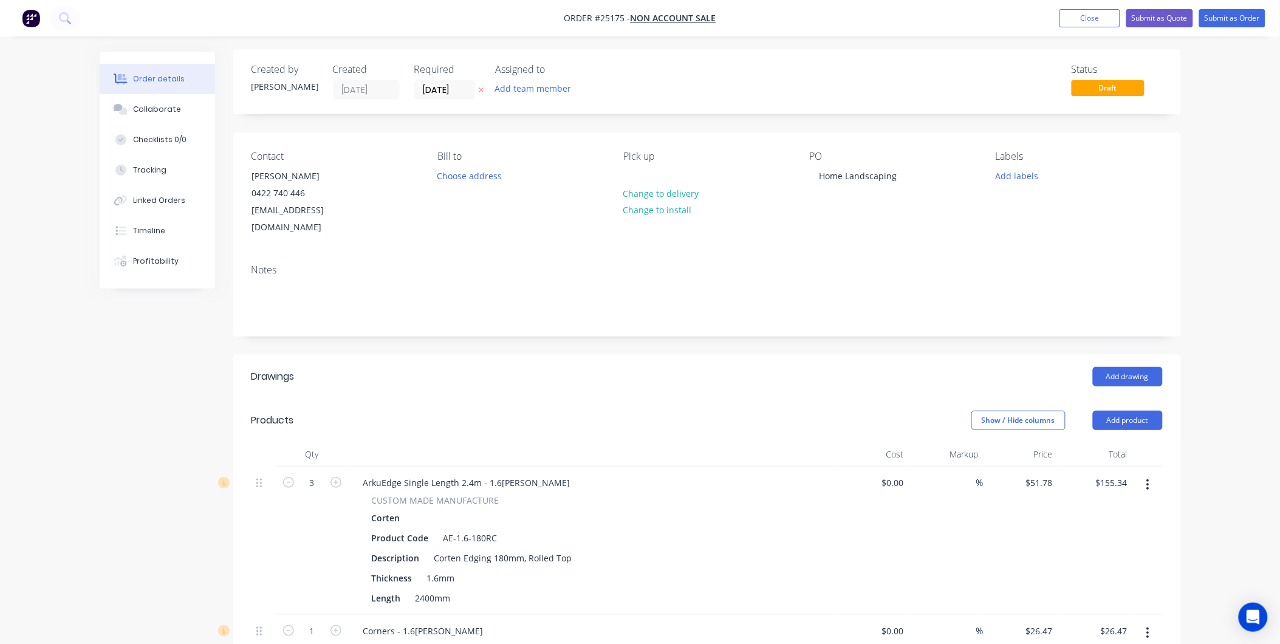
scroll to position [0, 0]
click at [1233, 18] on button "Submit as Order" at bounding box center [1232, 18] width 66 height 18
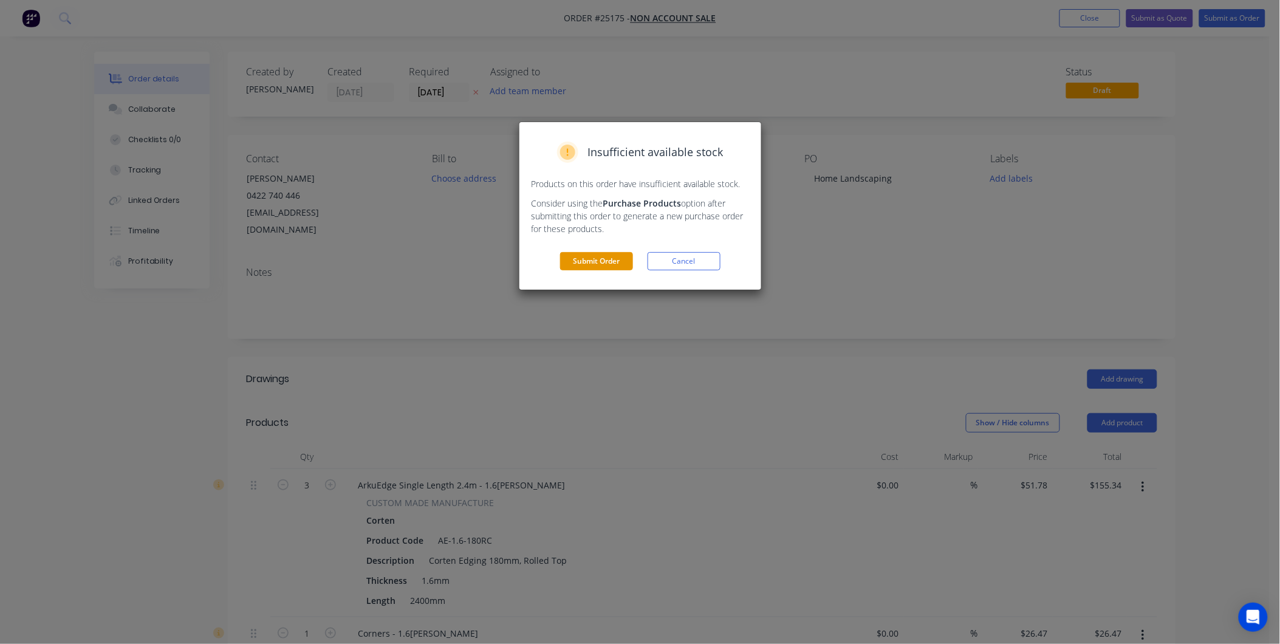
click at [602, 260] on button "Submit Order" at bounding box center [596, 261] width 73 height 18
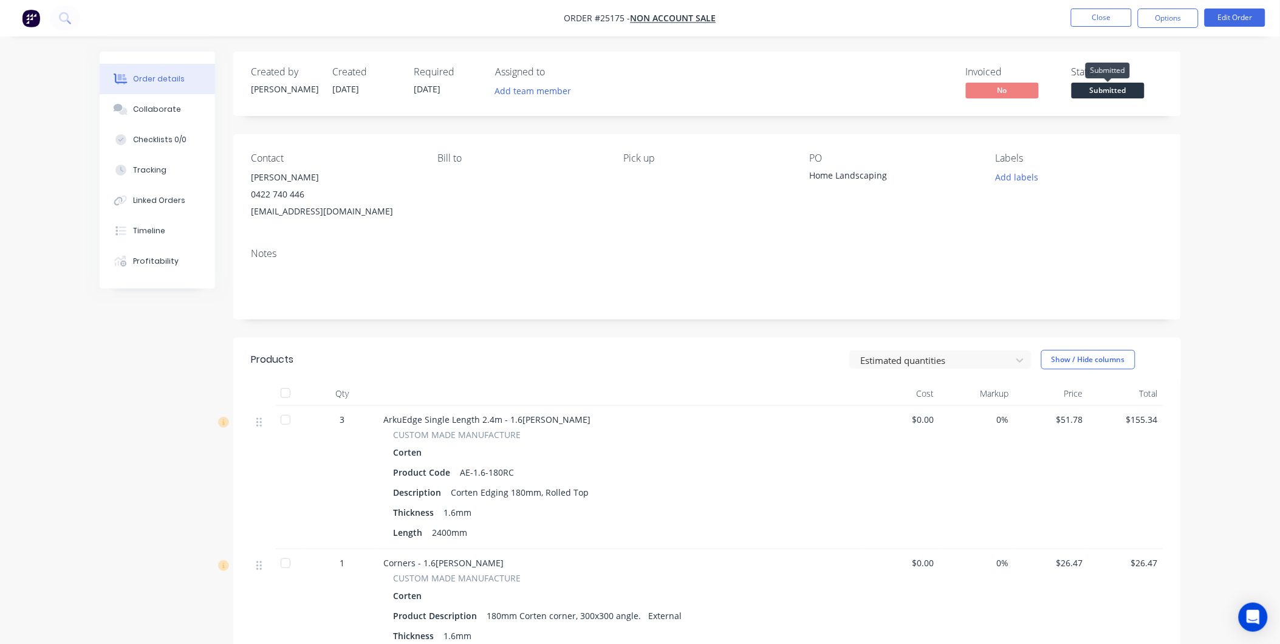
click at [1107, 87] on span "Submitted" at bounding box center [1108, 90] width 73 height 15
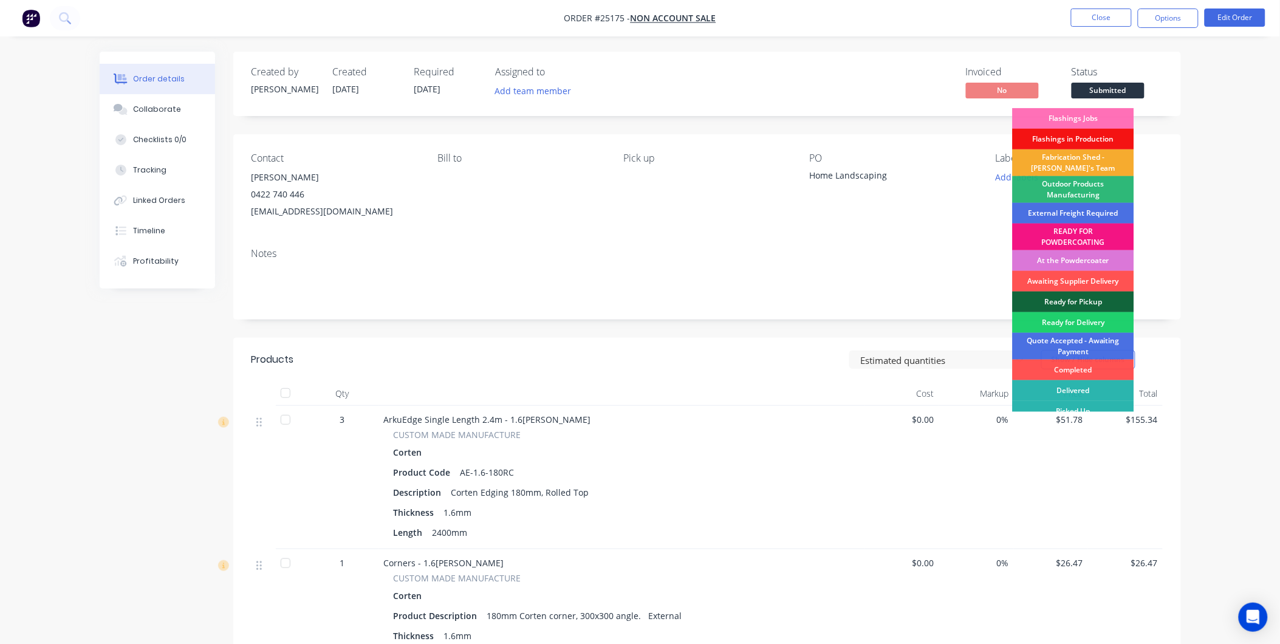
click at [1098, 156] on div "Fabrication Shed - [PERSON_NAME]'s Team" at bounding box center [1073, 162] width 121 height 27
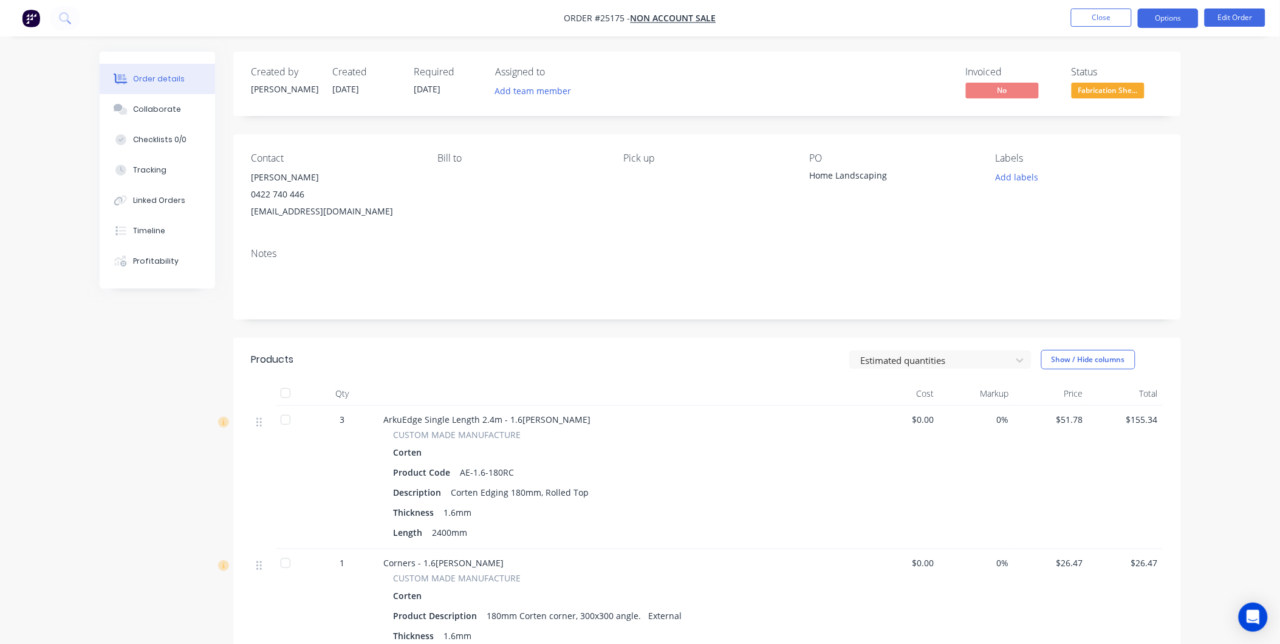
click at [1165, 16] on button "Options" at bounding box center [1168, 18] width 61 height 19
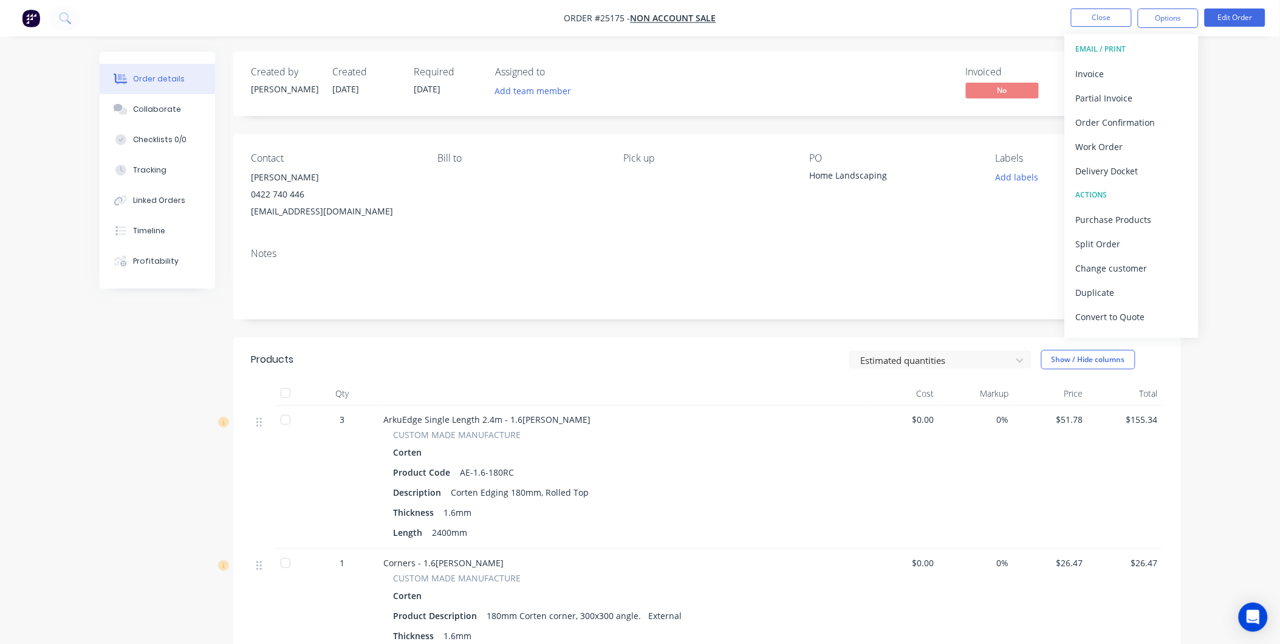
click at [750, 108] on div "Created by Gary Created 09/10/25 Required 09/10/25 Assigned to Add team member …" at bounding box center [707, 84] width 948 height 64
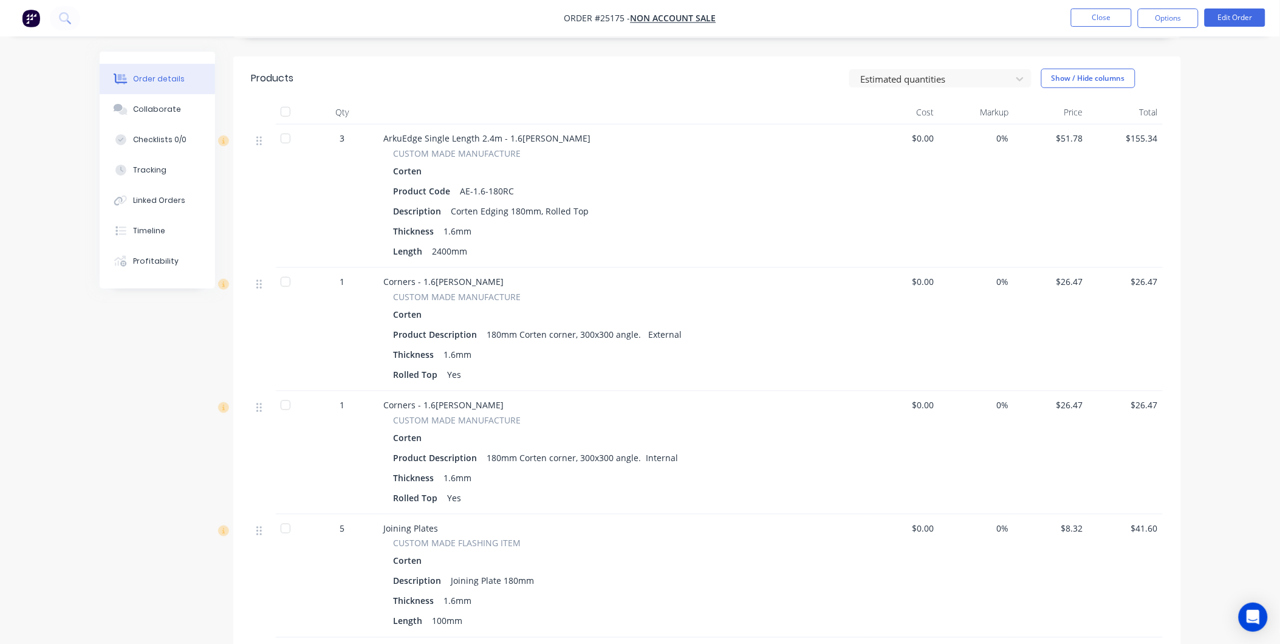
scroll to position [278, 0]
click at [1236, 15] on button "Edit Order" at bounding box center [1235, 18] width 61 height 18
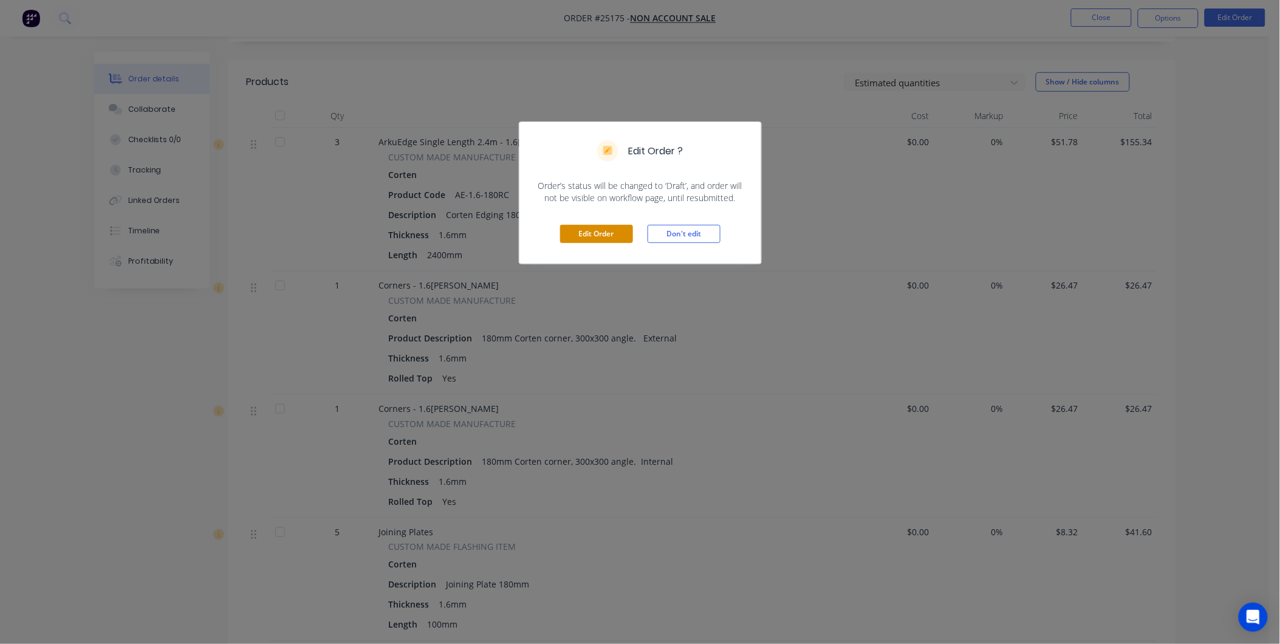
click at [602, 231] on button "Edit Order" at bounding box center [596, 234] width 73 height 18
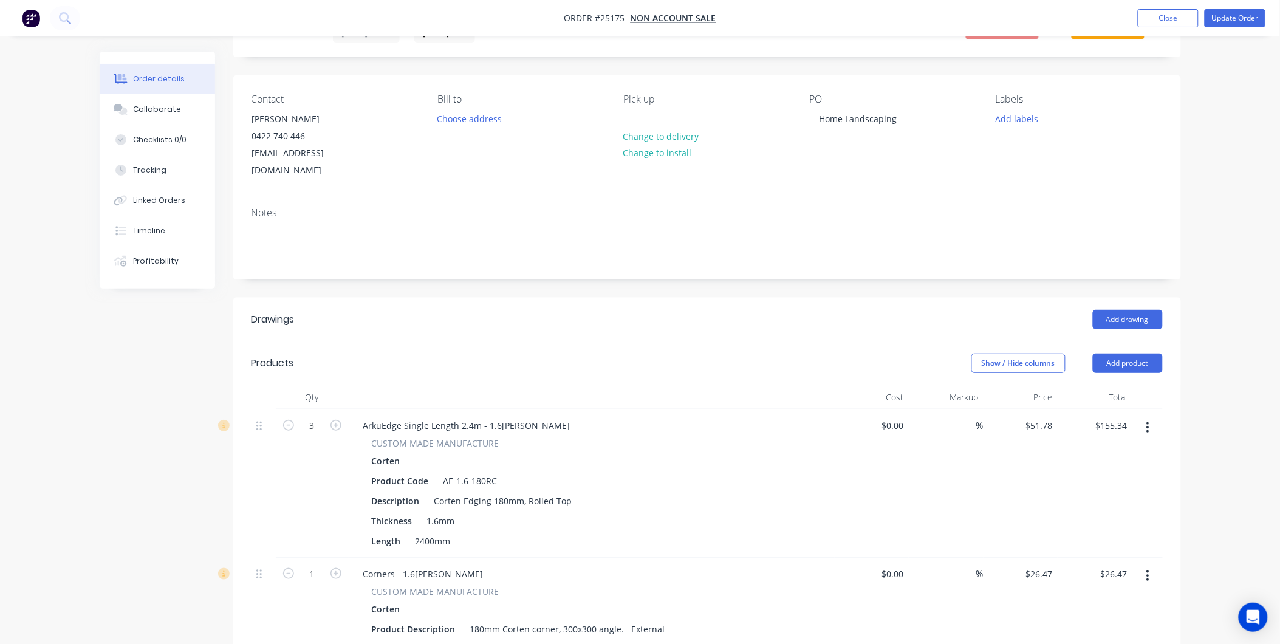
scroll to position [0, 0]
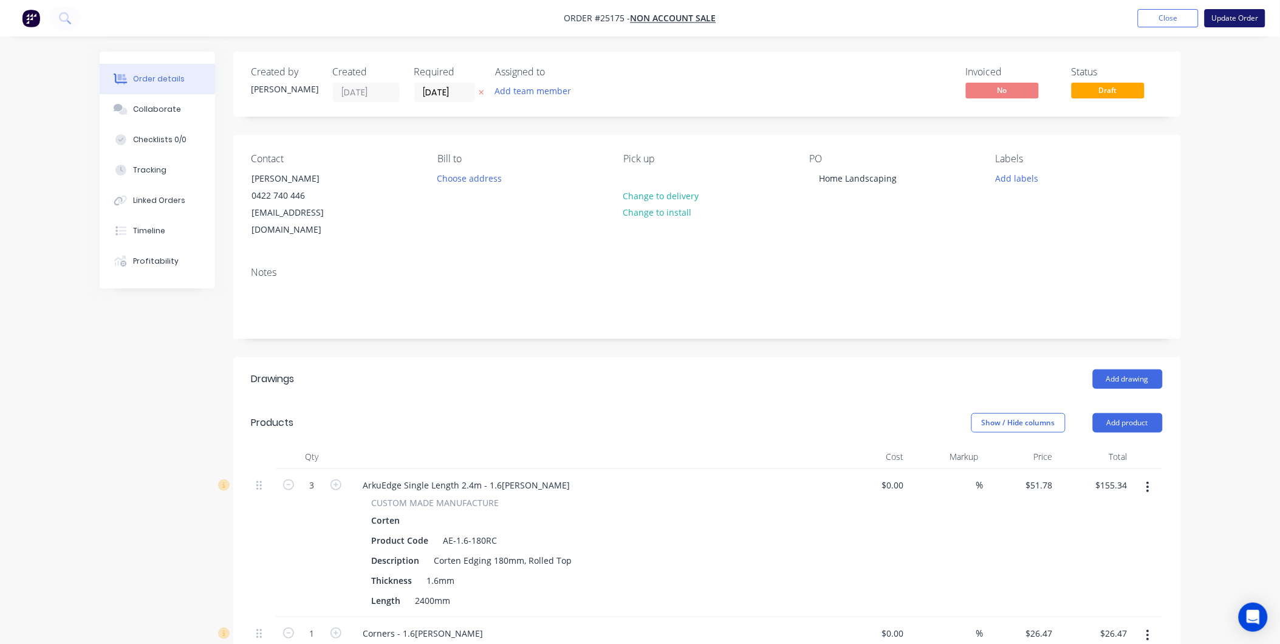
click at [1228, 14] on button "Update Order" at bounding box center [1235, 18] width 61 height 18
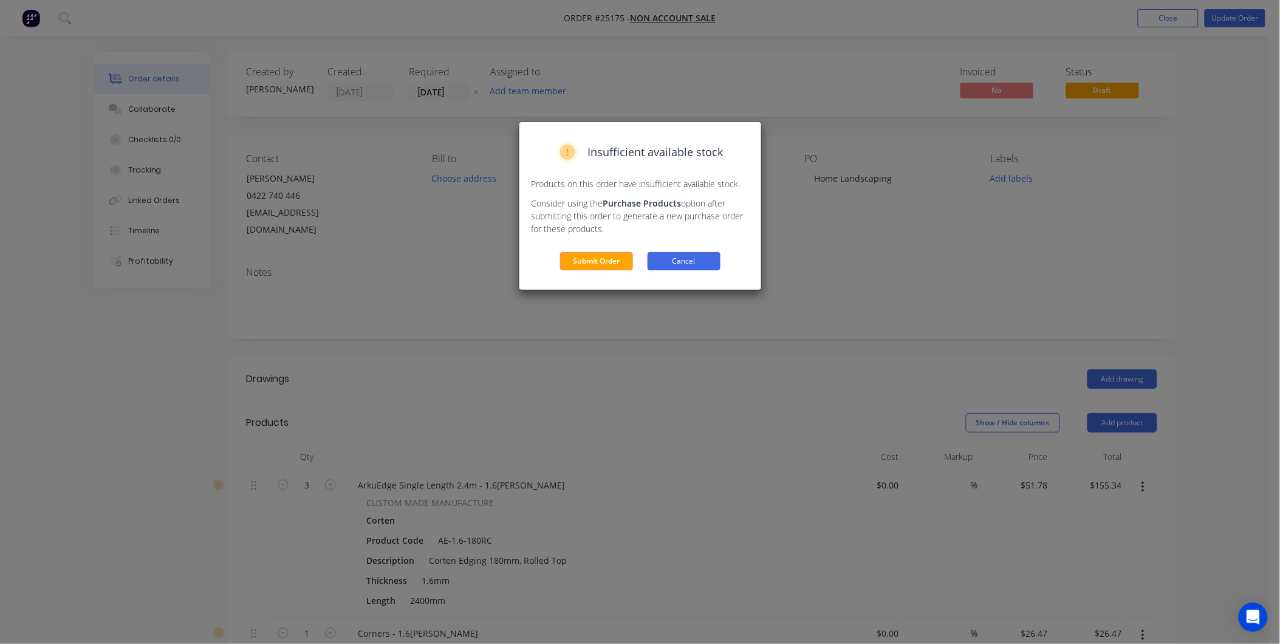
click at [673, 257] on button "Cancel" at bounding box center [684, 261] width 73 height 18
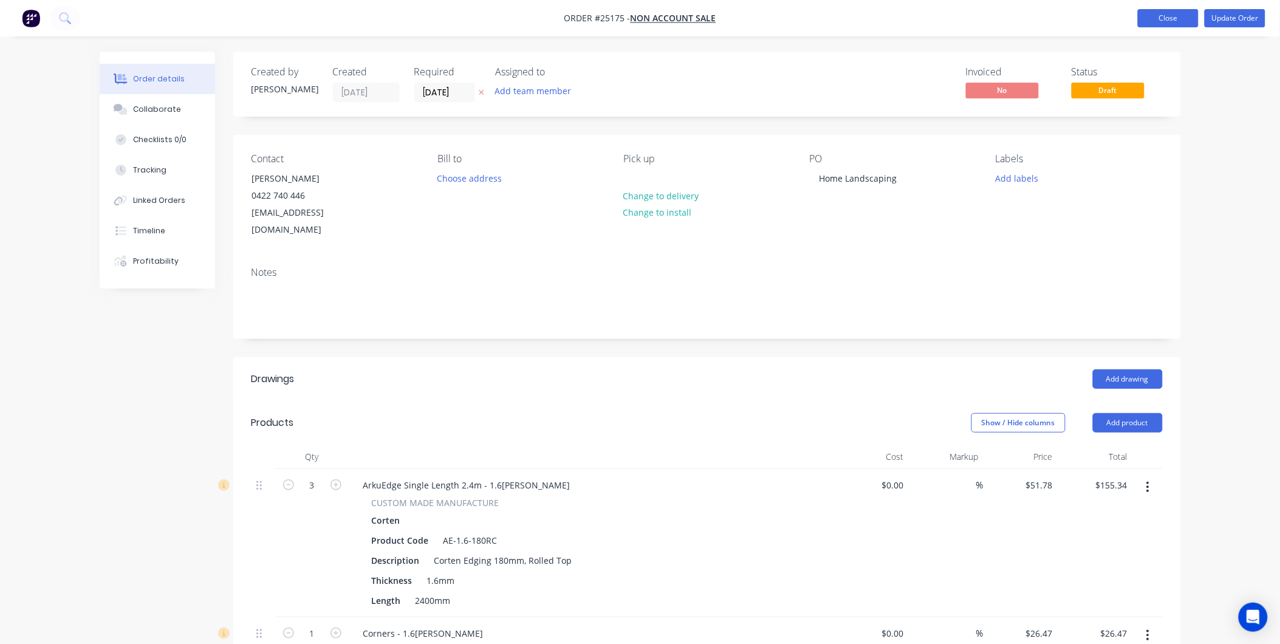
click at [1173, 17] on button "Close" at bounding box center [1168, 18] width 61 height 18
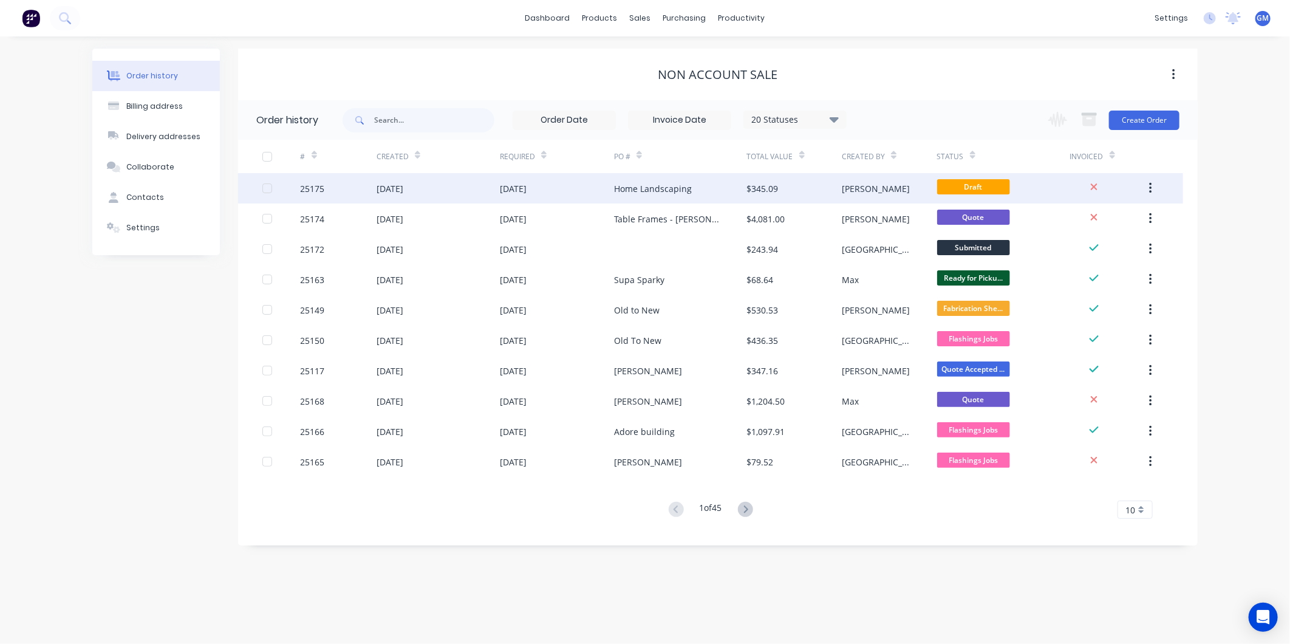
click at [652, 182] on div "Home Landscaping" at bounding box center [653, 188] width 78 height 13
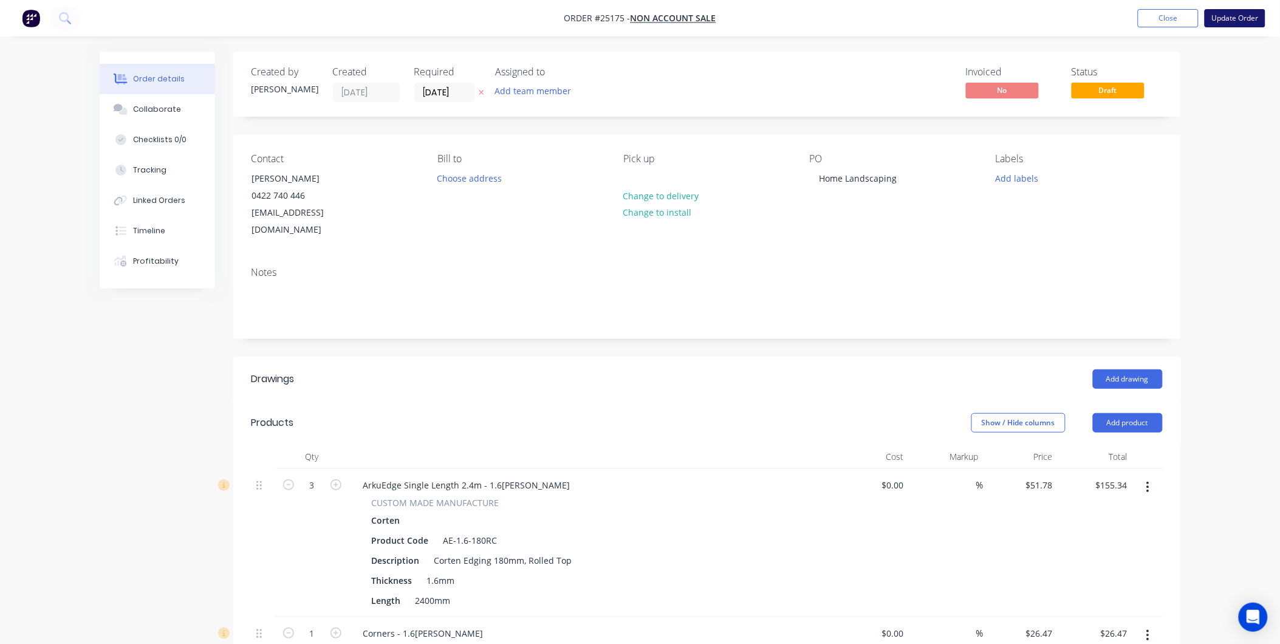
click at [1248, 17] on button "Update Order" at bounding box center [1235, 18] width 61 height 18
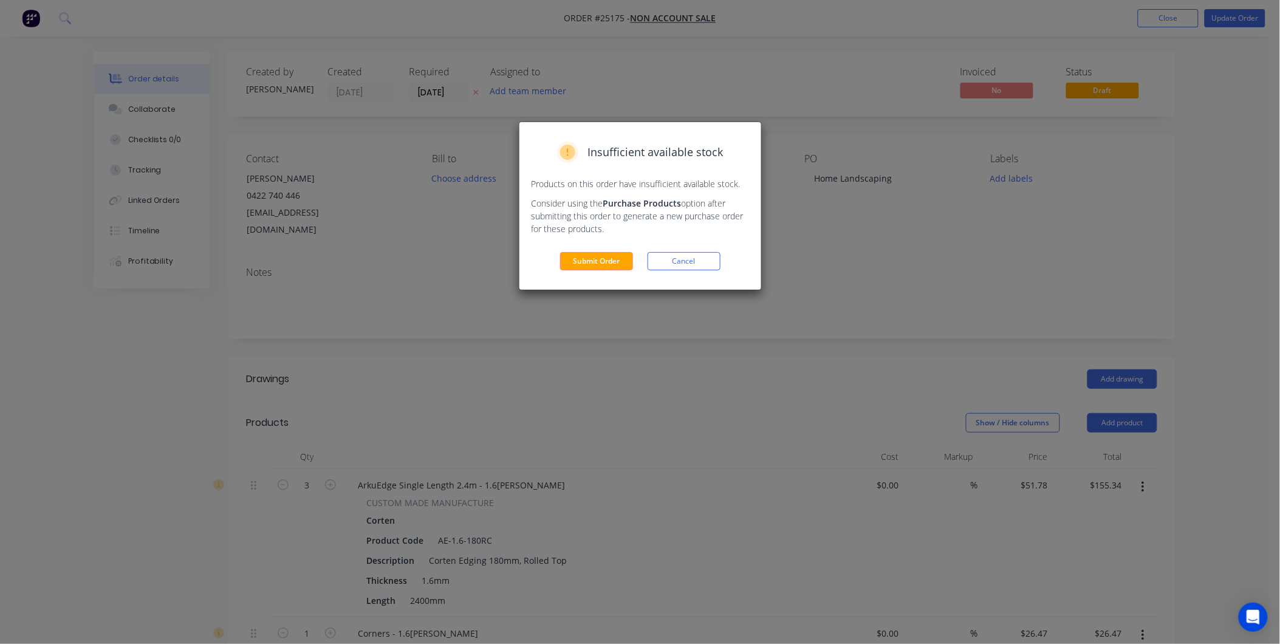
drag, startPoint x: 614, startPoint y: 259, endPoint x: 861, endPoint y: 299, distance: 251.2
click at [614, 259] on button "Submit Order" at bounding box center [596, 261] width 73 height 18
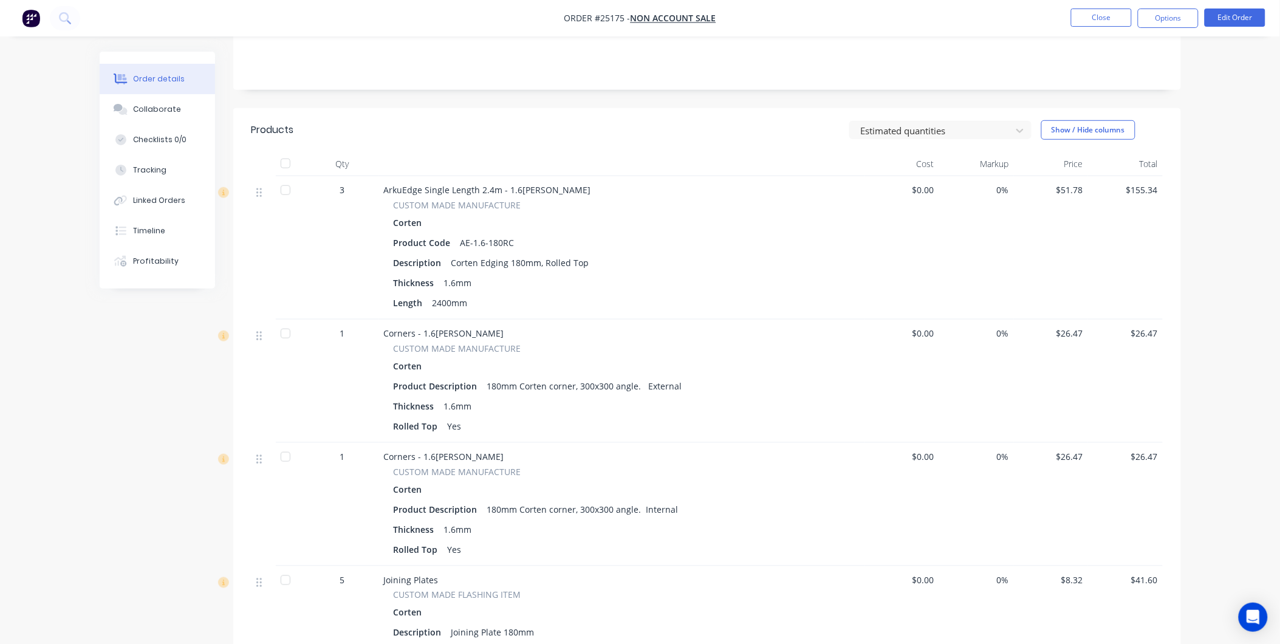
scroll to position [143, 0]
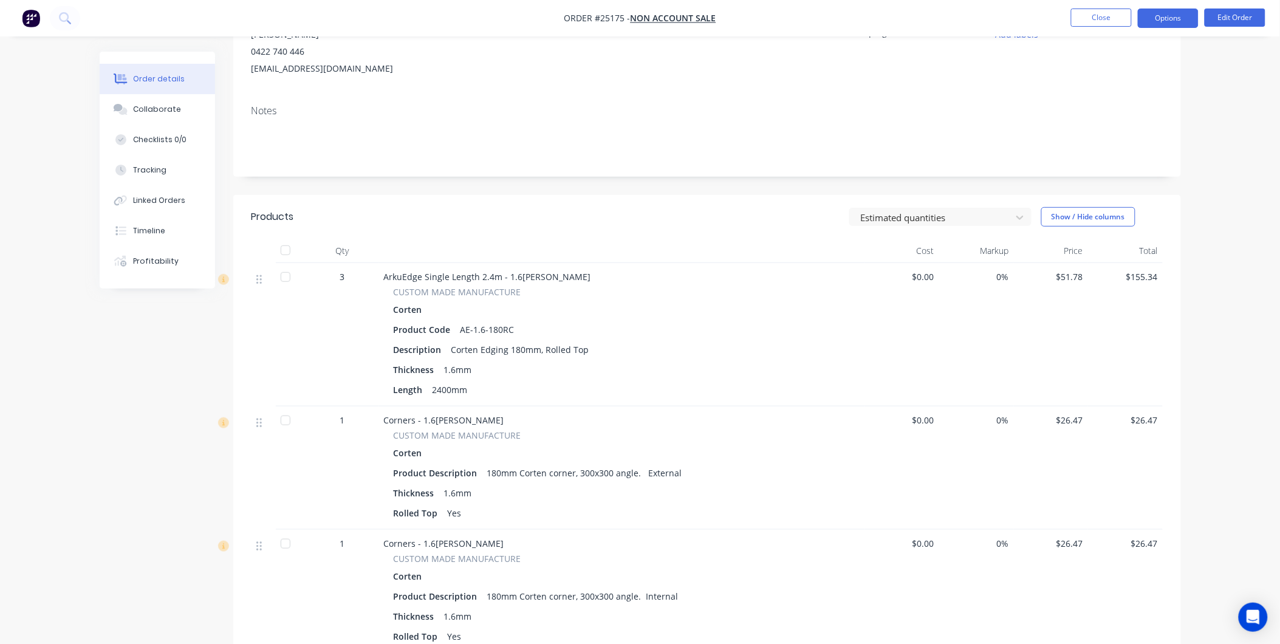
click at [1165, 17] on button "Options" at bounding box center [1168, 18] width 61 height 19
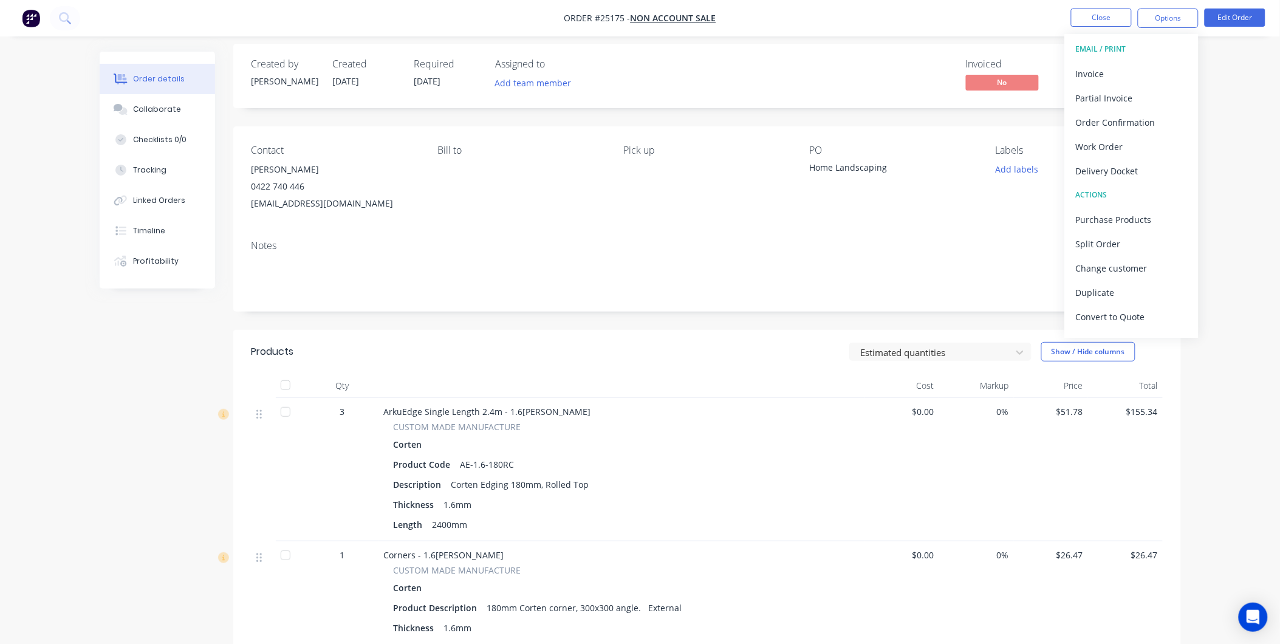
scroll to position [0, 0]
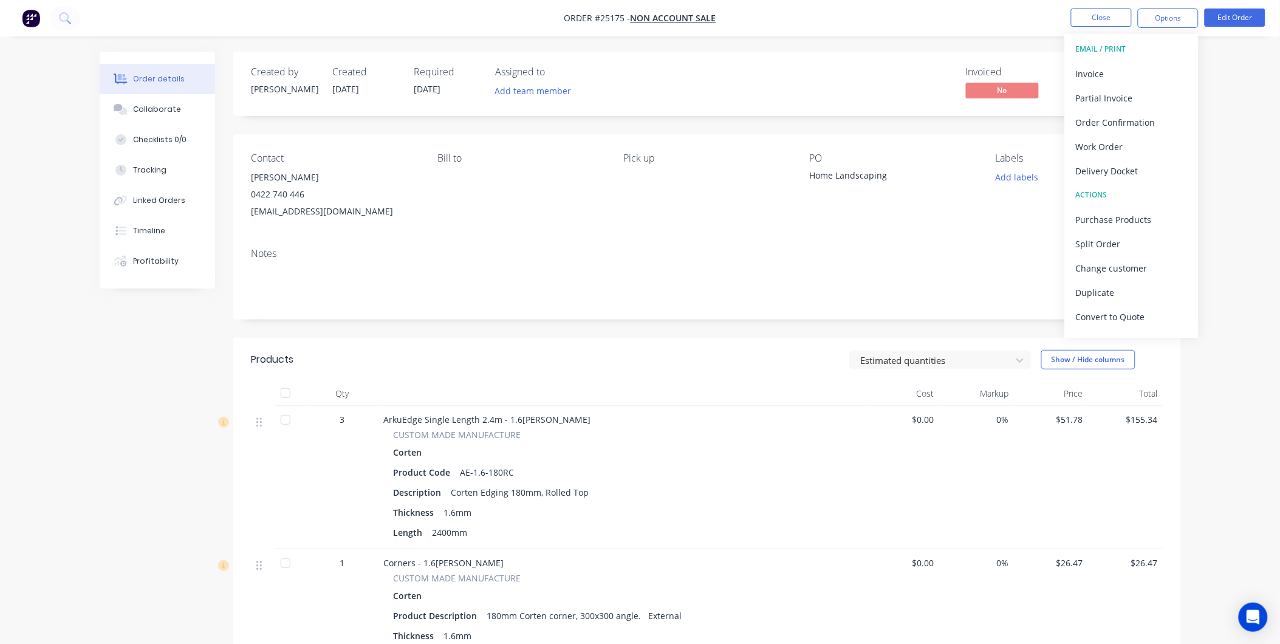
click at [1228, 315] on div "Order details Collaborate Checklists 0/0 Tracking Linked Orders Timeline Profit…" at bounding box center [640, 629] width 1280 height 1259
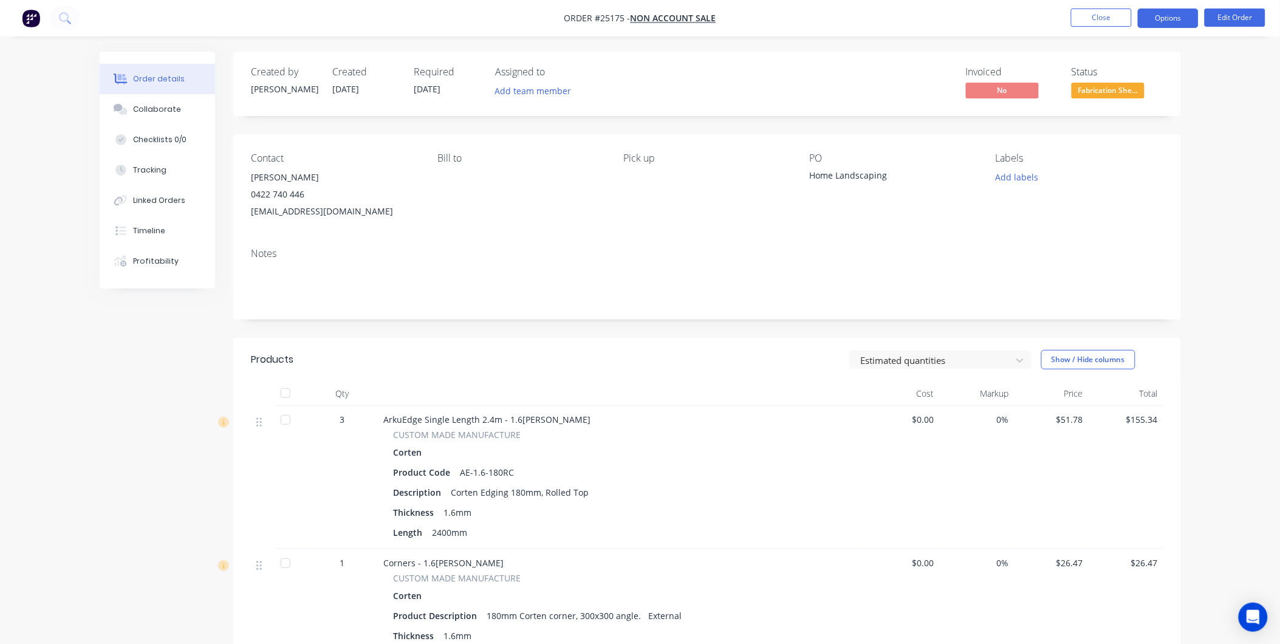
click at [1168, 17] on button "Options" at bounding box center [1168, 18] width 61 height 19
click at [1254, 146] on div "Order details Collaborate Checklists 0/0 Tracking Linked Orders Timeline Profit…" at bounding box center [640, 629] width 1280 height 1259
click at [1133, 94] on span "Fabrication She..." at bounding box center [1108, 90] width 73 height 15
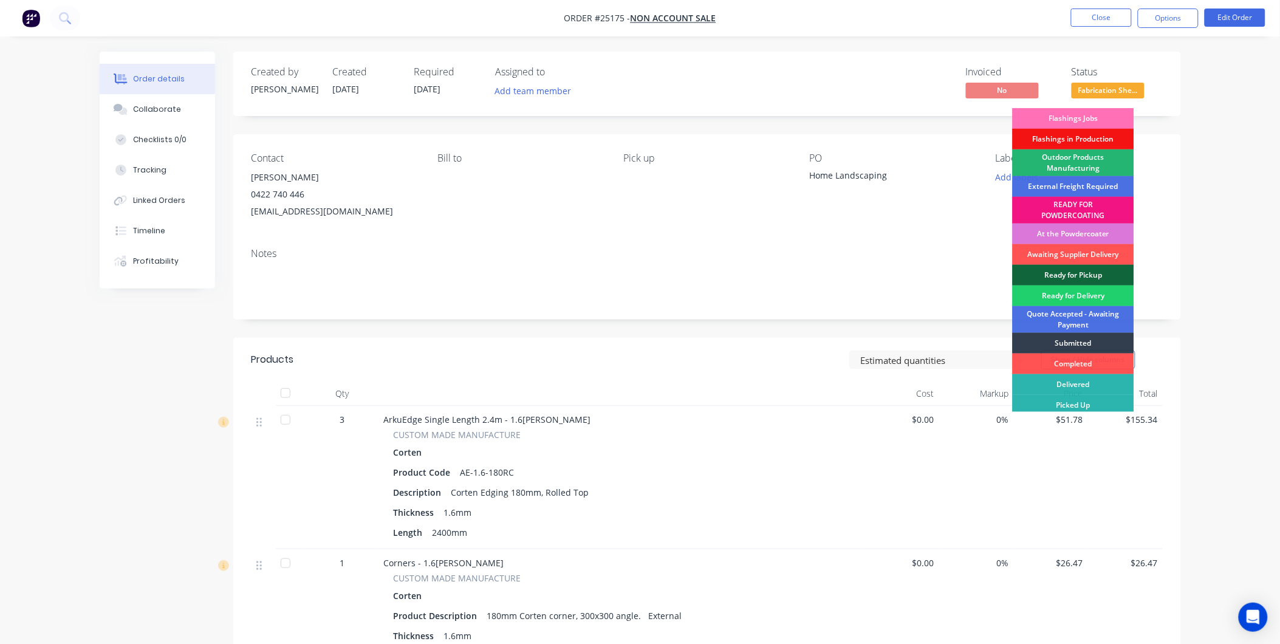
click at [1084, 156] on div "Outdoor Products Manufacturing" at bounding box center [1073, 162] width 121 height 27
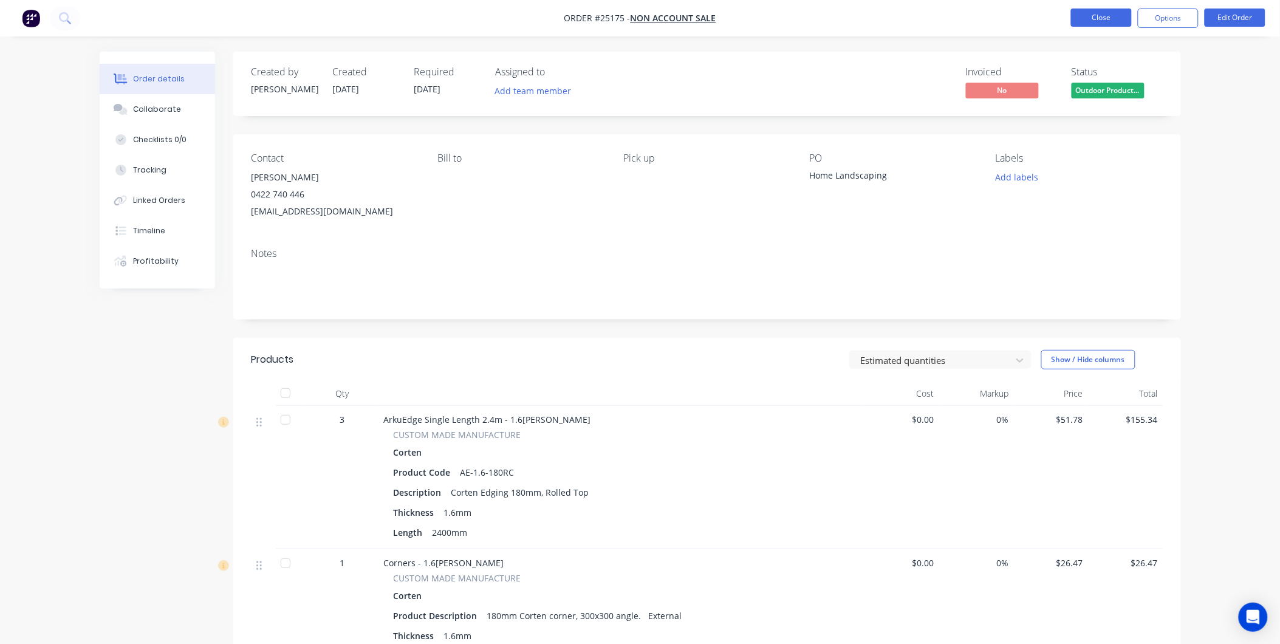
click at [1104, 15] on button "Close" at bounding box center [1101, 18] width 61 height 18
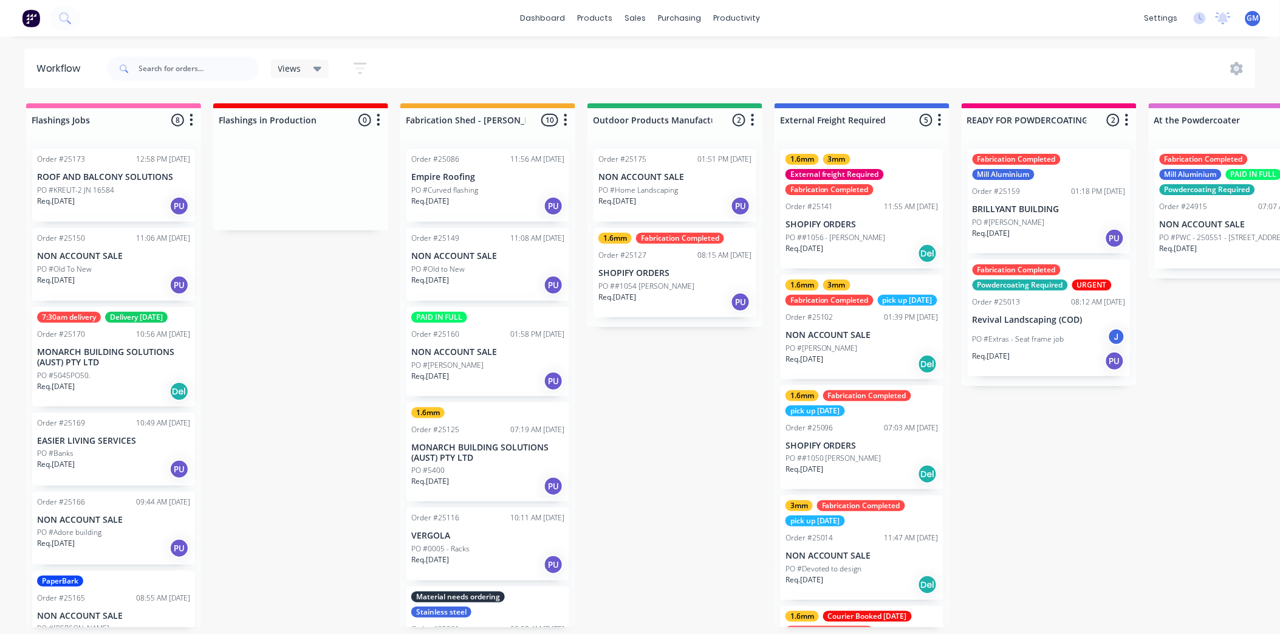
click at [674, 191] on p "PO #Home Landscaping" at bounding box center [638, 190] width 80 height 11
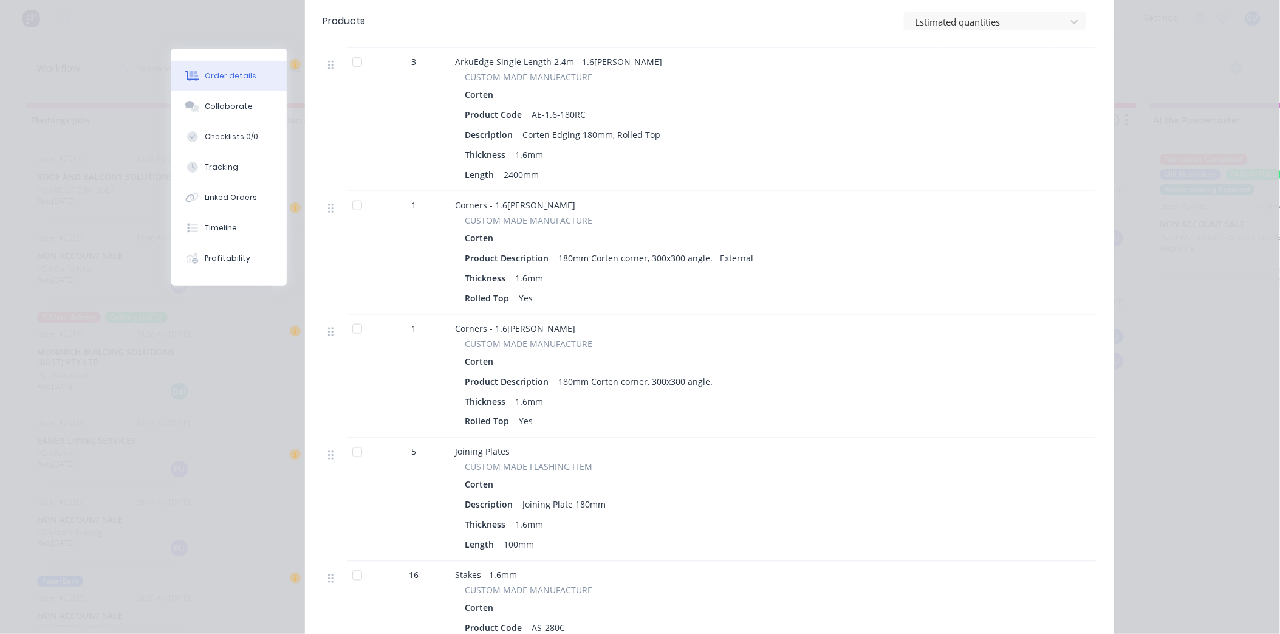
scroll to position [405, 0]
click at [703, 372] on div "180mm Corten corner, 300x300 angle." at bounding box center [636, 381] width 164 height 18
click at [701, 372] on div "180mm Corten corner, 300x300 angle." at bounding box center [636, 381] width 164 height 18
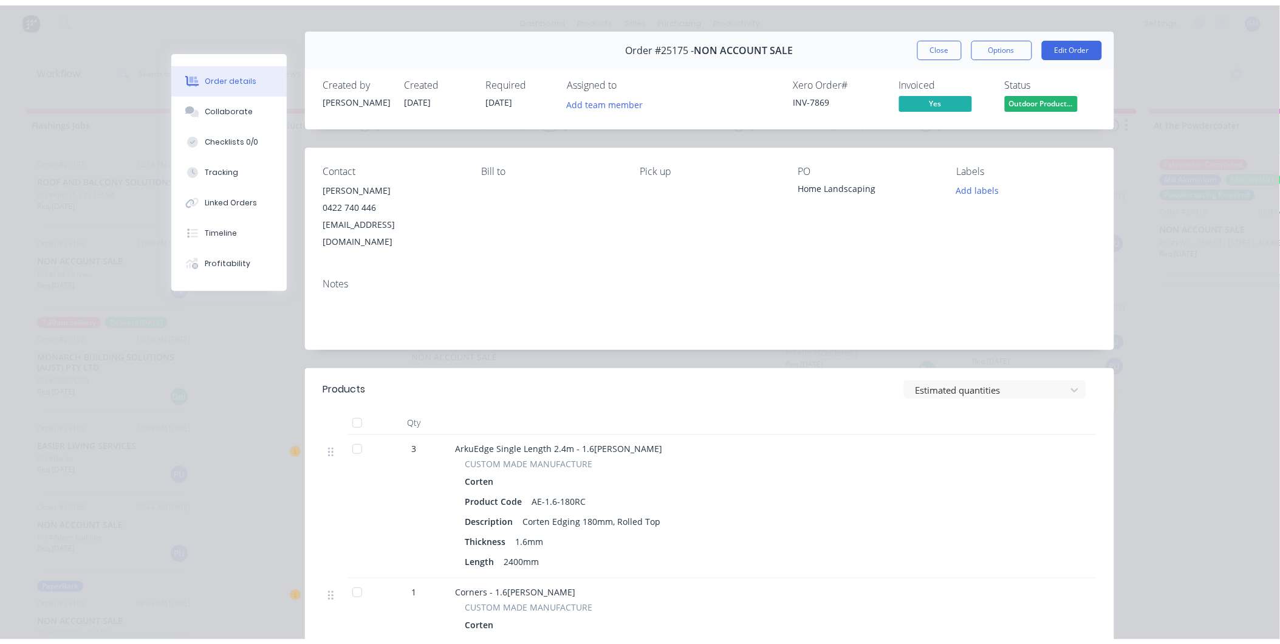
scroll to position [0, 0]
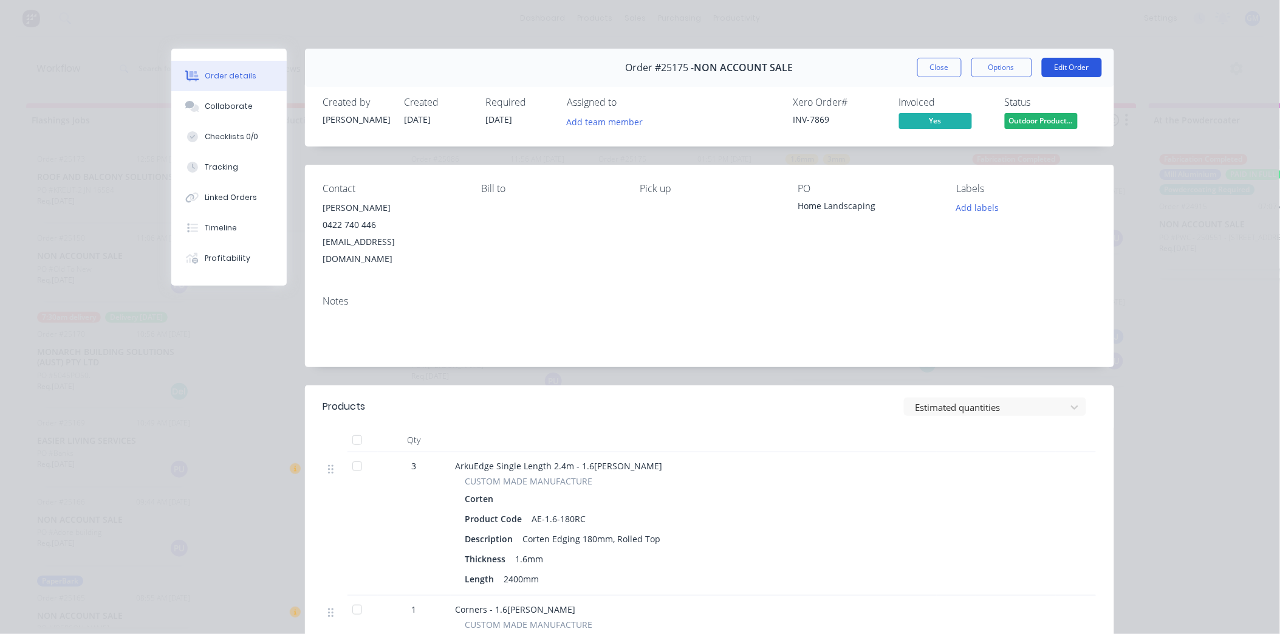
click at [1064, 67] on button "Edit Order" at bounding box center [1072, 67] width 60 height 19
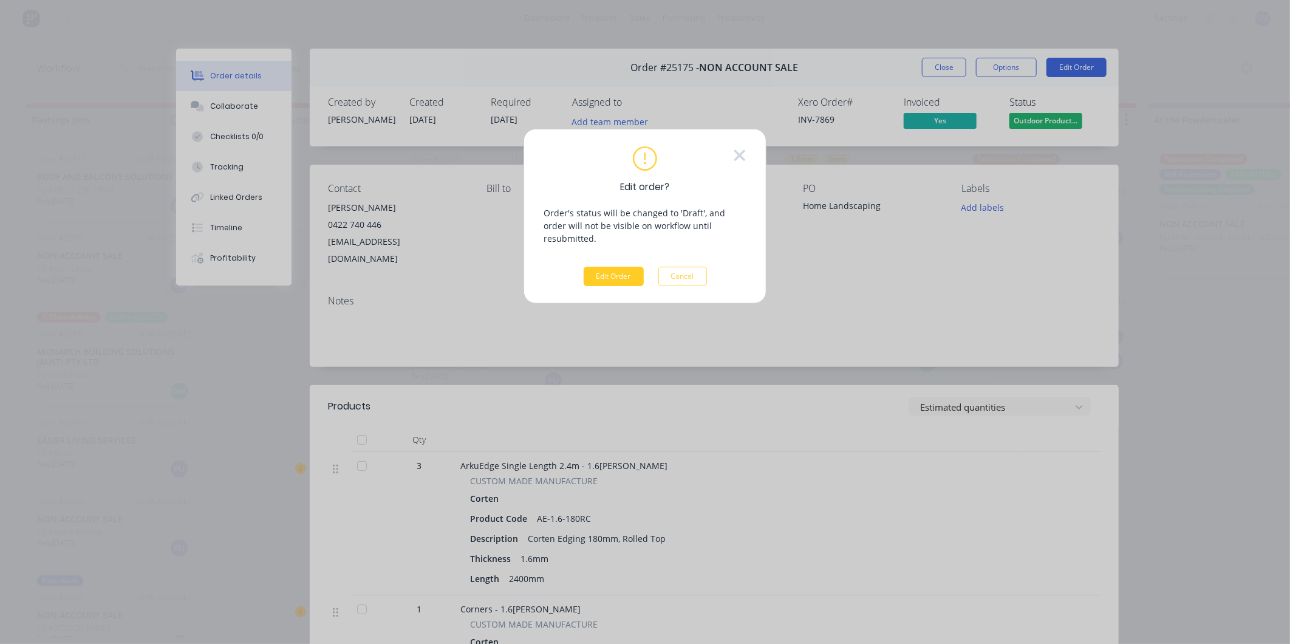
click at [620, 267] on button "Edit Order" at bounding box center [614, 276] width 60 height 19
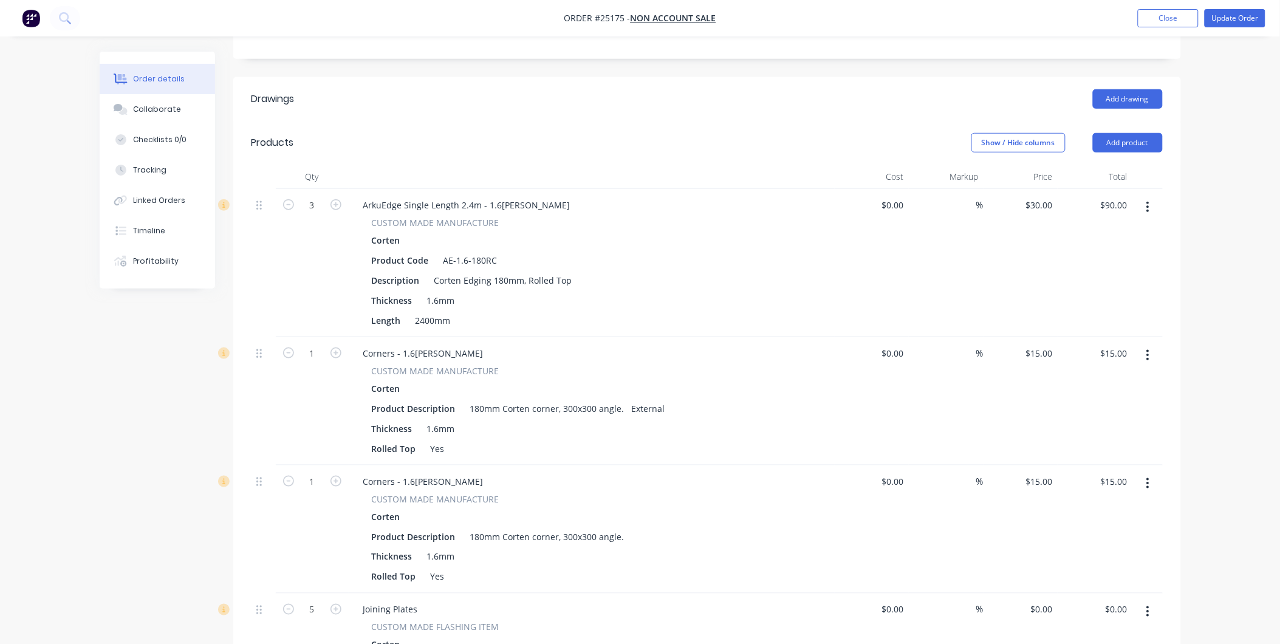
scroll to position [405, 0]
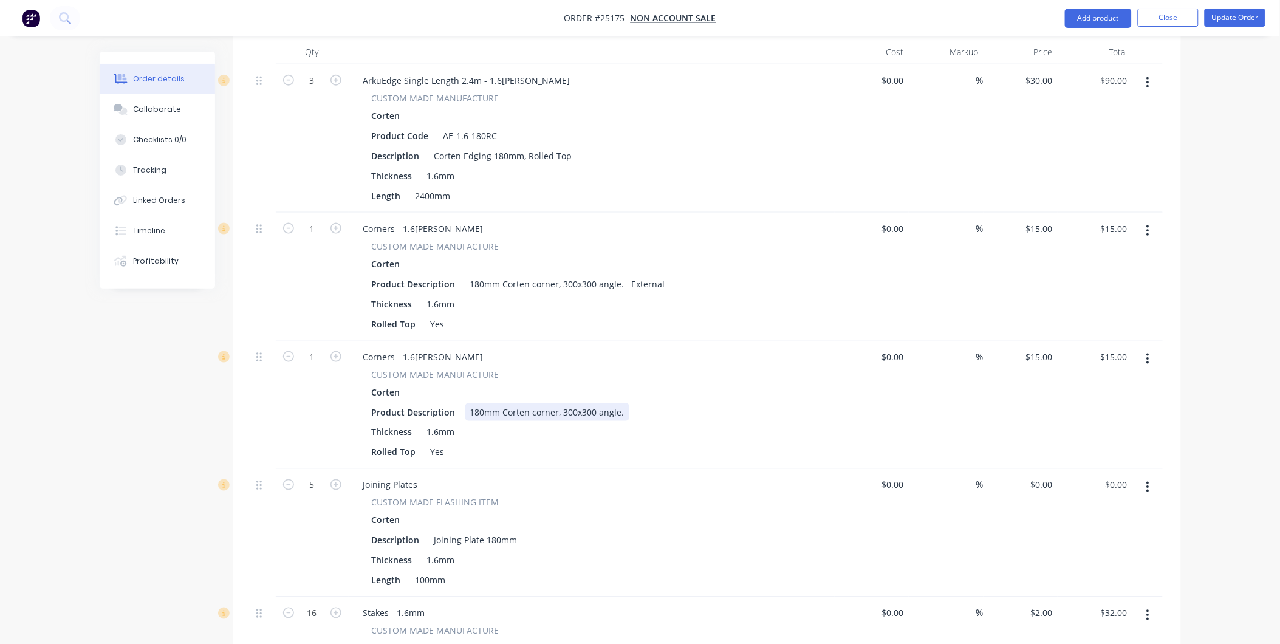
click at [620, 403] on div "180mm Corten corner, 300x300 angle." at bounding box center [547, 412] width 164 height 18
click at [787, 403] on div "Product Description 180mm Corten corner, 300x300 angle. Internal" at bounding box center [589, 412] width 445 height 18
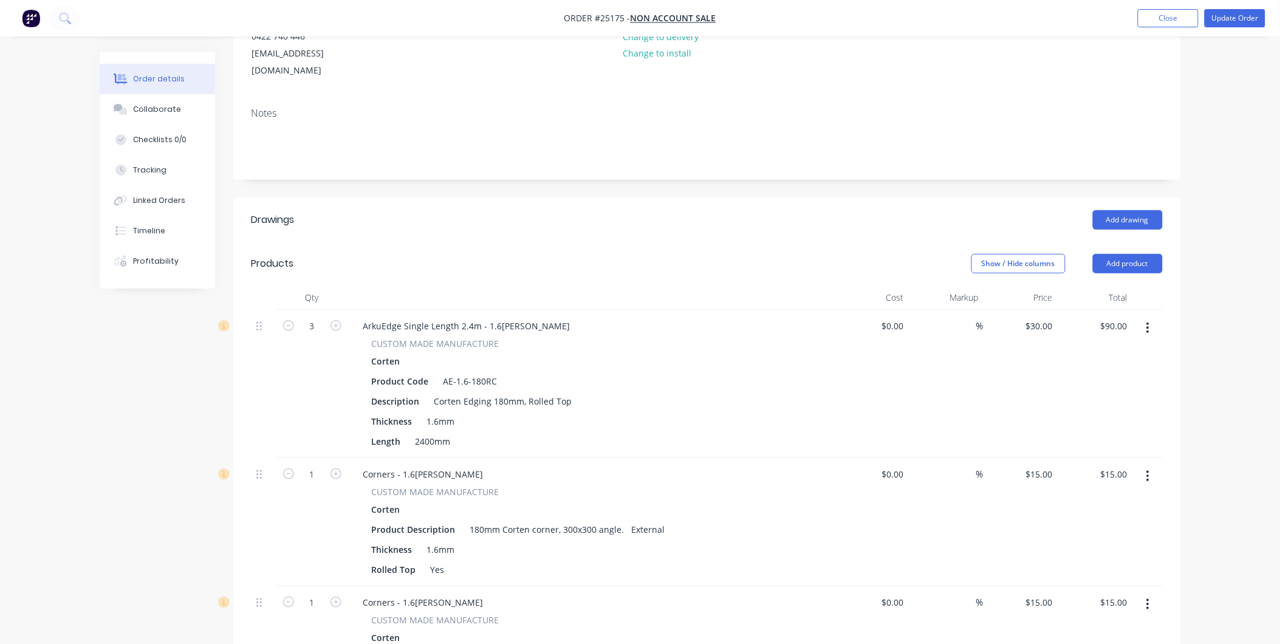
scroll to position [135, 0]
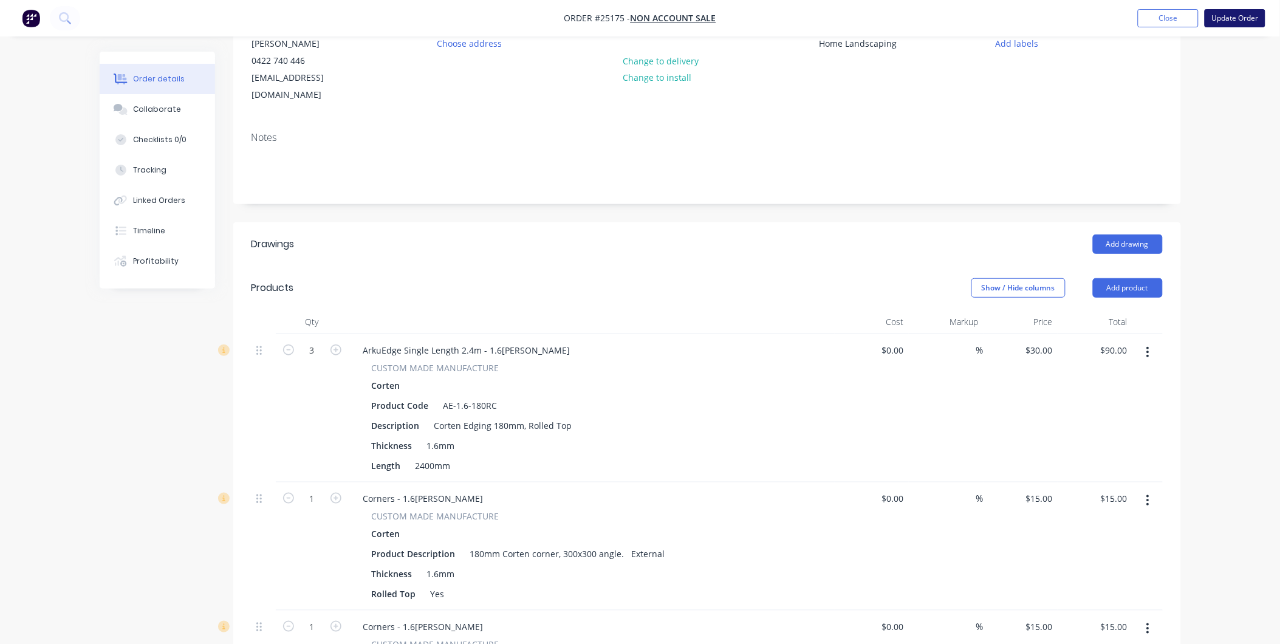
click at [1229, 11] on button "Update Order" at bounding box center [1235, 18] width 61 height 18
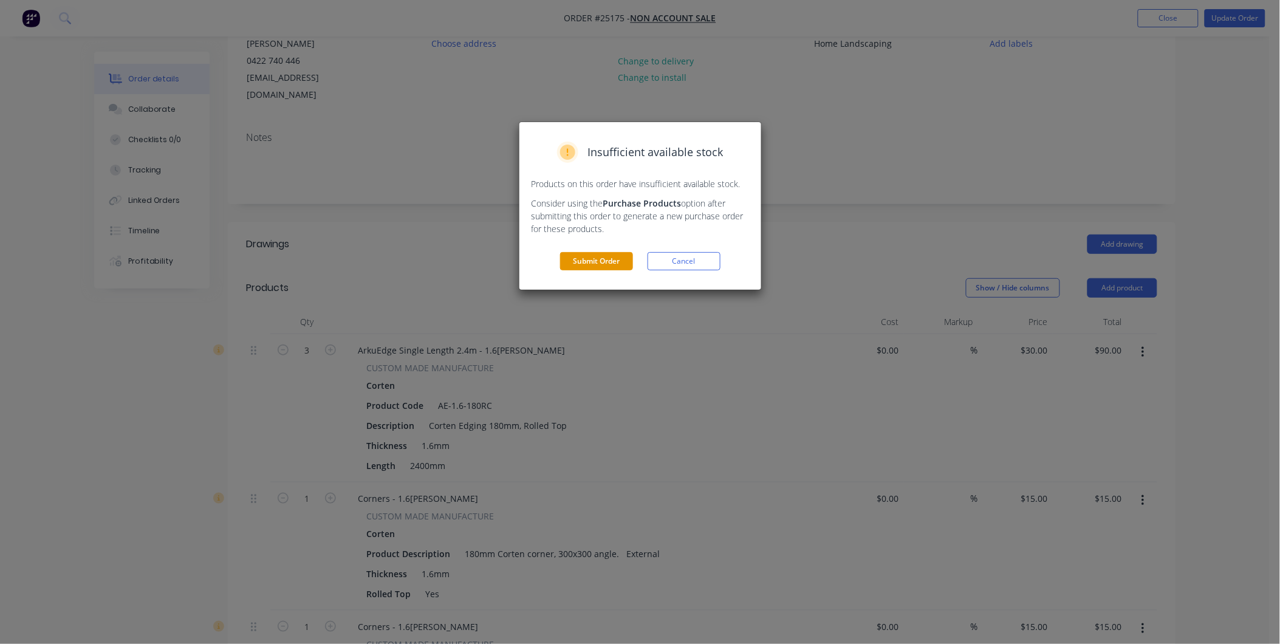
click at [594, 262] on button "Submit Order" at bounding box center [596, 261] width 73 height 18
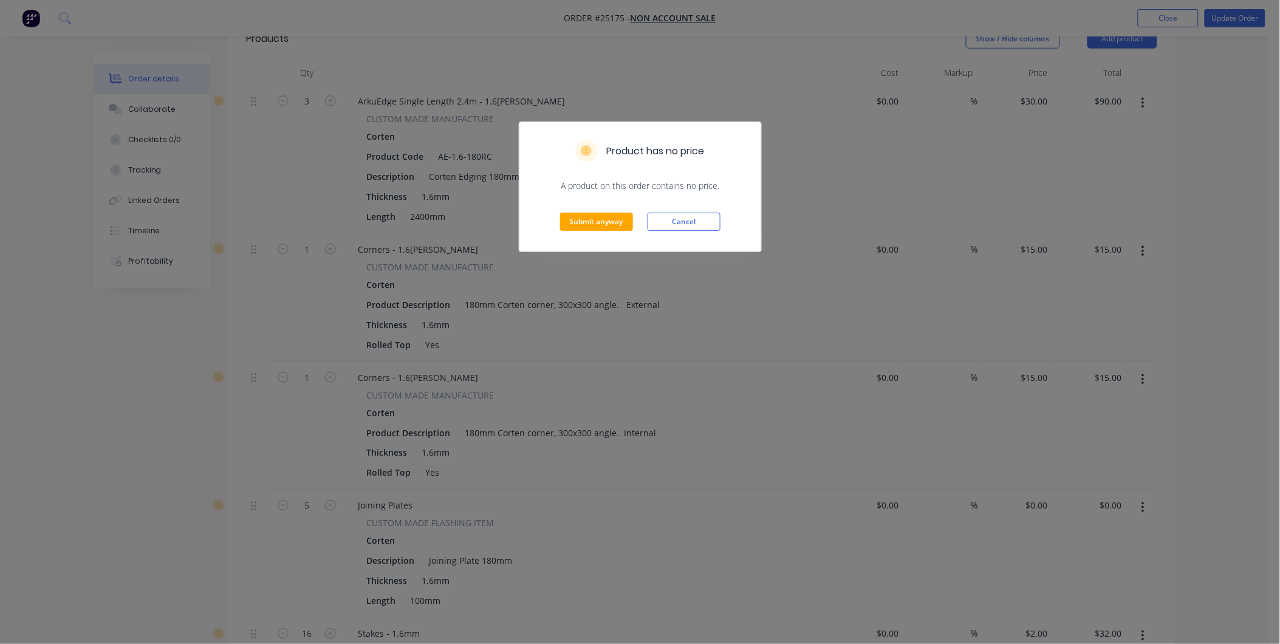
scroll to position [345, 0]
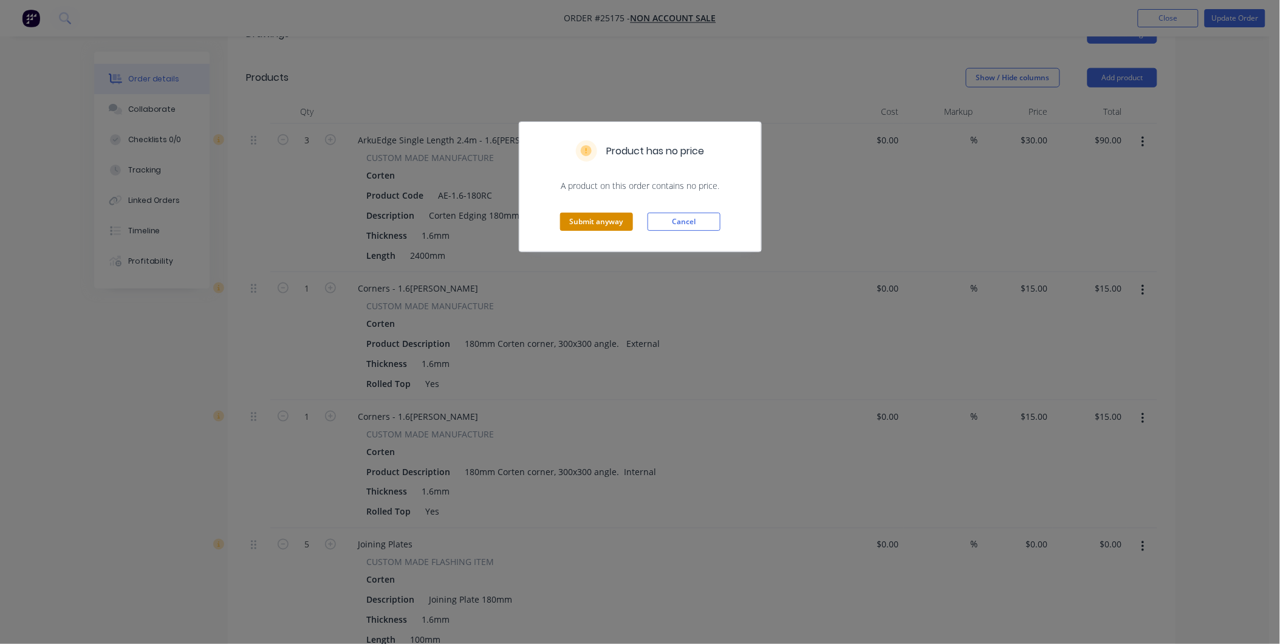
click at [596, 216] on button "Submit anyway" at bounding box center [596, 222] width 73 height 18
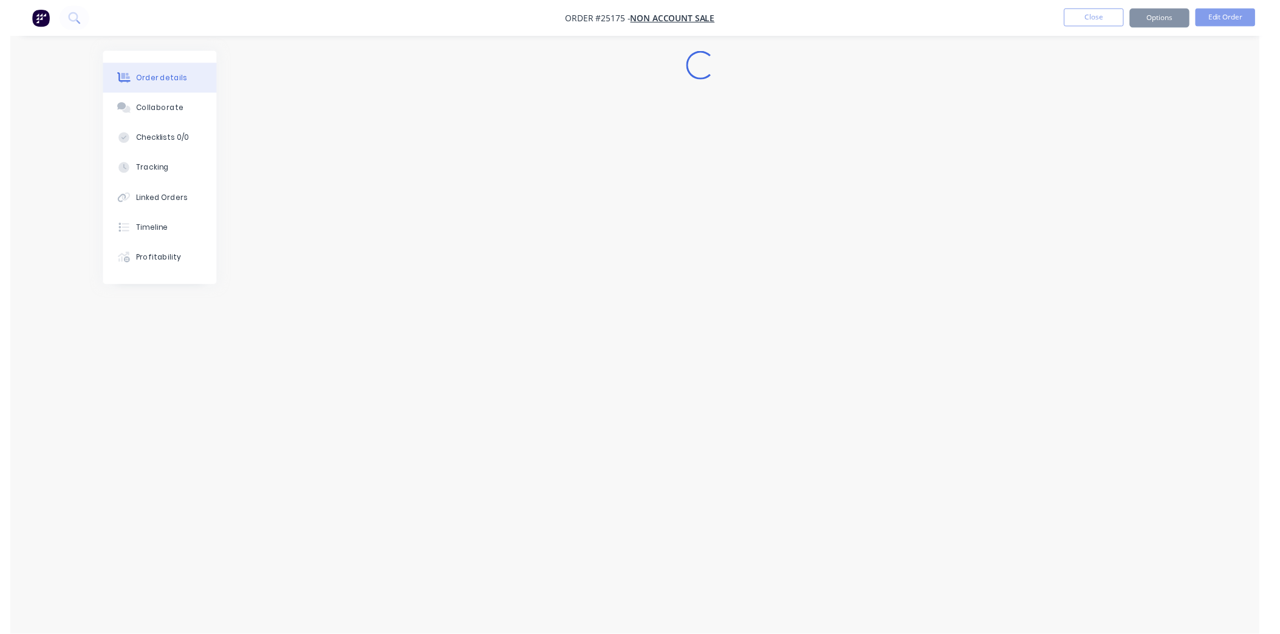
scroll to position [0, 0]
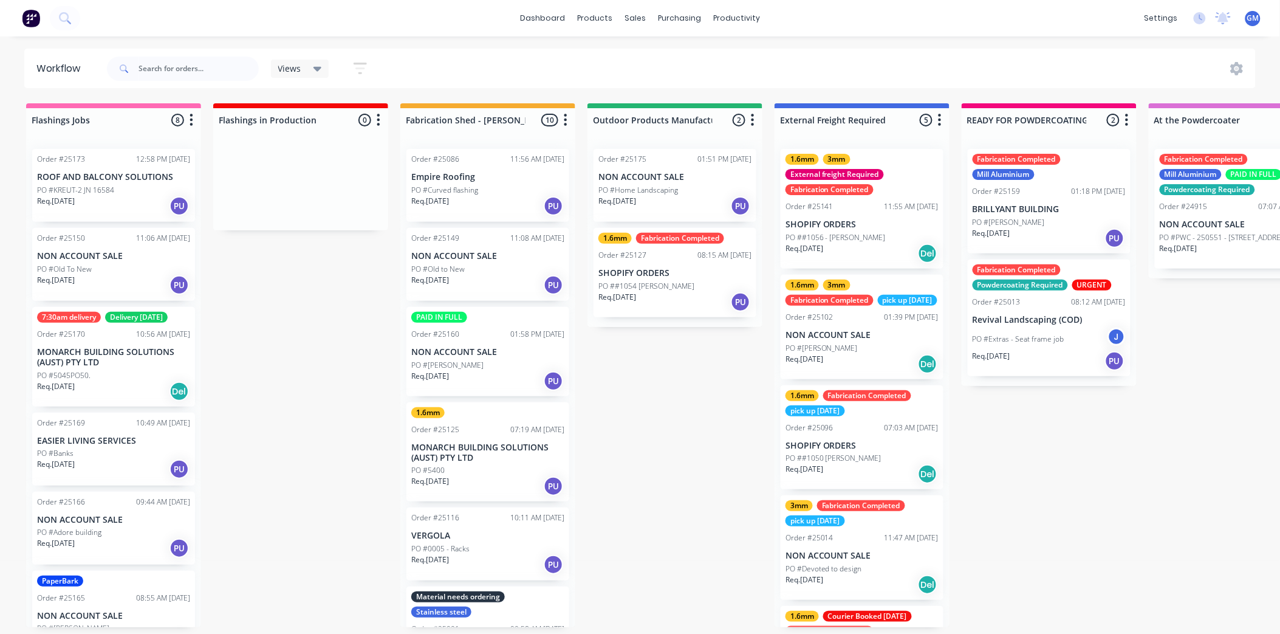
click at [681, 191] on div "PO #Home Landscaping" at bounding box center [674, 190] width 153 height 11
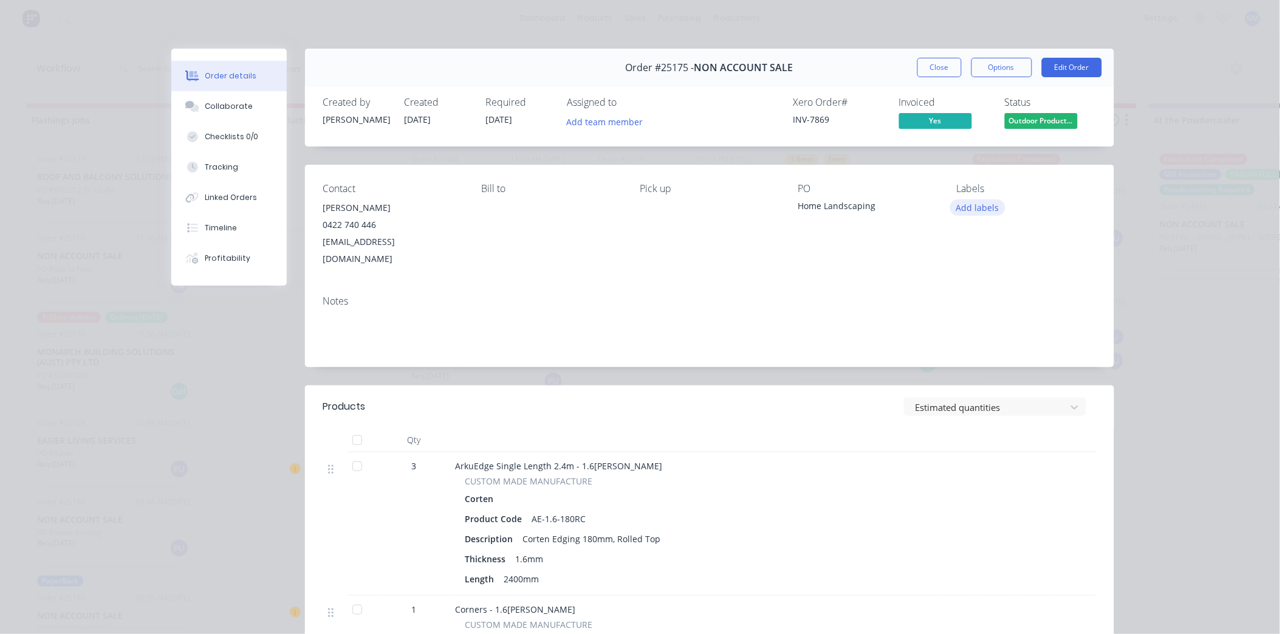
click at [973, 208] on button "Add labels" at bounding box center [978, 207] width 56 height 16
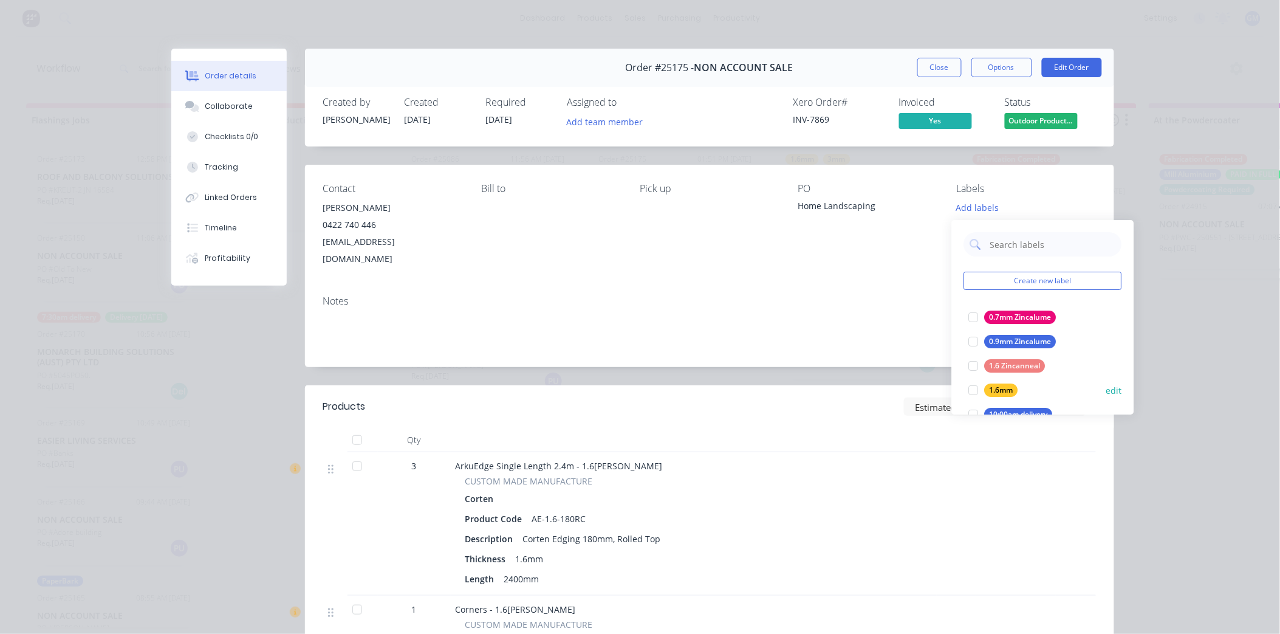
click at [970, 389] on div at bounding box center [974, 390] width 24 height 24
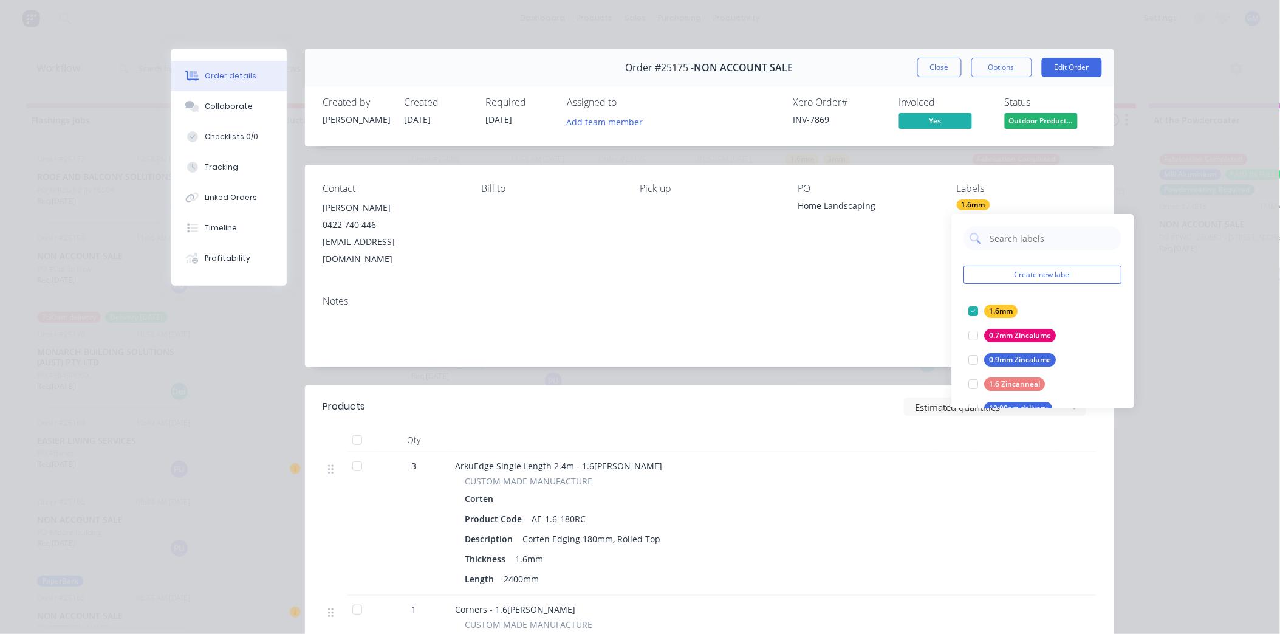
click at [583, 286] on div "Notes" at bounding box center [709, 326] width 809 height 81
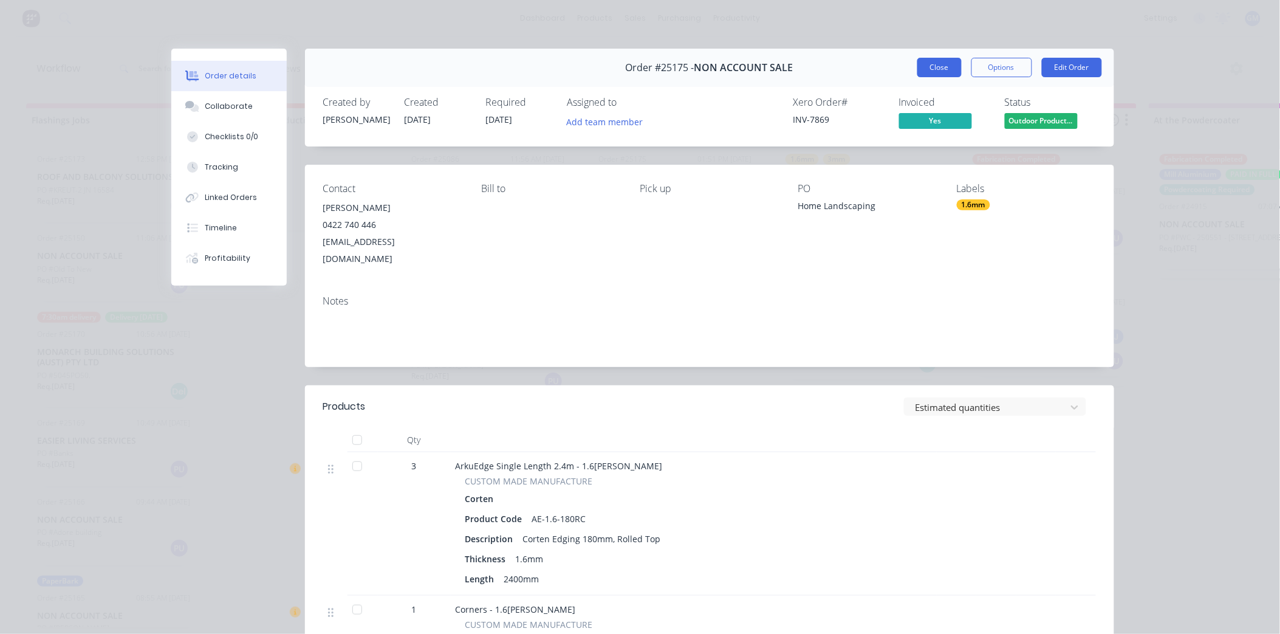
click at [939, 77] on button "Close" at bounding box center [939, 67] width 44 height 19
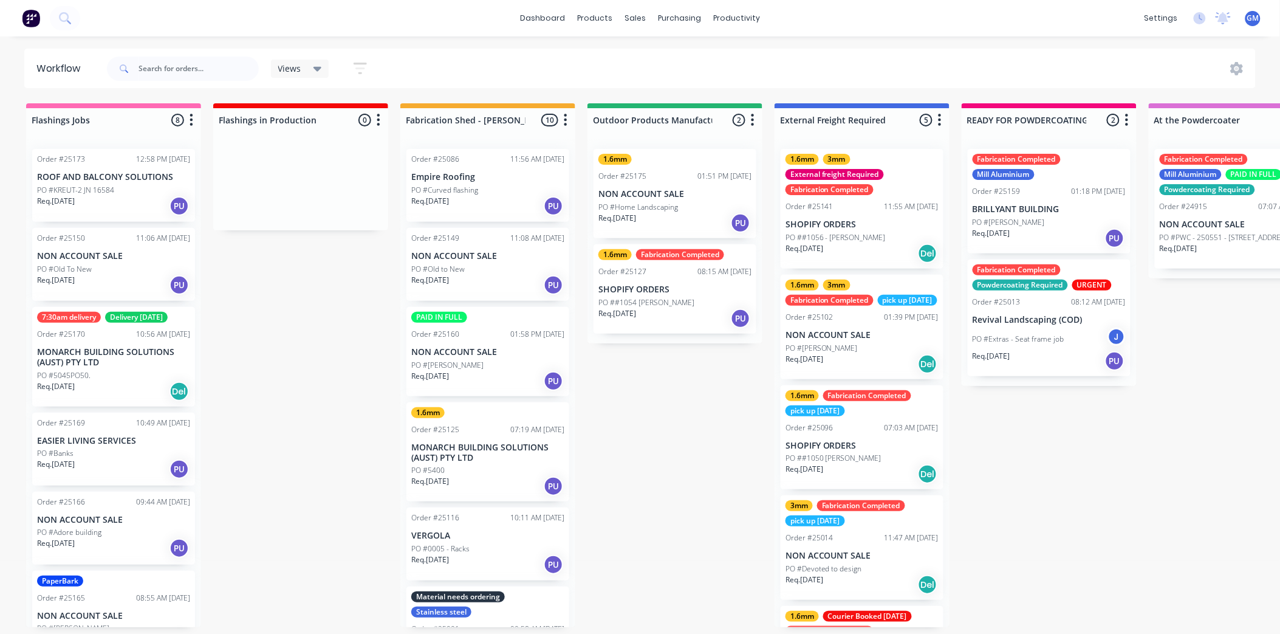
click at [664, 287] on p "SHOPIFY ORDERS" at bounding box center [674, 289] width 153 height 10
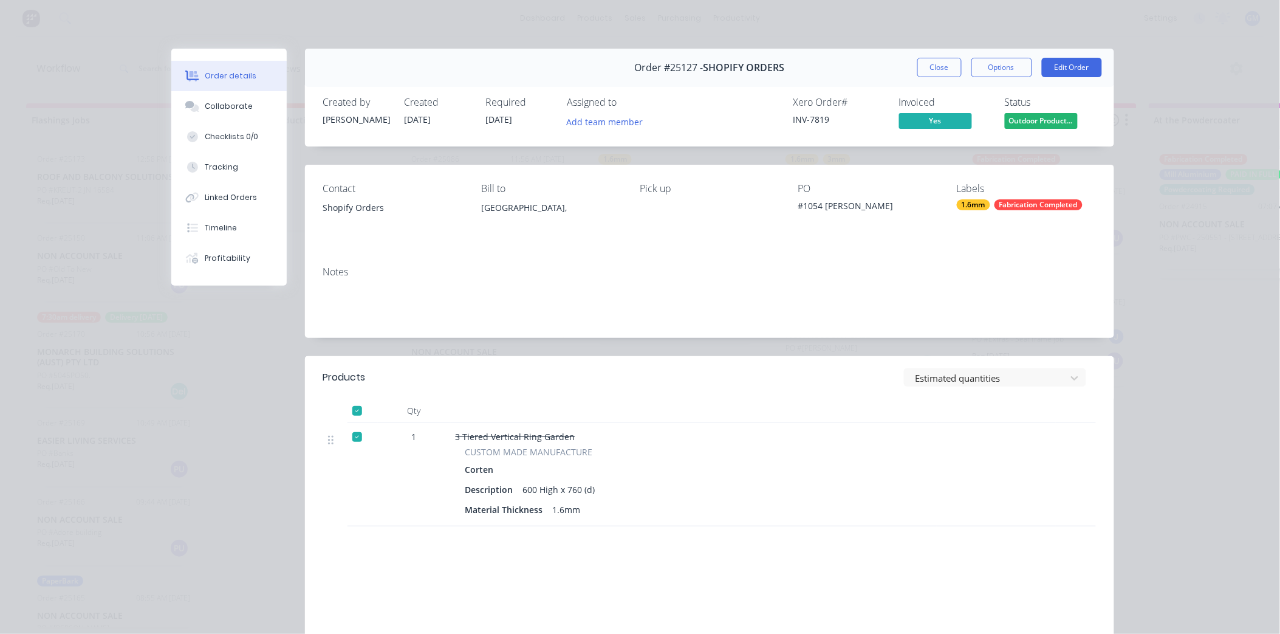
click at [1047, 124] on span "Outdoor Product..." at bounding box center [1041, 120] width 73 height 15
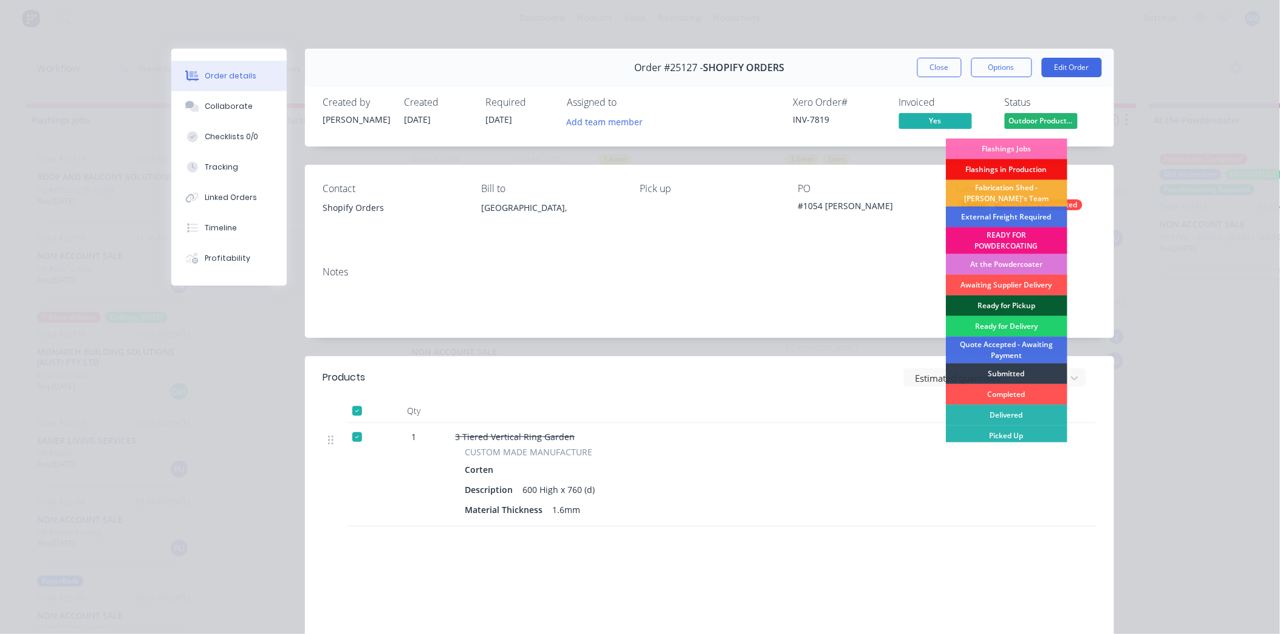
click at [986, 302] on div "Ready for Pickup" at bounding box center [1006, 305] width 121 height 21
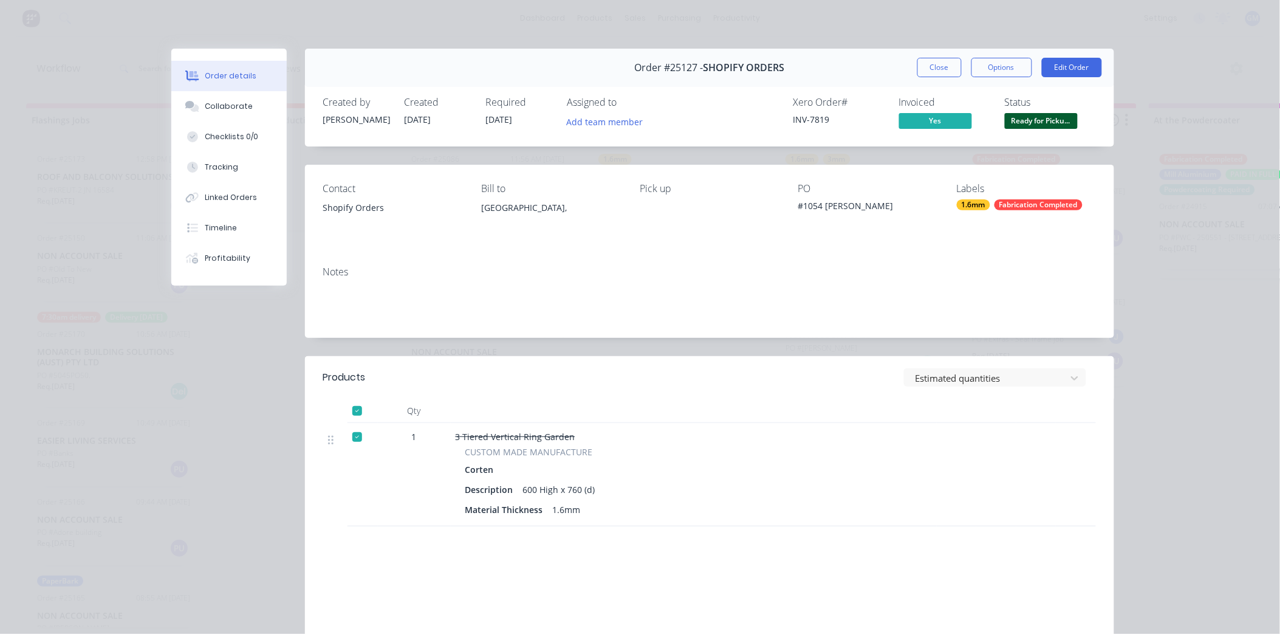
click at [1191, 272] on div "Order details Collaborate Checklists 0/0 Tracking Linked Orders Timeline Profit…" at bounding box center [640, 317] width 1280 height 634
click at [940, 67] on button "Close" at bounding box center [939, 67] width 44 height 19
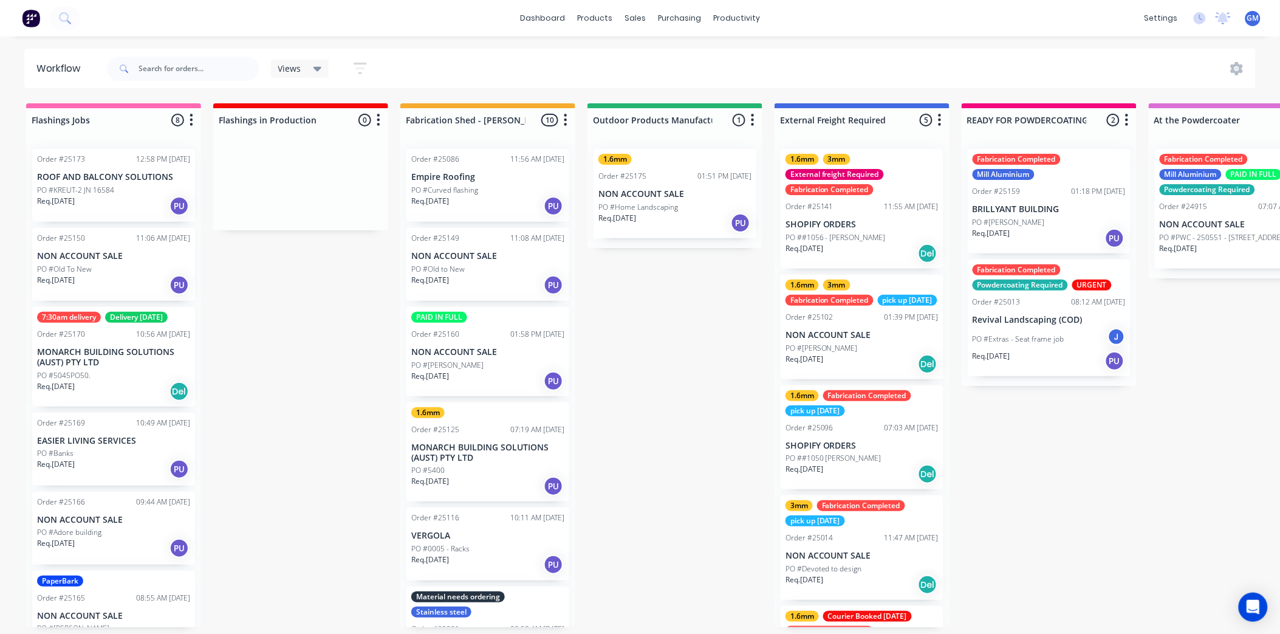
click at [501, 192] on div "PO #Curved flashing" at bounding box center [487, 190] width 153 height 11
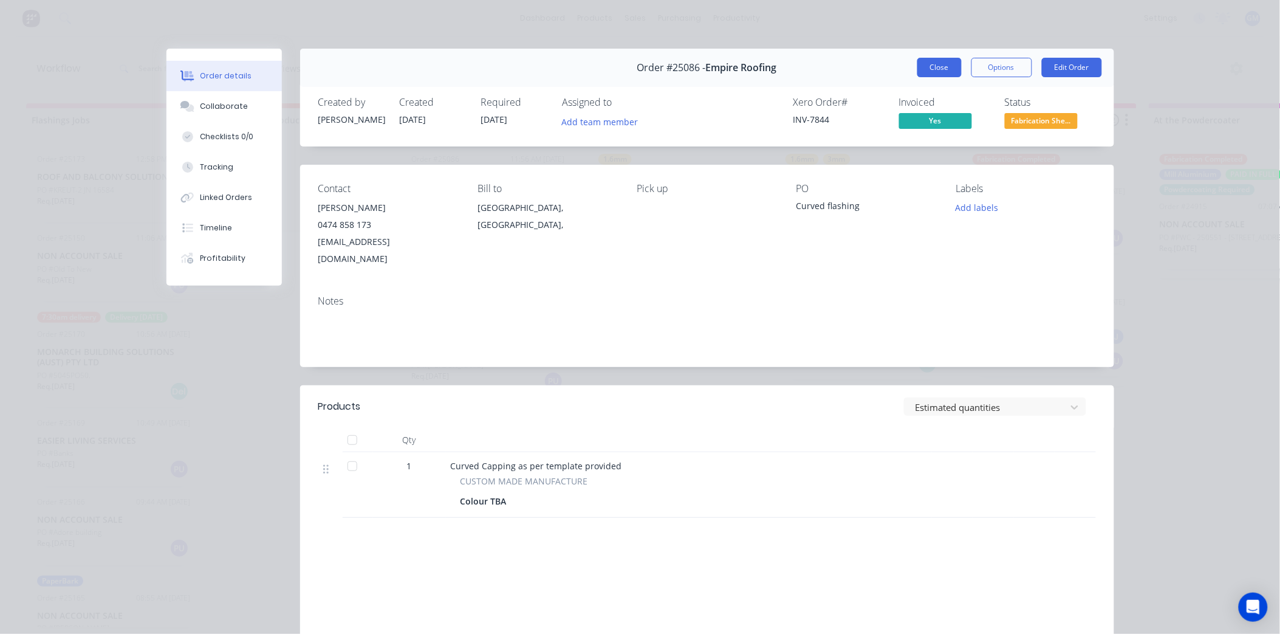
click at [932, 63] on button "Close" at bounding box center [939, 67] width 44 height 19
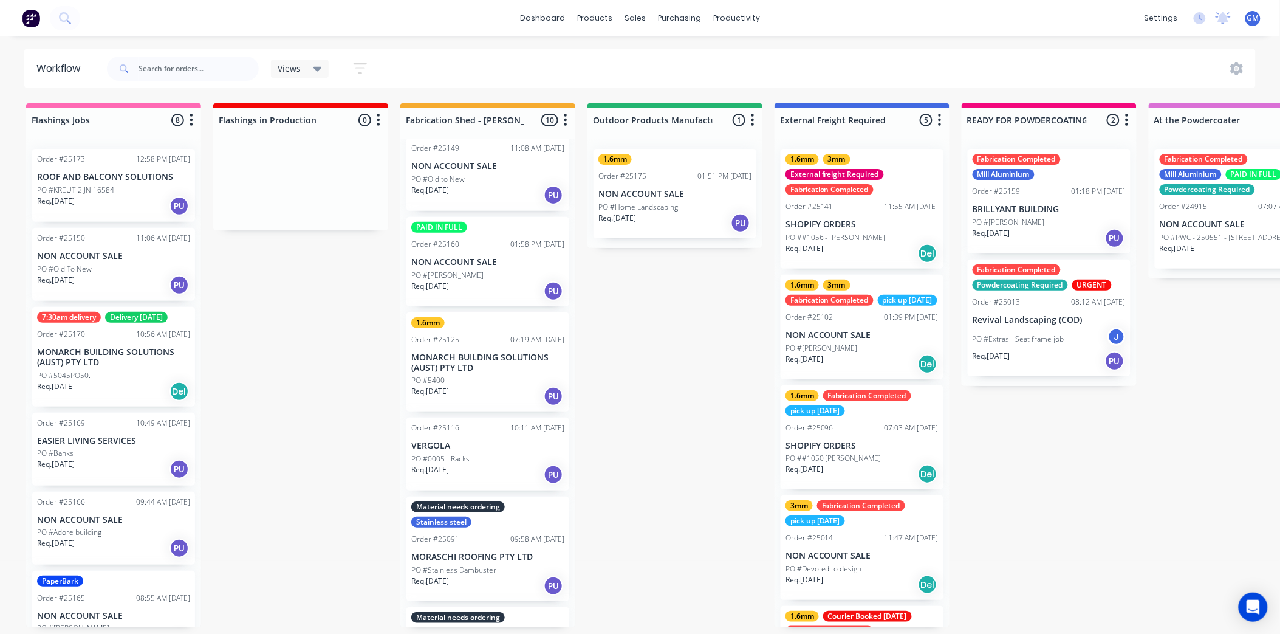
scroll to position [67, 0]
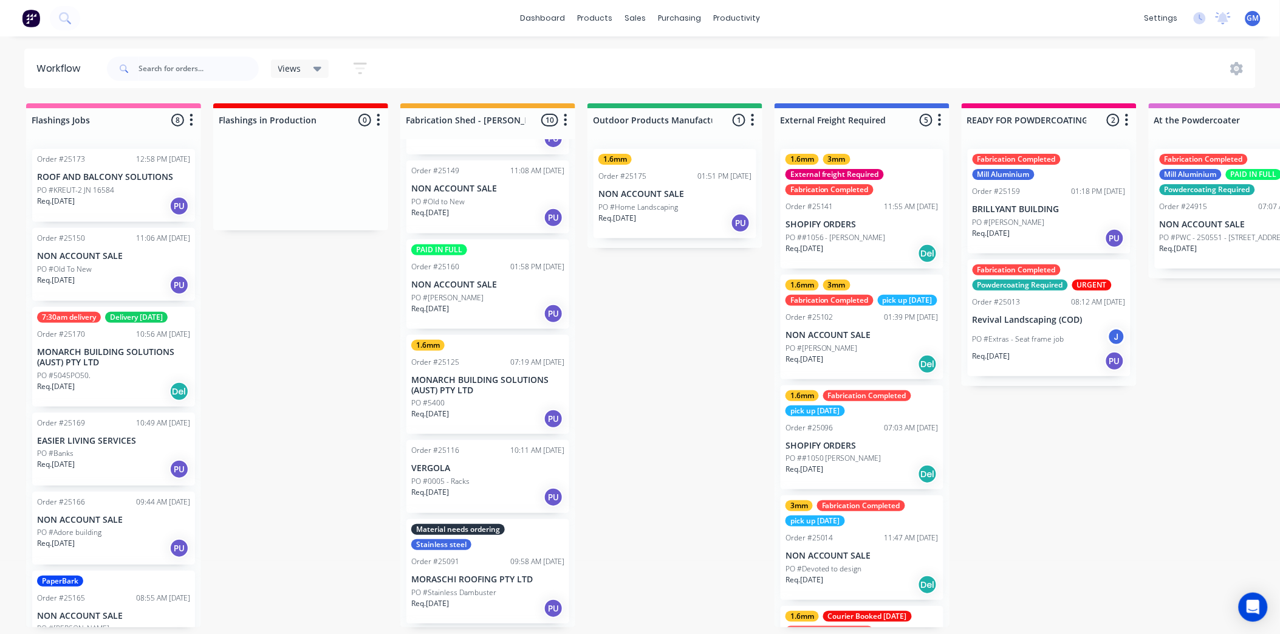
click at [494, 292] on div "PO #[PERSON_NAME]" at bounding box center [487, 297] width 153 height 11
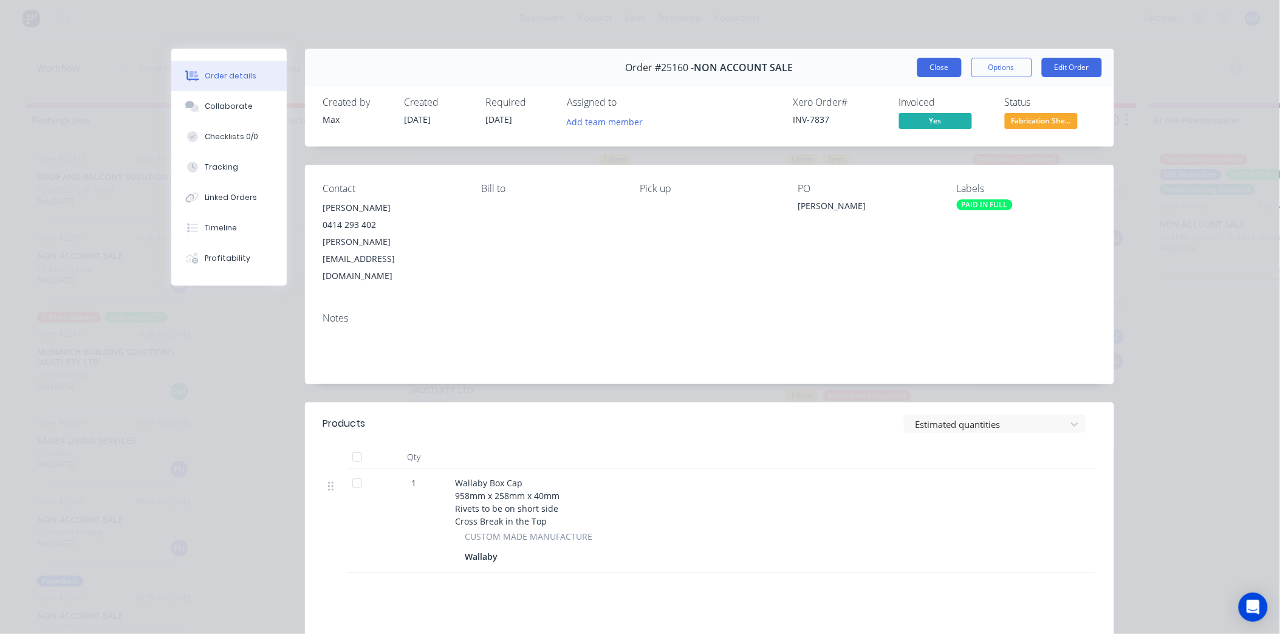
click at [940, 73] on button "Close" at bounding box center [939, 67] width 44 height 19
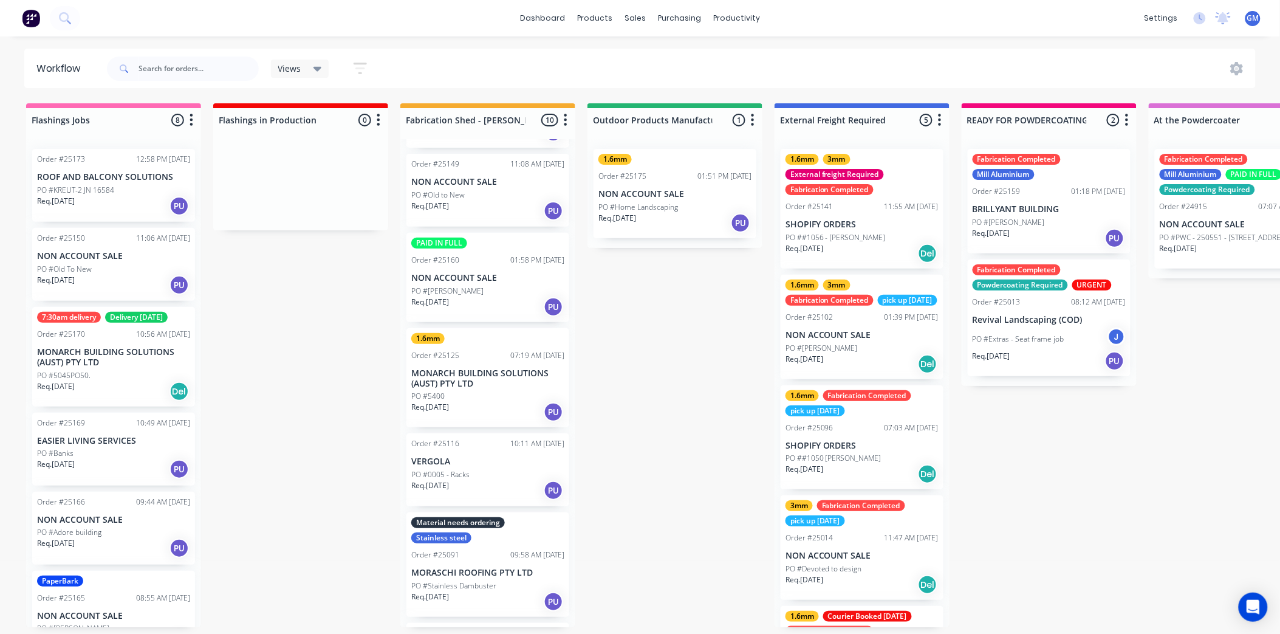
scroll to position [135, 0]
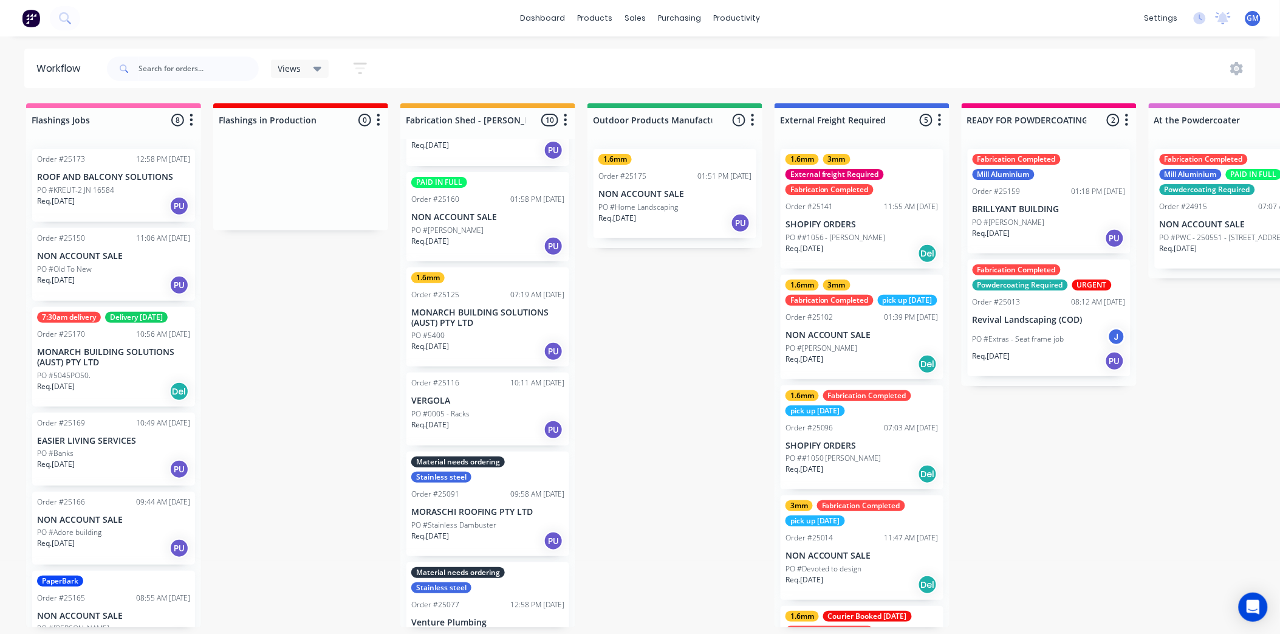
click at [509, 417] on div "PO #0005 - Racks" at bounding box center [487, 413] width 153 height 11
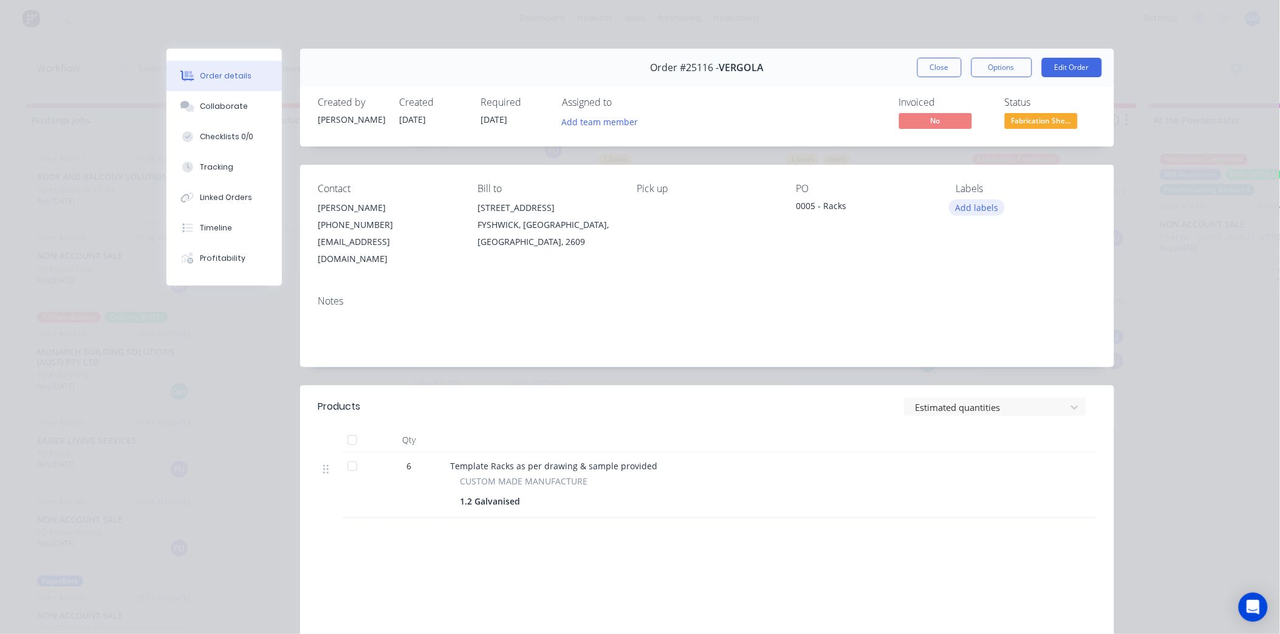
click at [978, 207] on button "Add labels" at bounding box center [977, 207] width 56 height 16
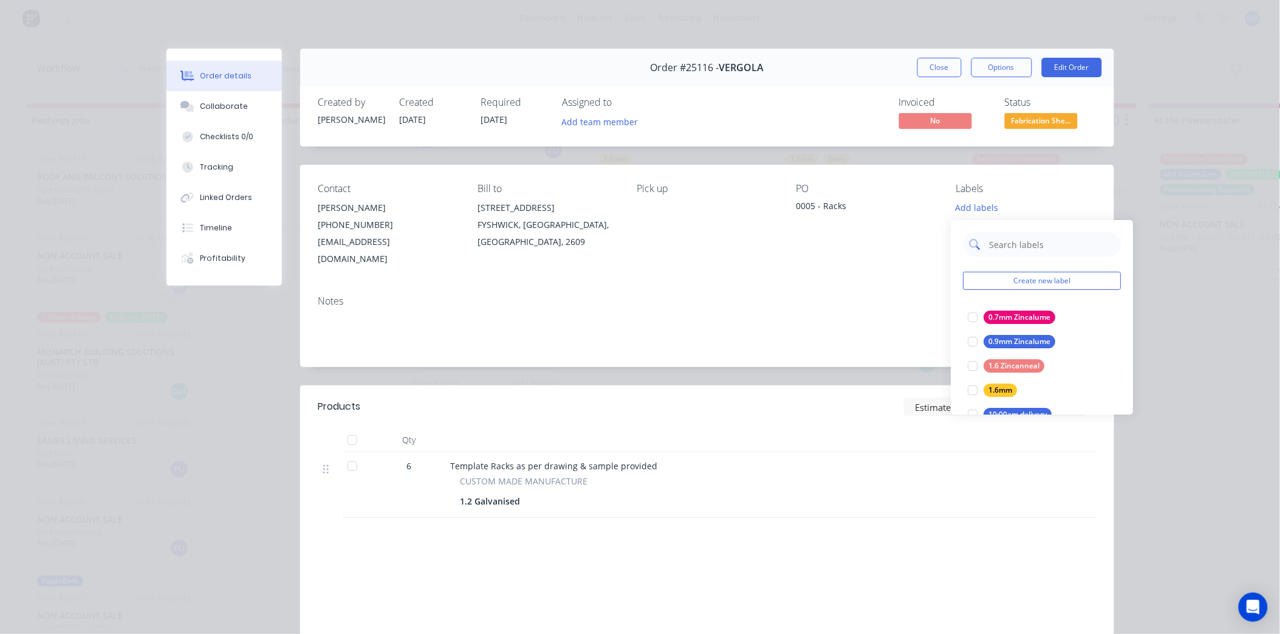
click at [1009, 247] on input "text" at bounding box center [1051, 244] width 127 height 24
type input "gal"
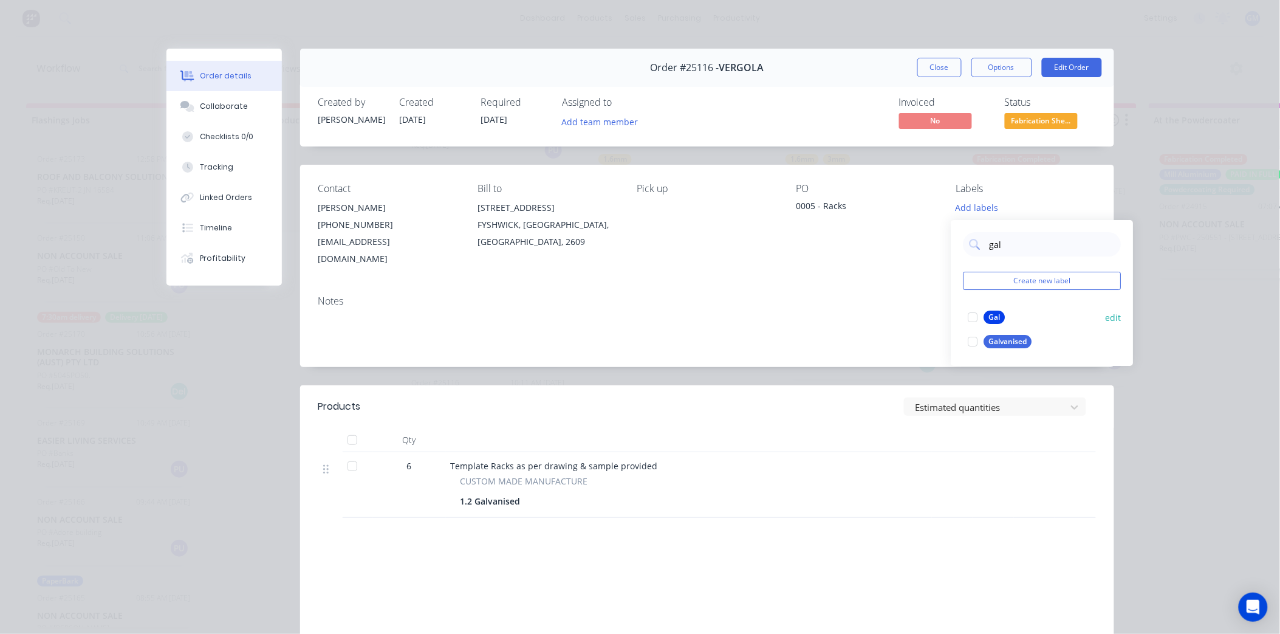
click at [976, 320] on div at bounding box center [973, 317] width 24 height 24
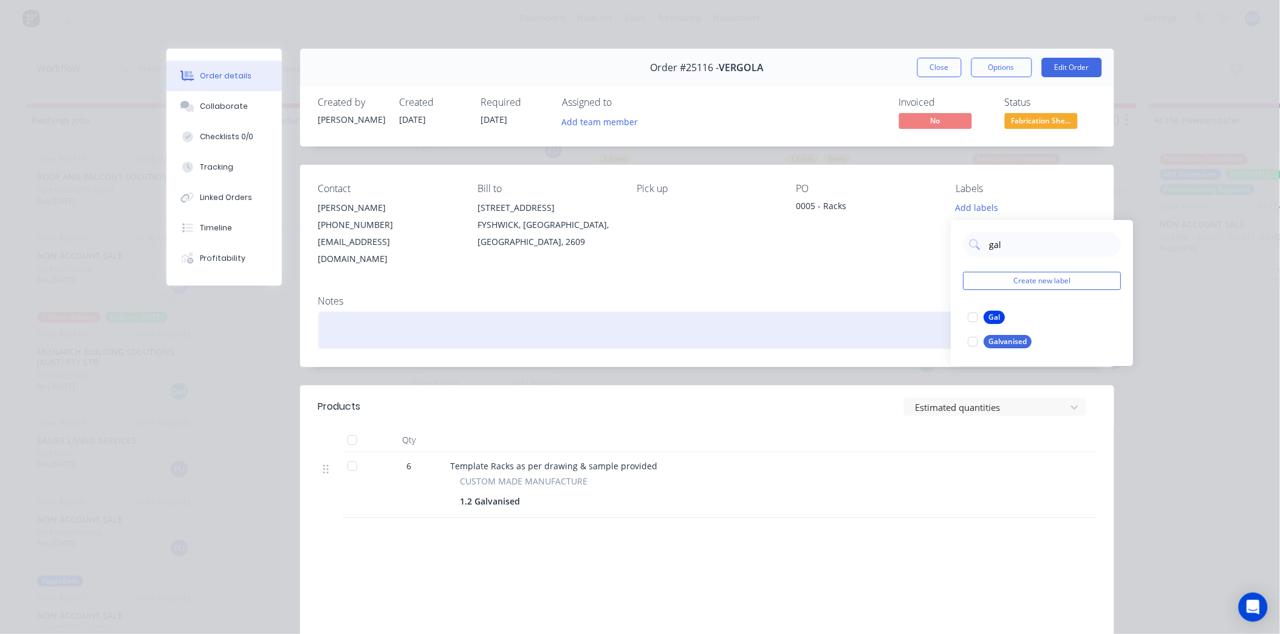
click at [849, 312] on div at bounding box center [707, 330] width 778 height 37
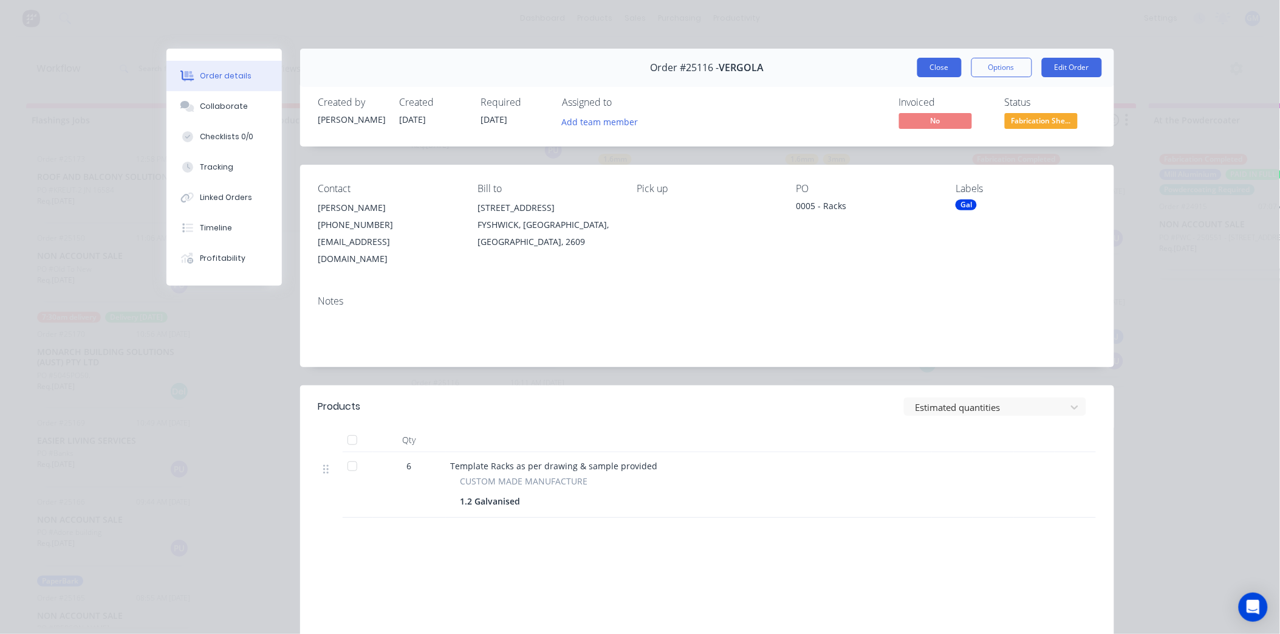
click at [923, 64] on button "Close" at bounding box center [939, 67] width 44 height 19
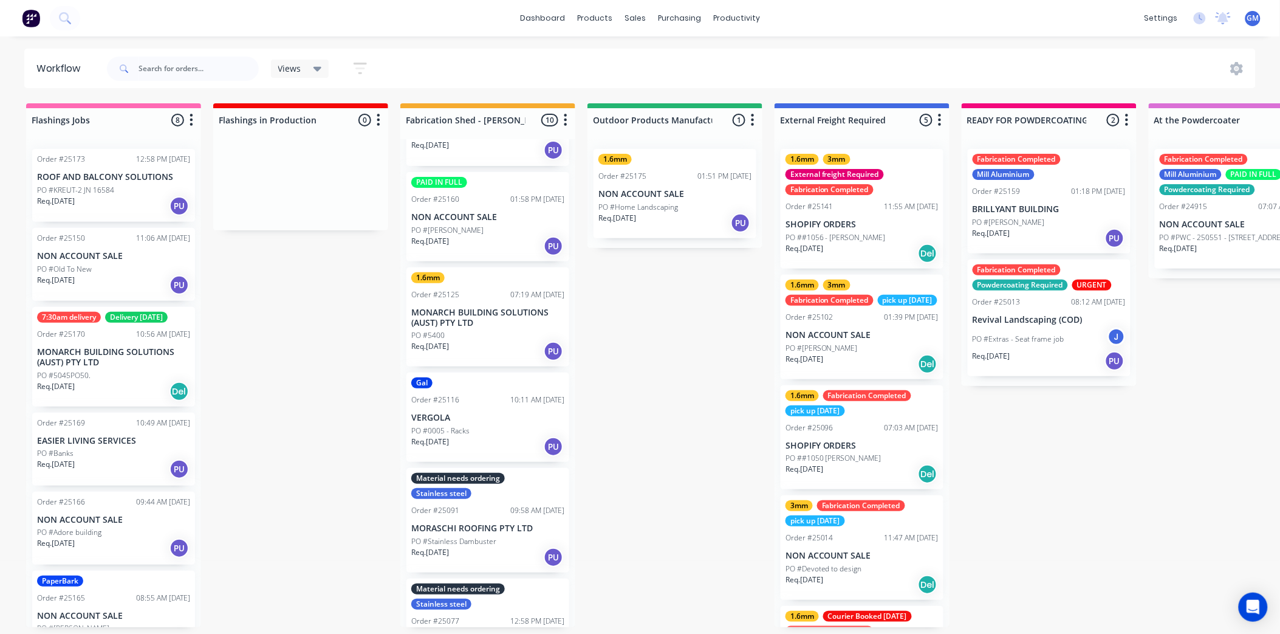
scroll to position [0, 0]
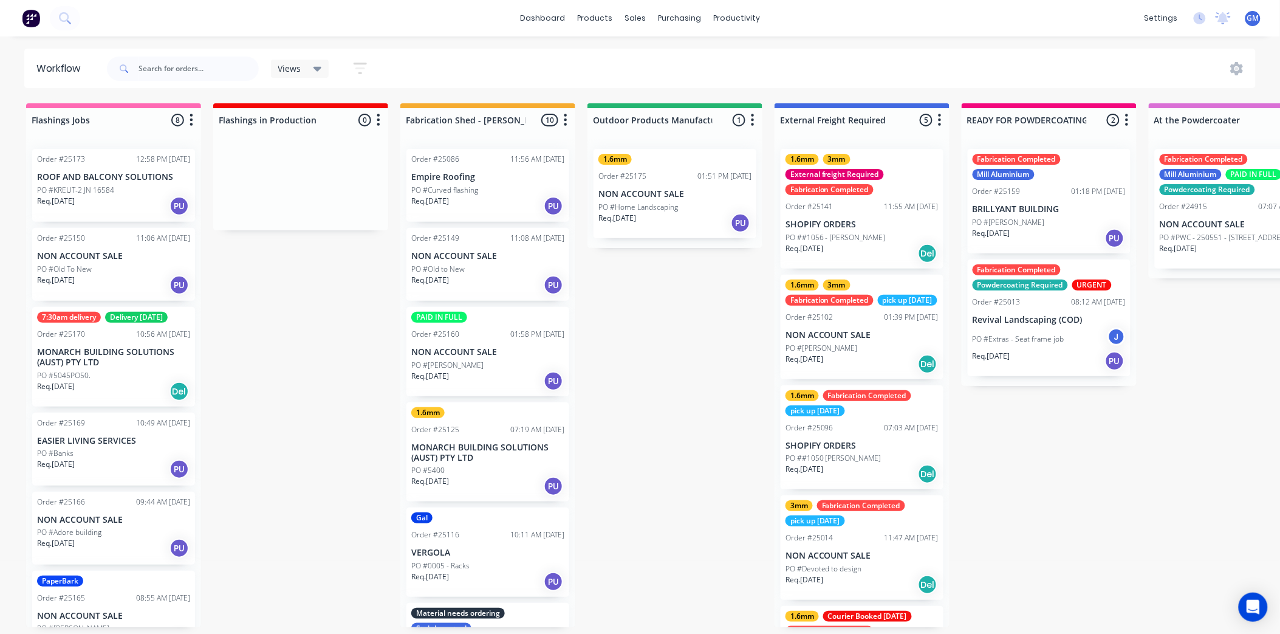
click at [485, 196] on div "Req. 30/09/25 PU" at bounding box center [487, 206] width 153 height 21
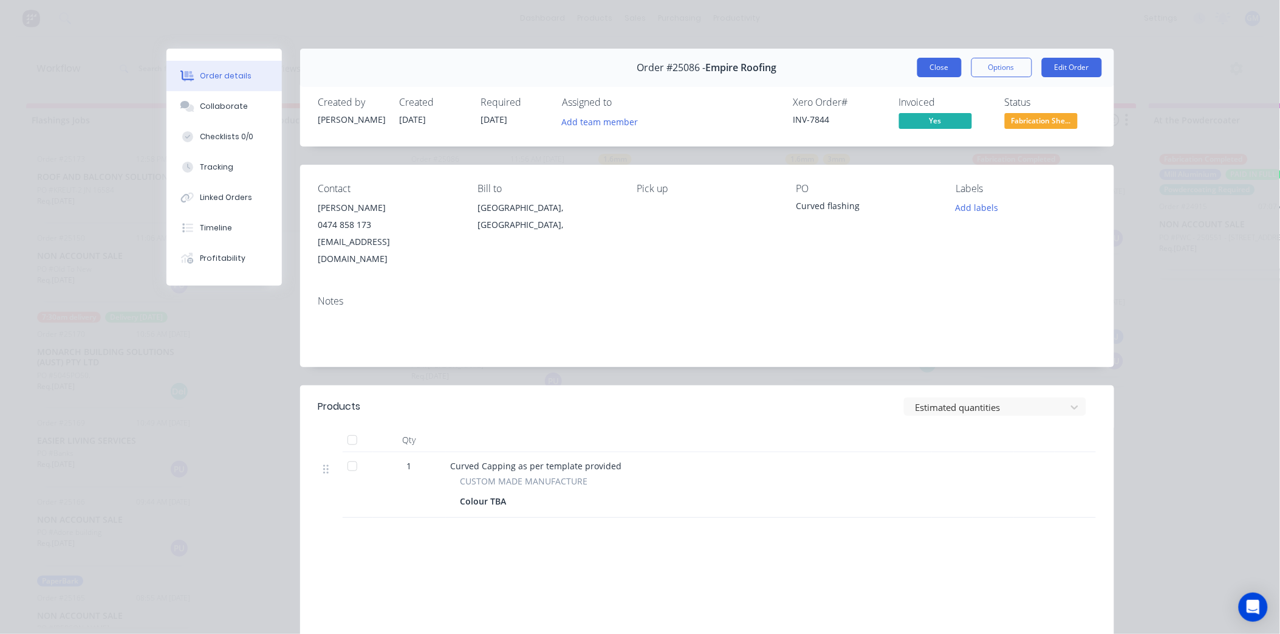
click at [936, 67] on button "Close" at bounding box center [939, 67] width 44 height 19
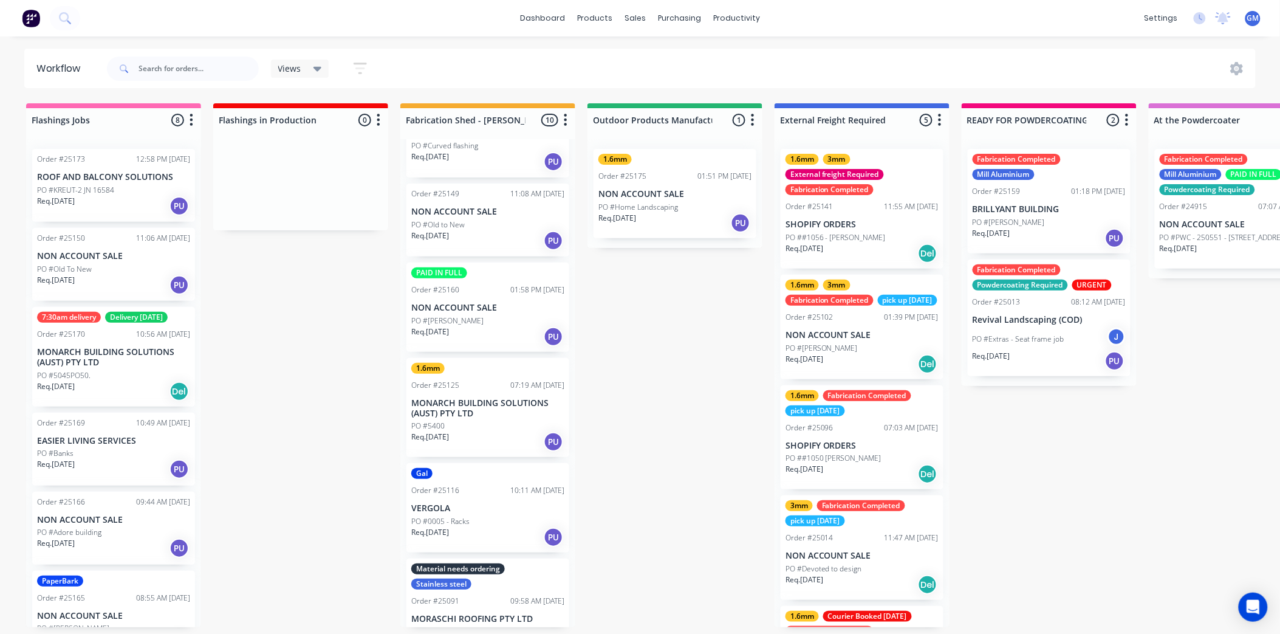
scroll to position [67, 0]
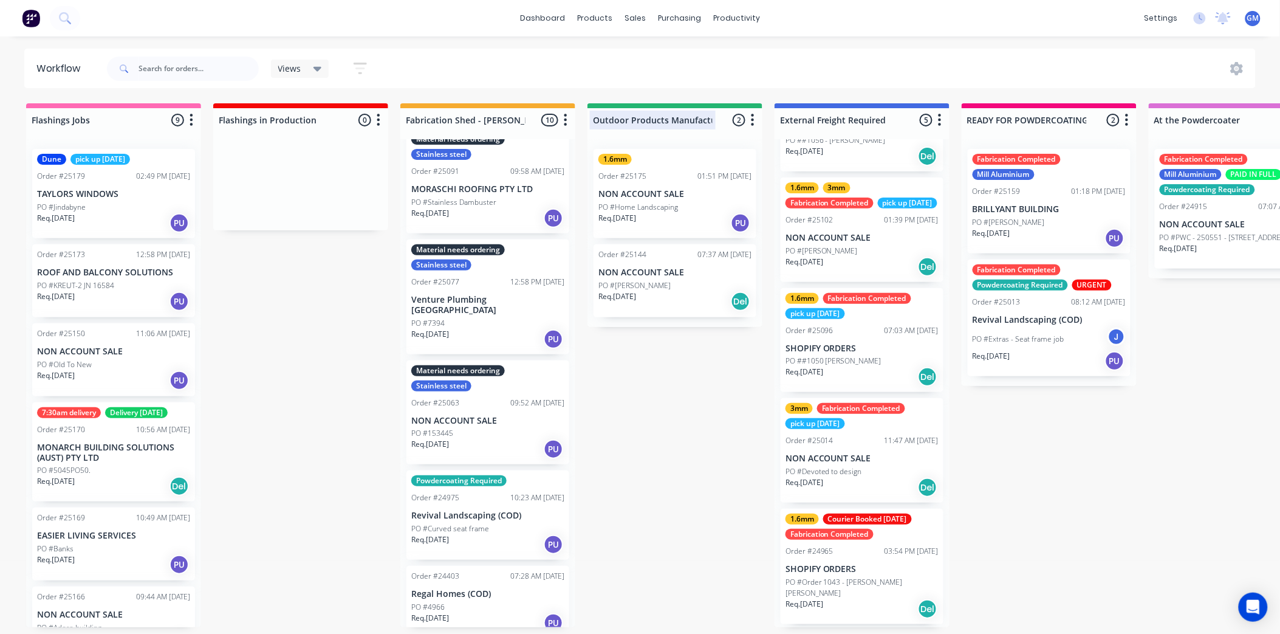
scroll to position [29, 0]
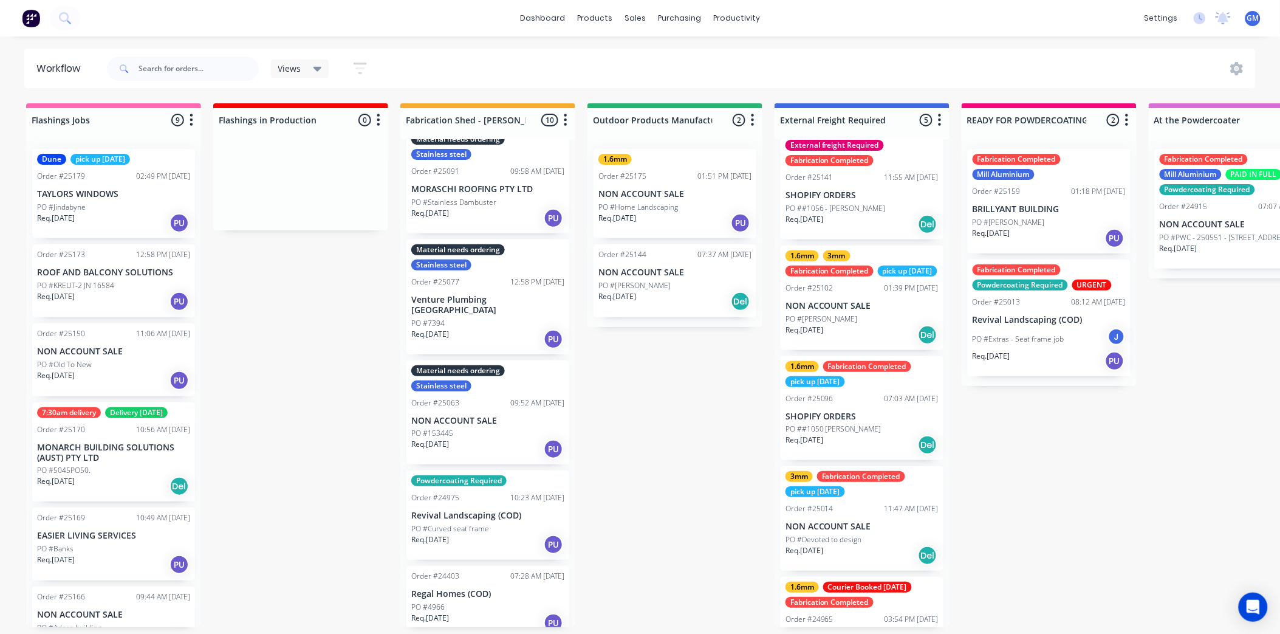
click at [682, 293] on div "Req. [DATE] Del" at bounding box center [674, 301] width 153 height 21
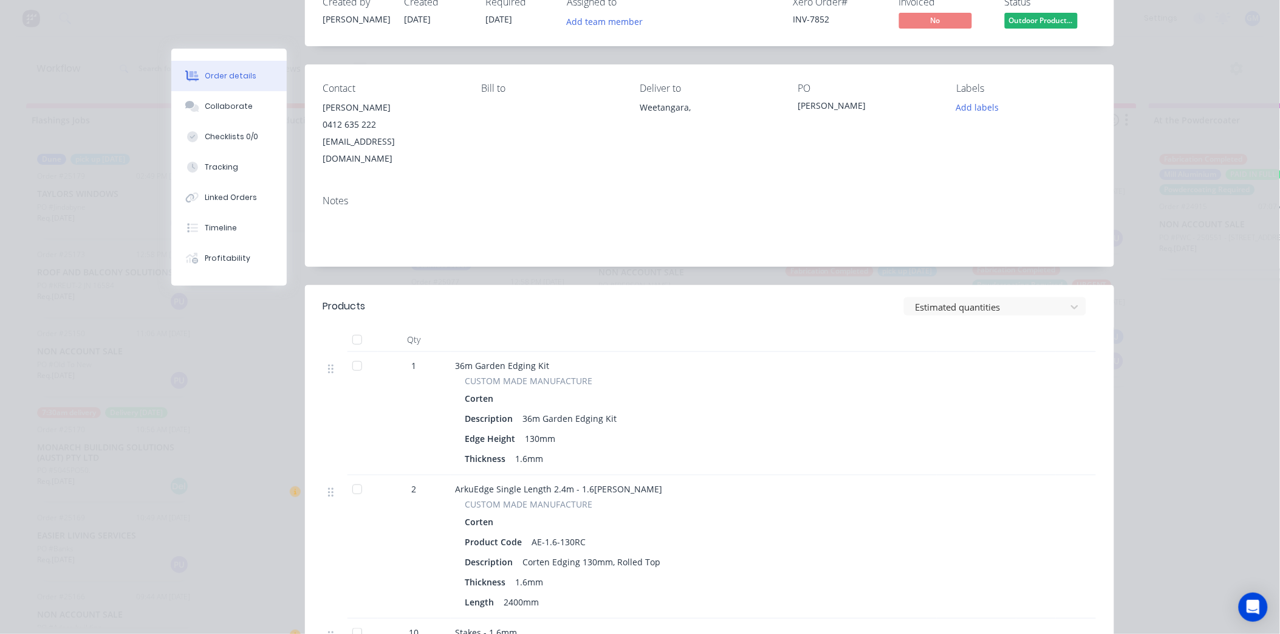
scroll to position [0, 0]
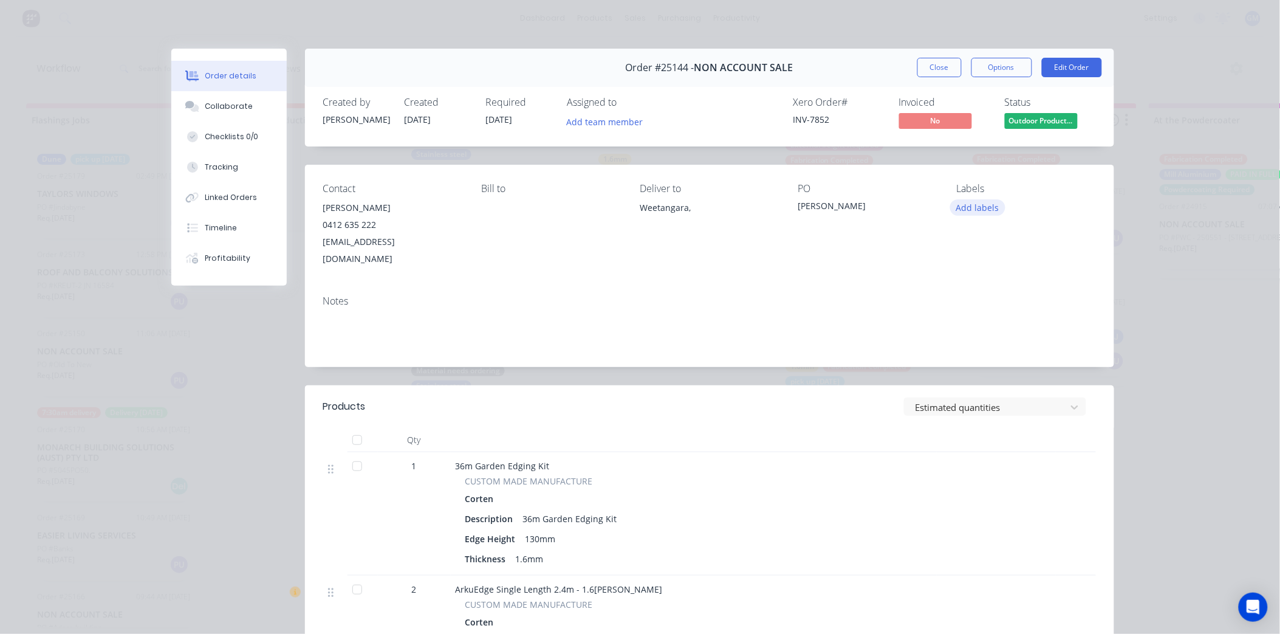
click at [971, 209] on button "Add labels" at bounding box center [978, 207] width 56 height 16
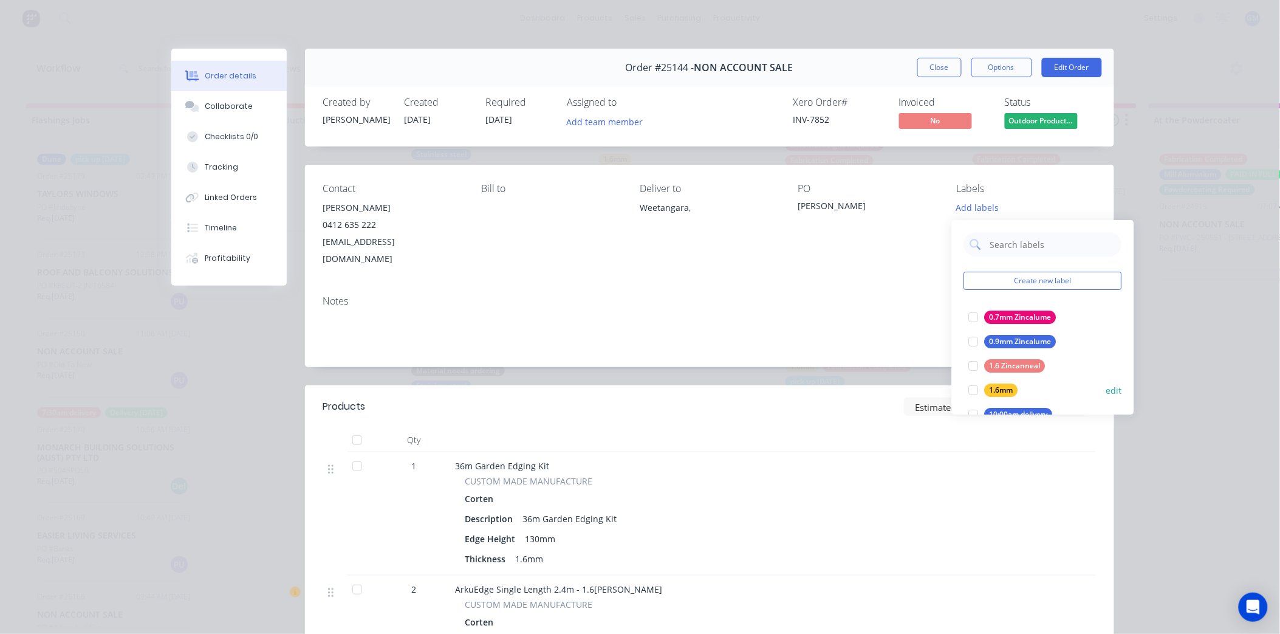
click at [981, 388] on div at bounding box center [974, 390] width 24 height 24
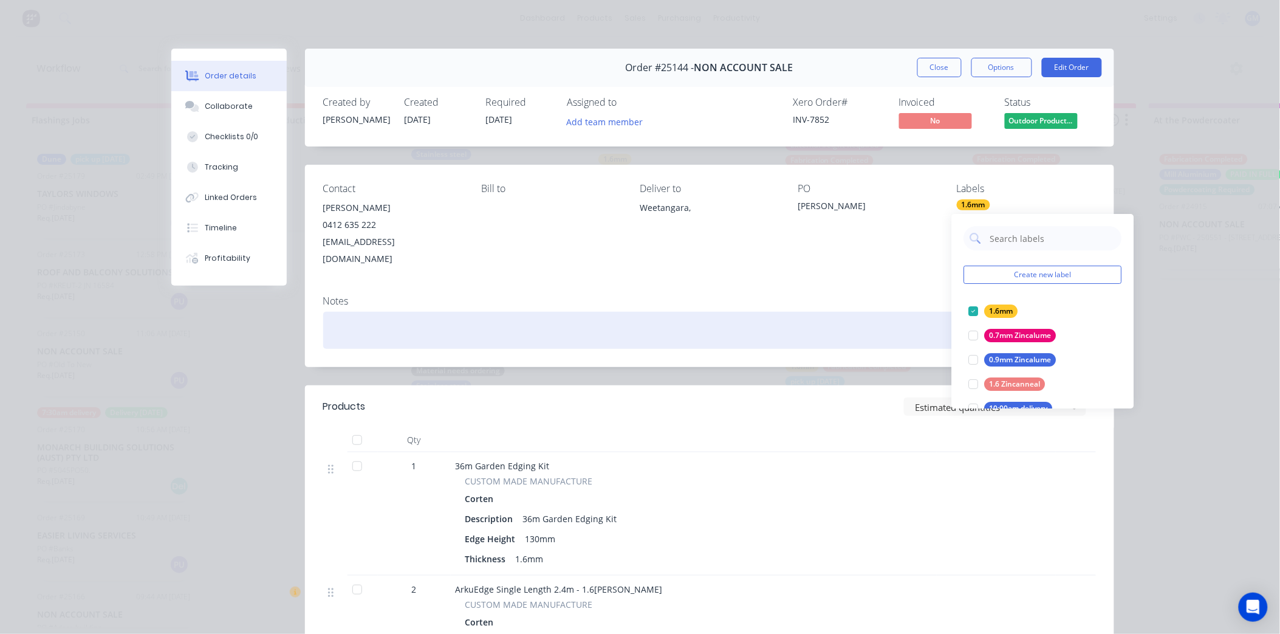
click at [748, 312] on div at bounding box center [709, 330] width 773 height 37
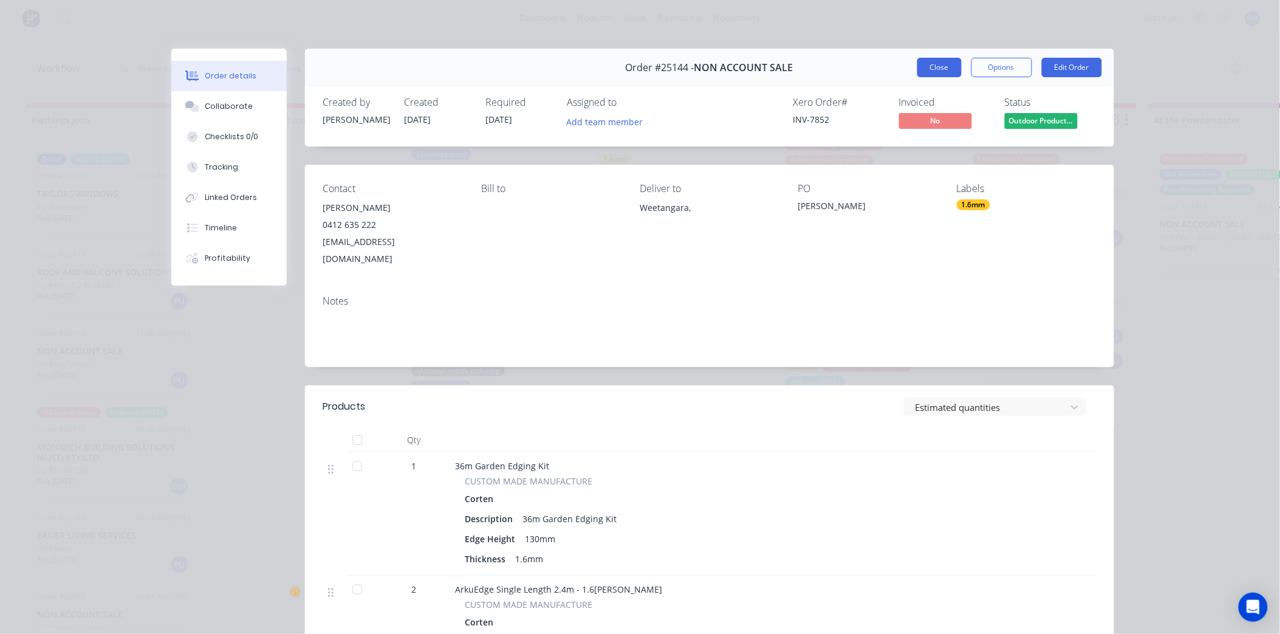
click at [943, 70] on button "Close" at bounding box center [939, 67] width 44 height 19
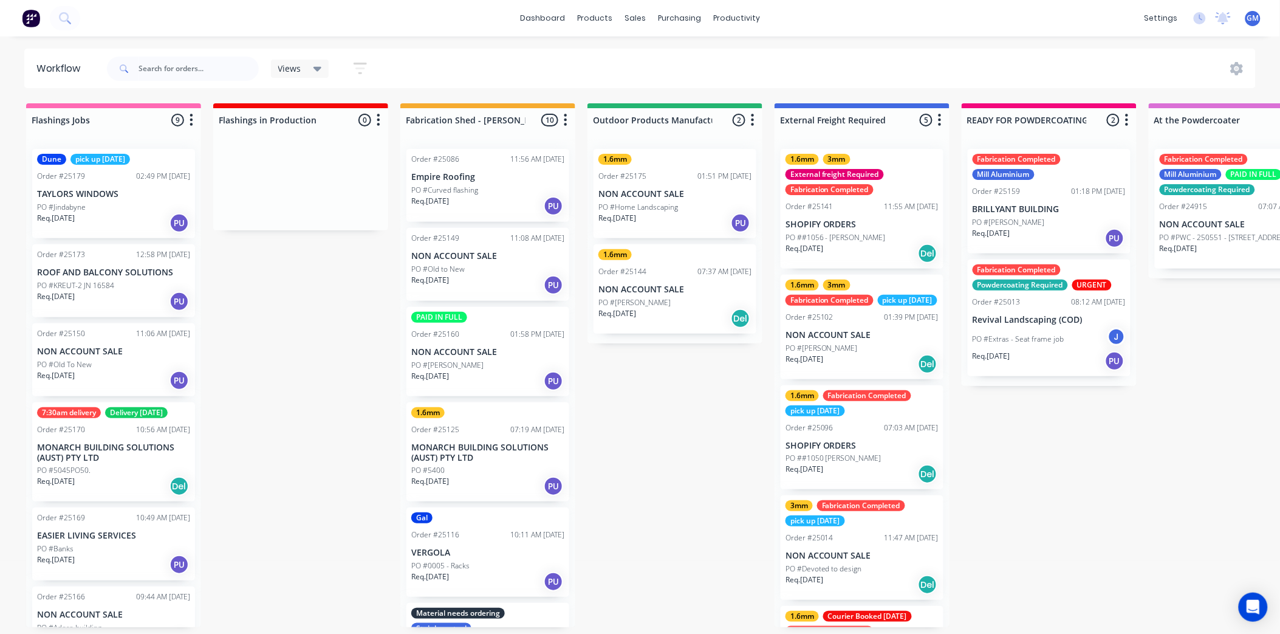
click at [494, 276] on div "Req. [DATE] PU" at bounding box center [487, 285] width 153 height 21
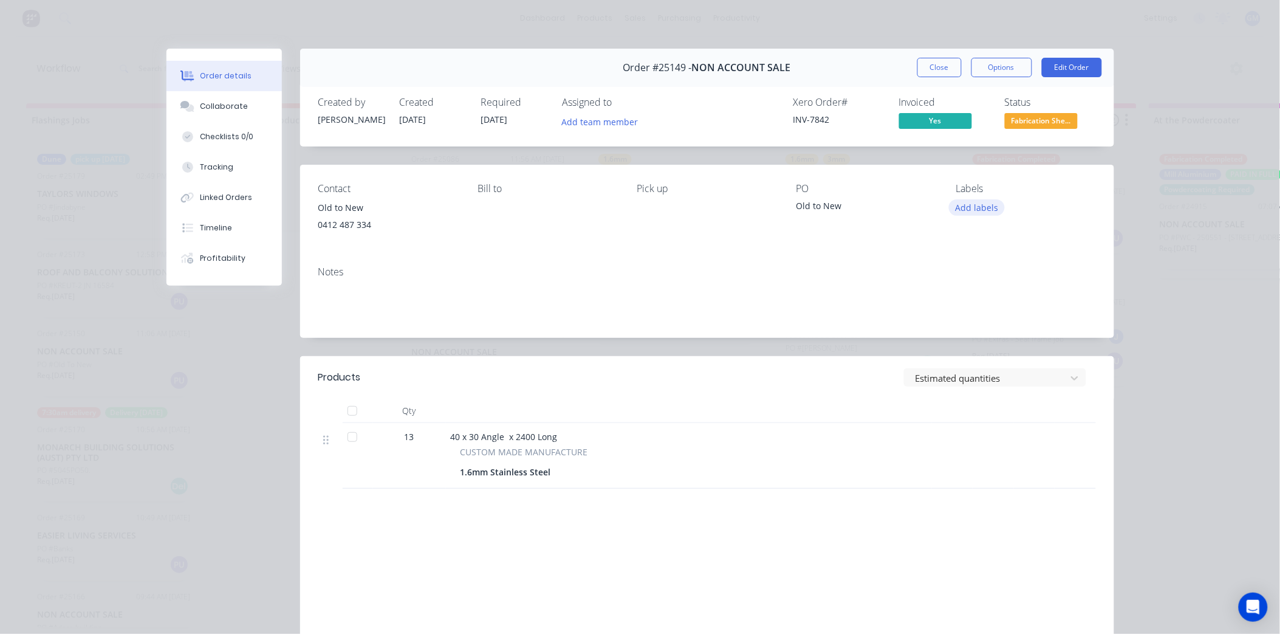
click at [976, 207] on button "Add labels" at bounding box center [977, 207] width 56 height 16
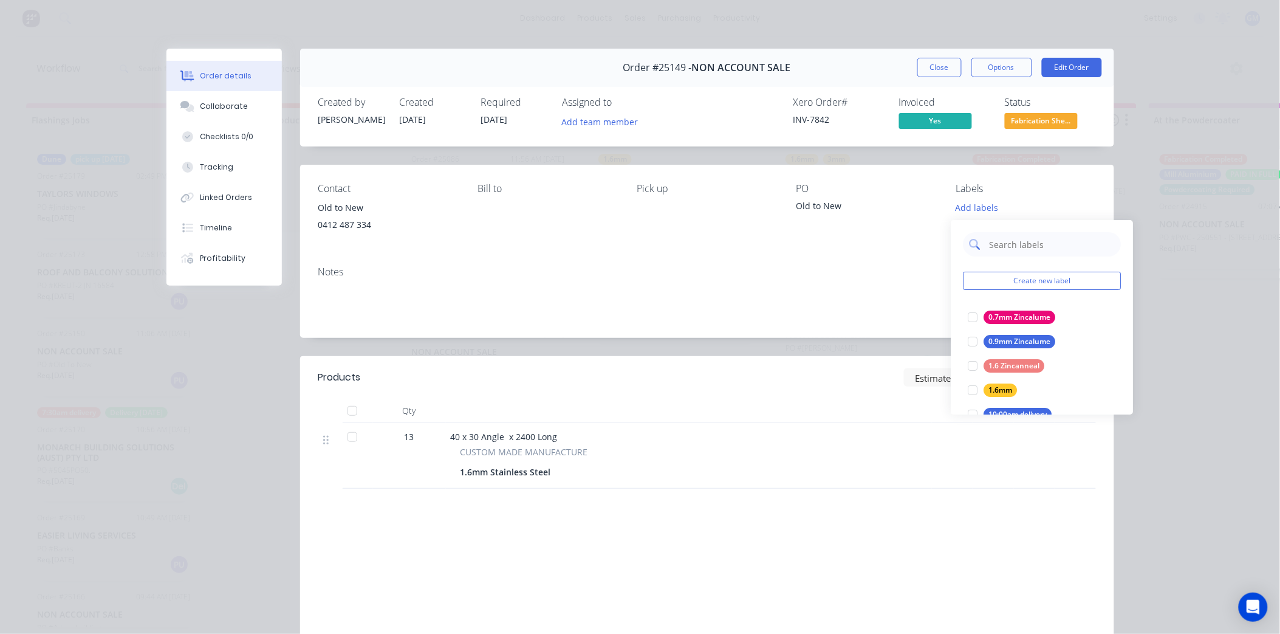
click at [1022, 245] on input "text" at bounding box center [1051, 244] width 127 height 24
click at [999, 246] on input "text" at bounding box center [1051, 244] width 127 height 24
type input "stai"
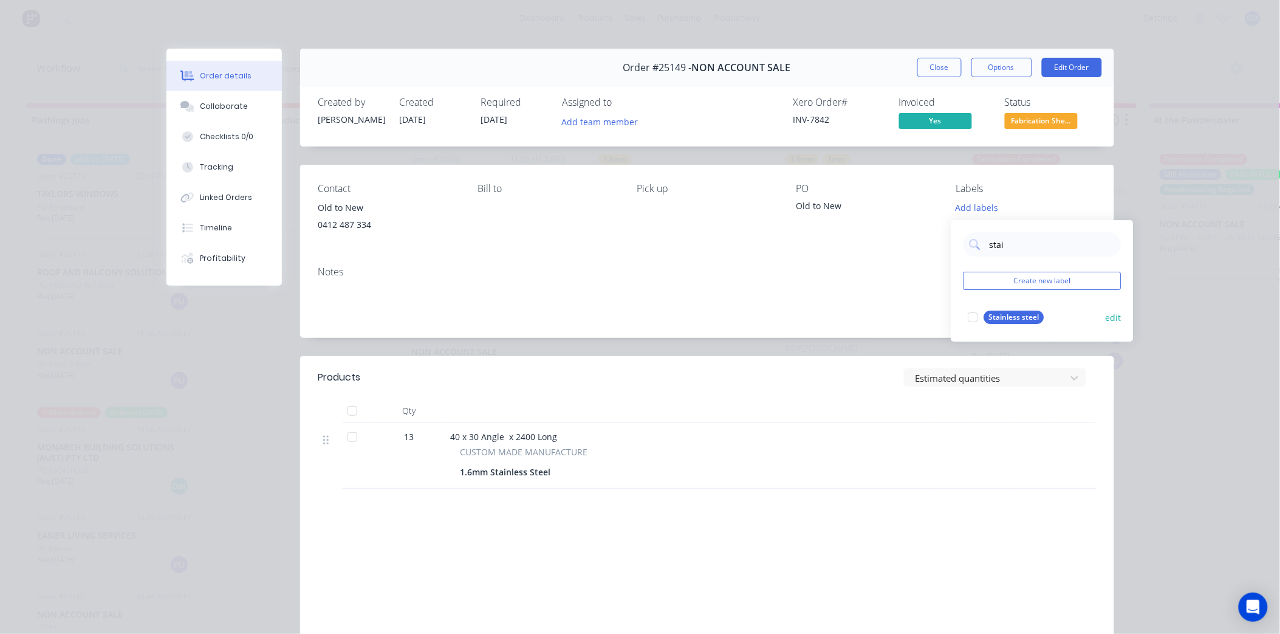
click at [976, 318] on div at bounding box center [973, 317] width 24 height 24
click at [806, 270] on div "Notes" at bounding box center [707, 272] width 778 height 12
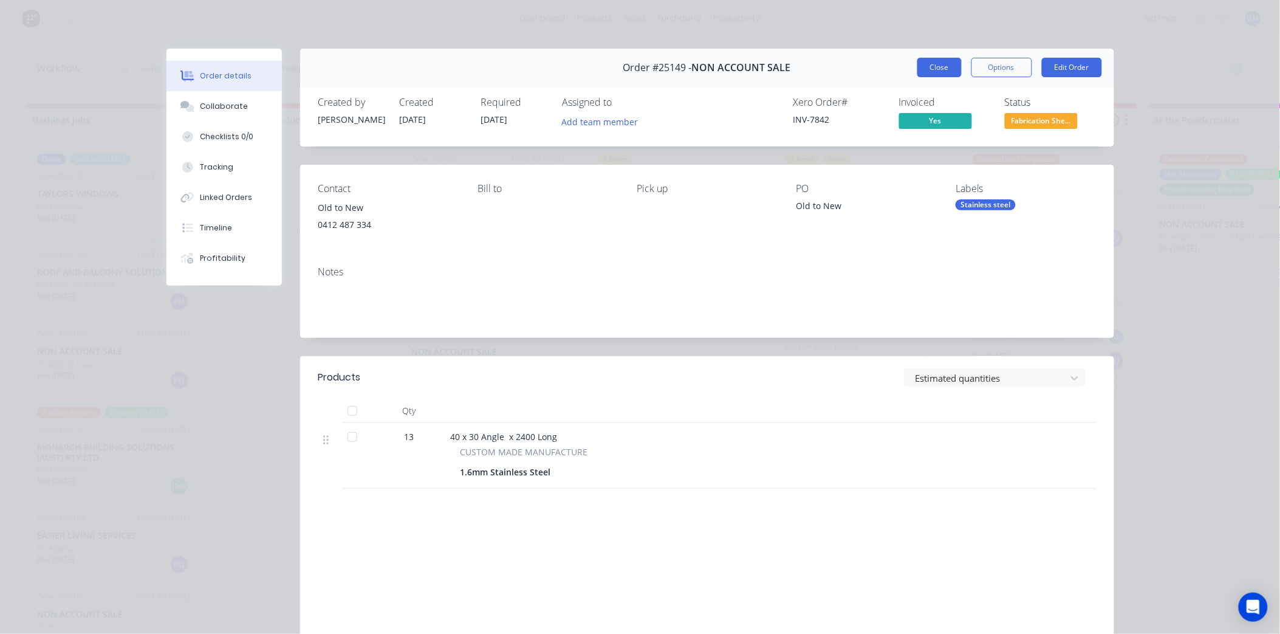
click at [922, 64] on button "Close" at bounding box center [939, 67] width 44 height 19
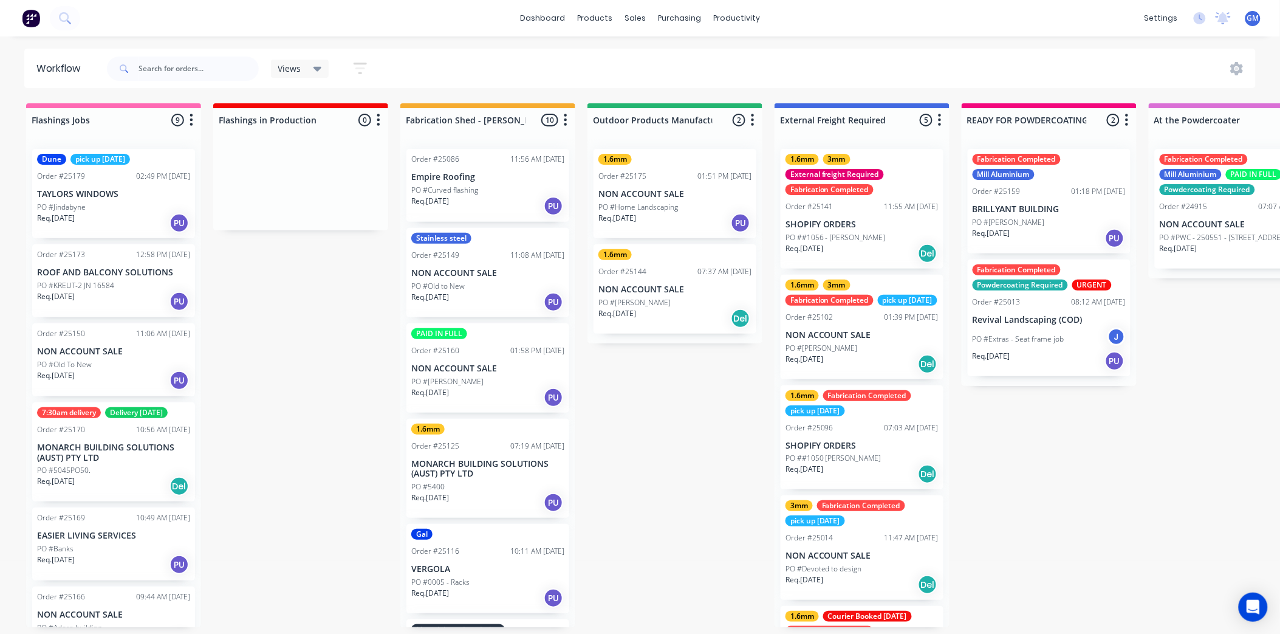
click at [488, 365] on p "NON ACCOUNT SALE" at bounding box center [487, 368] width 153 height 10
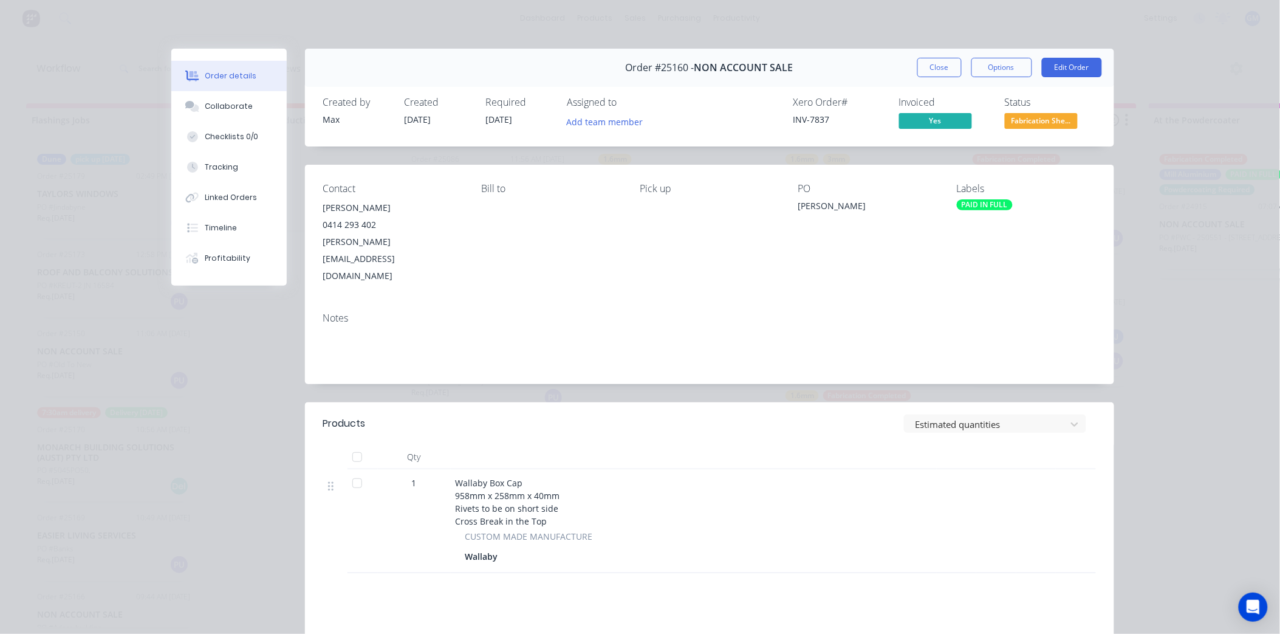
click at [975, 208] on div "PAID IN FULL" at bounding box center [985, 204] width 56 height 11
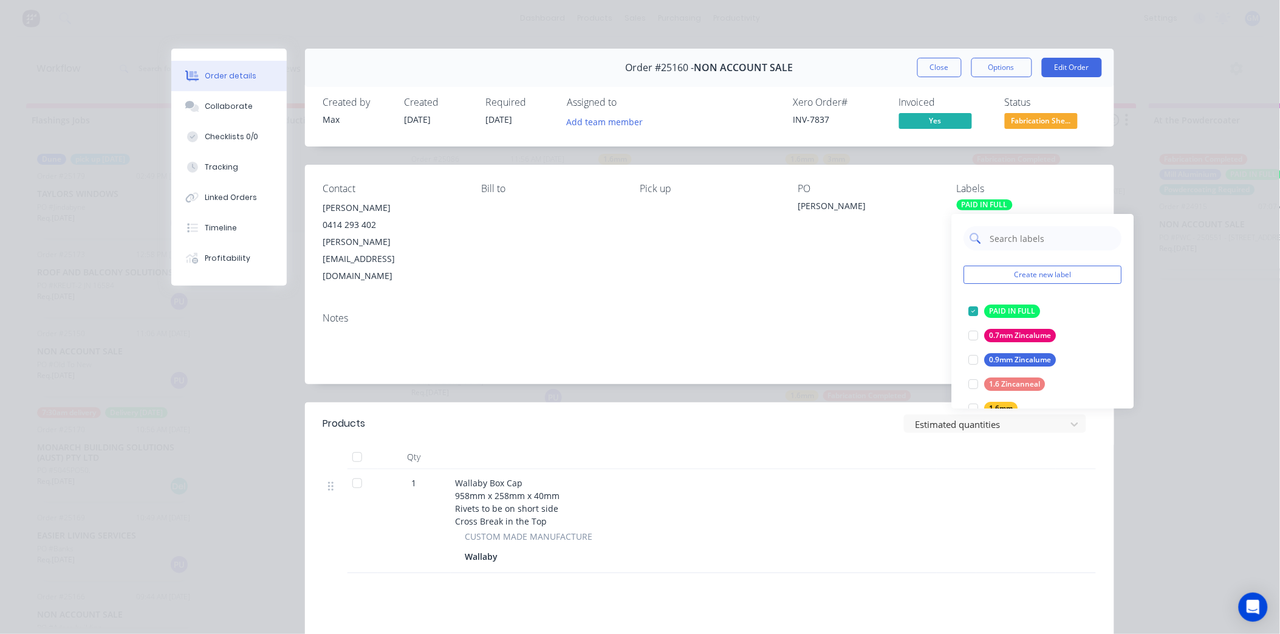
click at [1029, 239] on input "text" at bounding box center [1052, 238] width 127 height 24
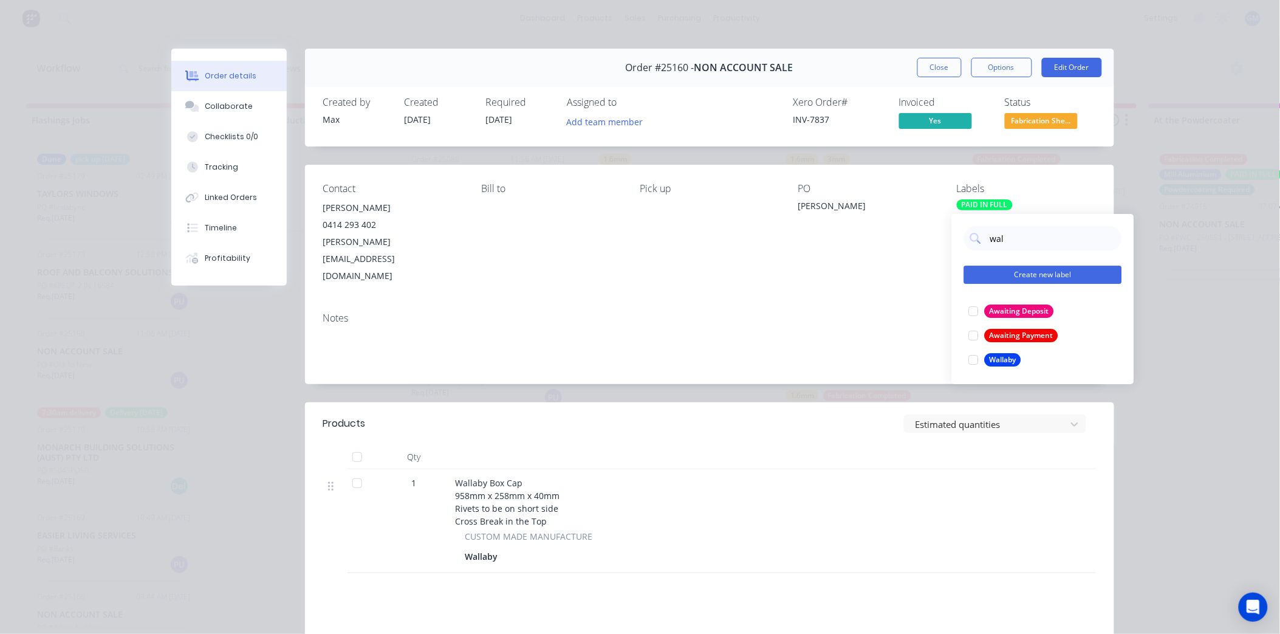
type input "wall"
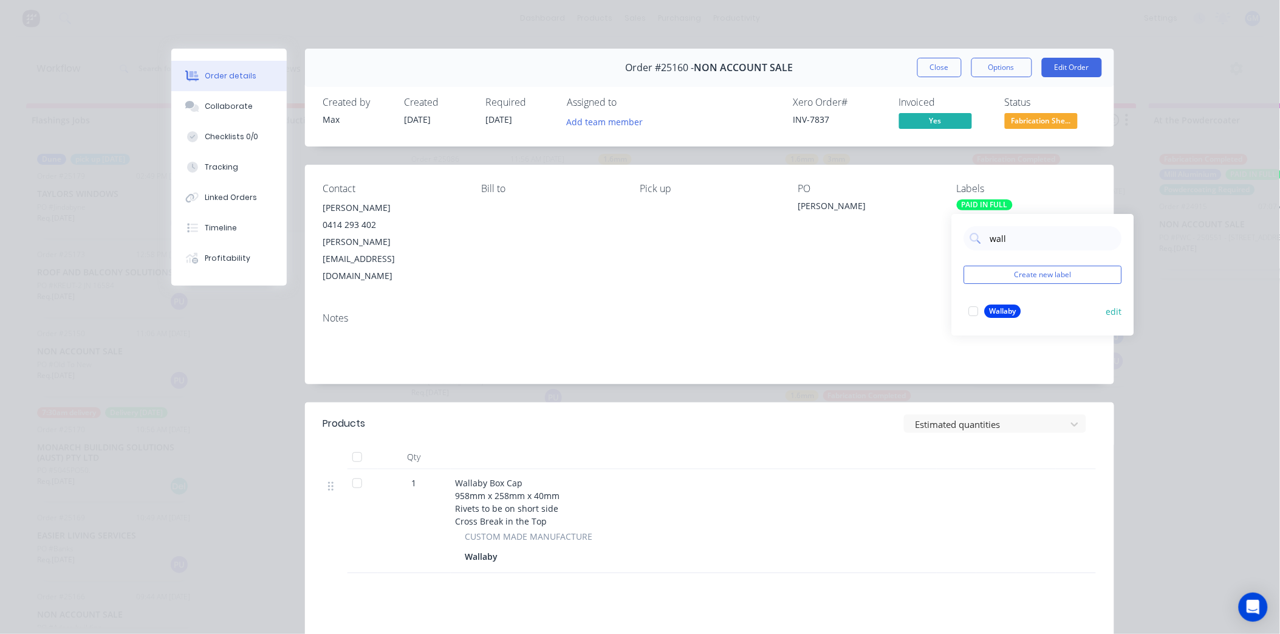
click at [974, 304] on div at bounding box center [974, 311] width 24 height 24
click at [866, 303] on div "Notes" at bounding box center [709, 343] width 809 height 81
click at [931, 71] on button "Close" at bounding box center [939, 67] width 44 height 19
